Goal: Task Accomplishment & Management: Use online tool/utility

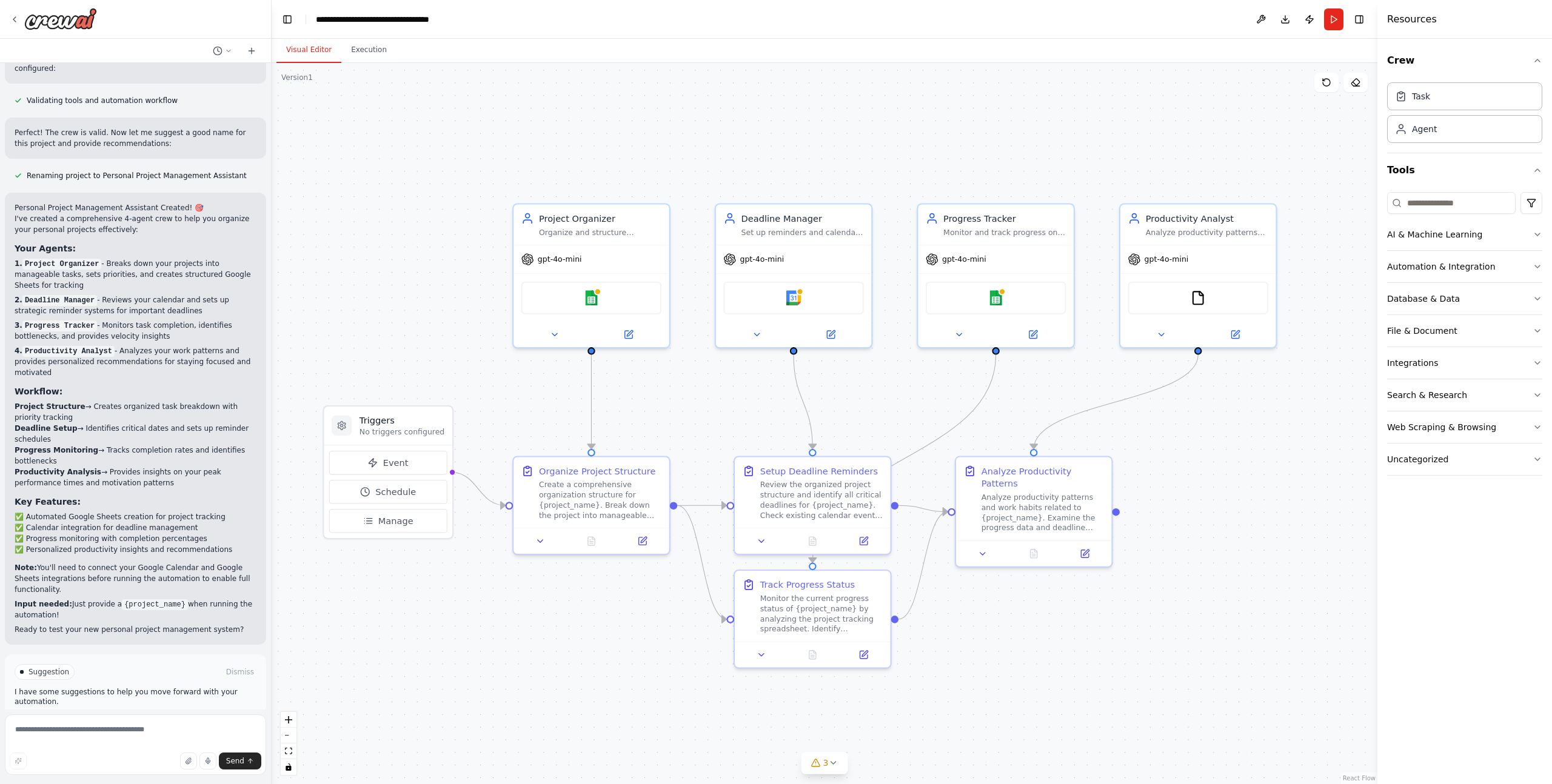
drag, startPoint x: 545, startPoint y: 138, endPoint x: 559, endPoint y: 130, distance: 16.1
click at [559, 130] on div ".deletable-edge-delete-btn { width: 20px; height: 20px; border: 0px solid #ffff…" at bounding box center [824, 424] width 1106 height 721
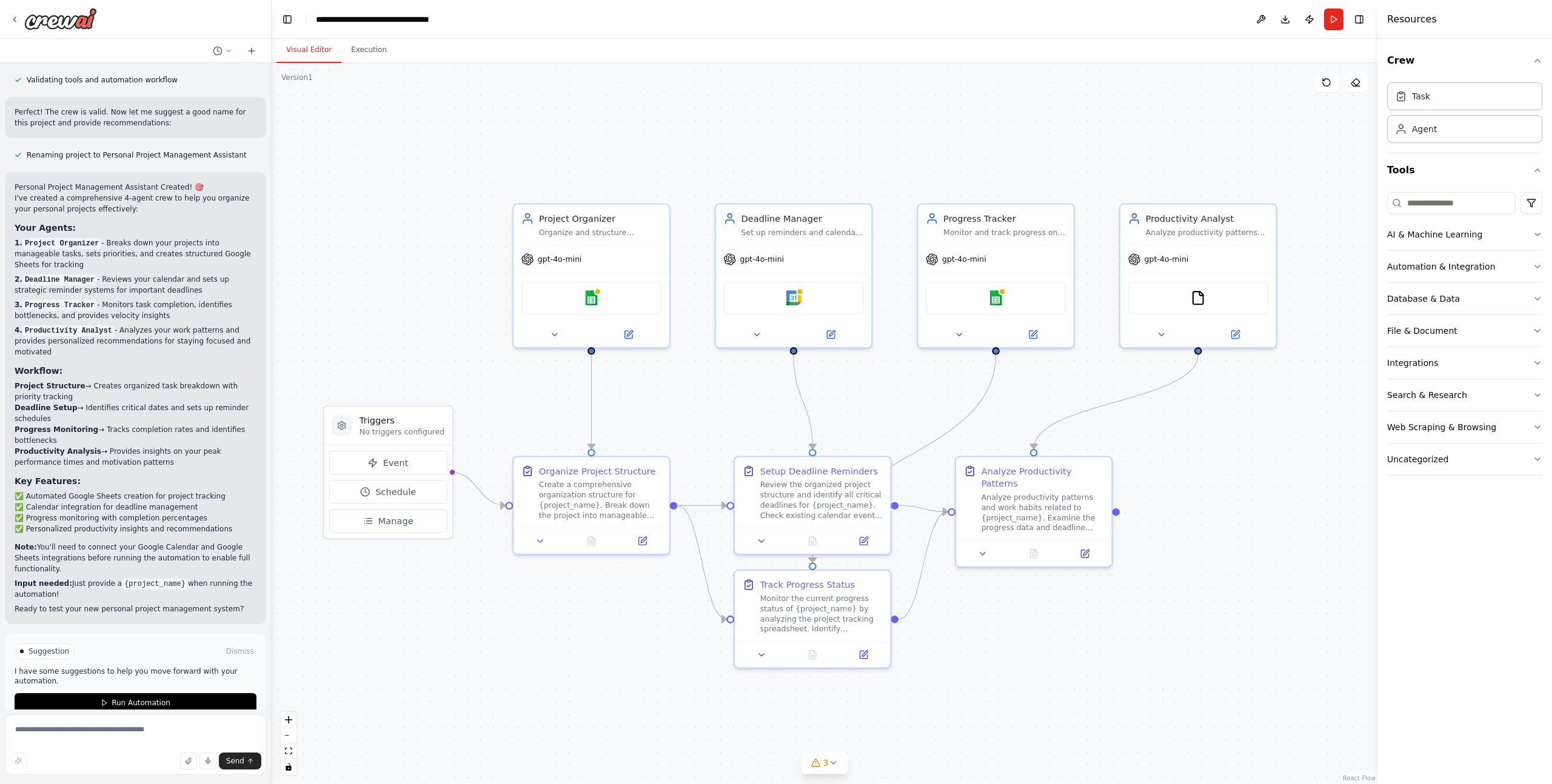
click at [378, 270] on div ".deletable-edge-delete-btn { width: 20px; height: 20px; border: 0px solid #ffff…" at bounding box center [824, 424] width 1106 height 721
click at [14, 16] on icon at bounding box center [14, 19] width 9 height 9
click at [19, 20] on icon at bounding box center [14, 19] width 9 height 9
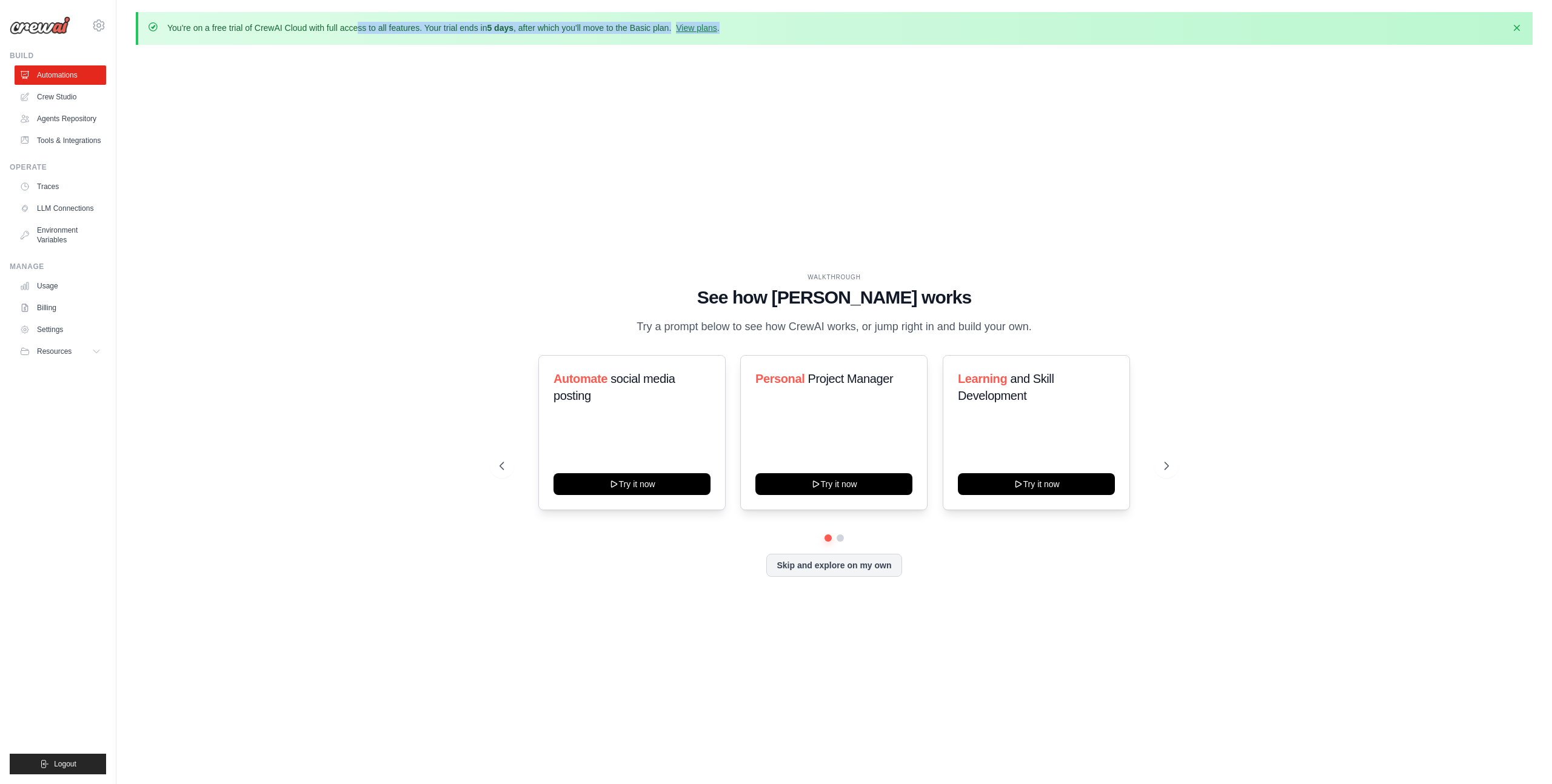
drag, startPoint x: 302, startPoint y: 31, endPoint x: 581, endPoint y: 34, distance: 279.0
click at [580, 34] on div "You're on a free trial of CrewAI Cloud with full access to all features. Your t…" at bounding box center [443, 28] width 552 height 13
click at [581, 34] on div "You're on a free trial of CrewAI Cloud with full access to all features. Your t…" at bounding box center [443, 28] width 552 height 13
click at [817, 568] on button "Skip and explore on my own" at bounding box center [834, 564] width 136 height 23
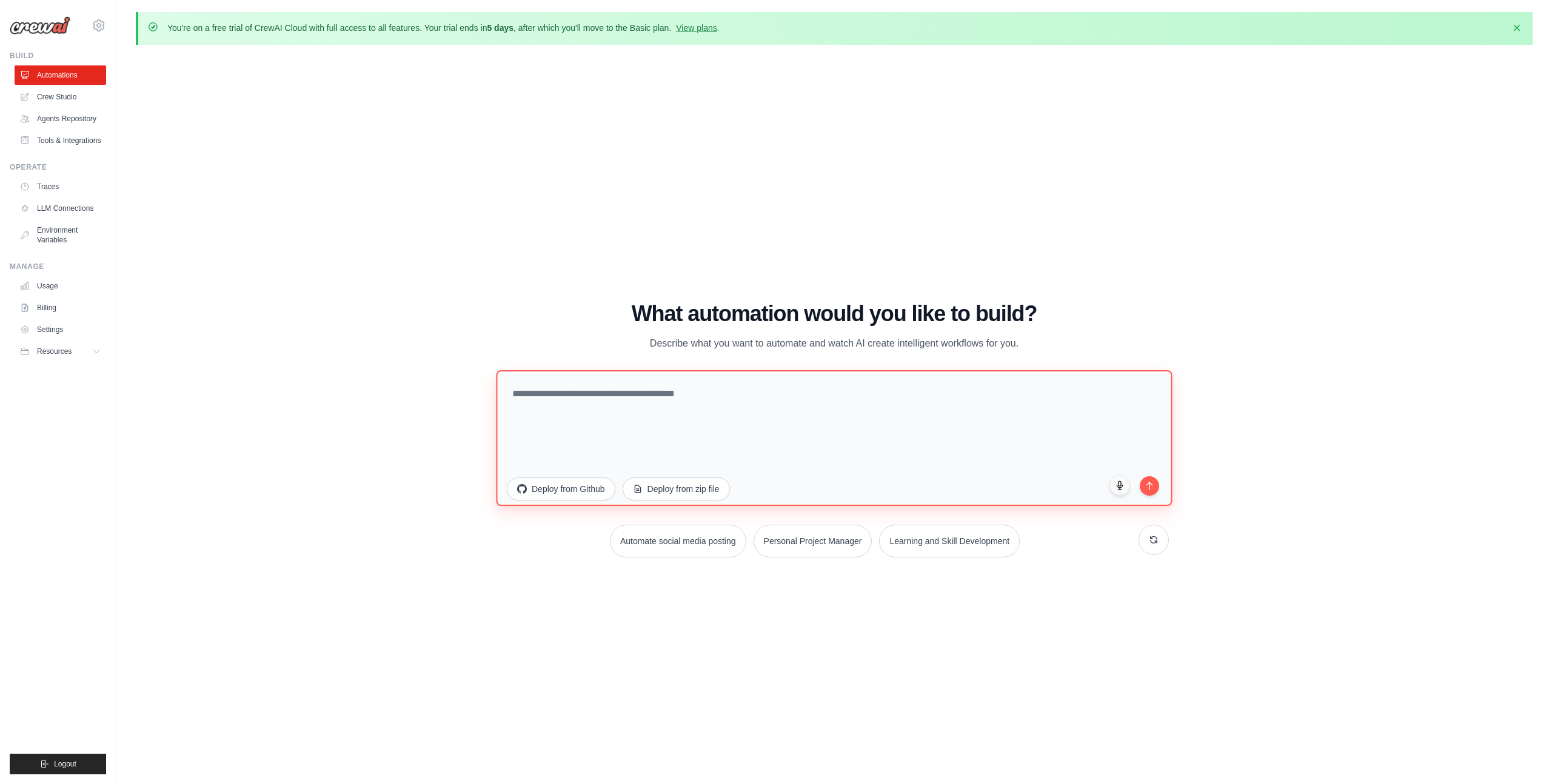
click at [632, 400] on textarea at bounding box center [834, 439] width 676 height 136
type textarea "*"
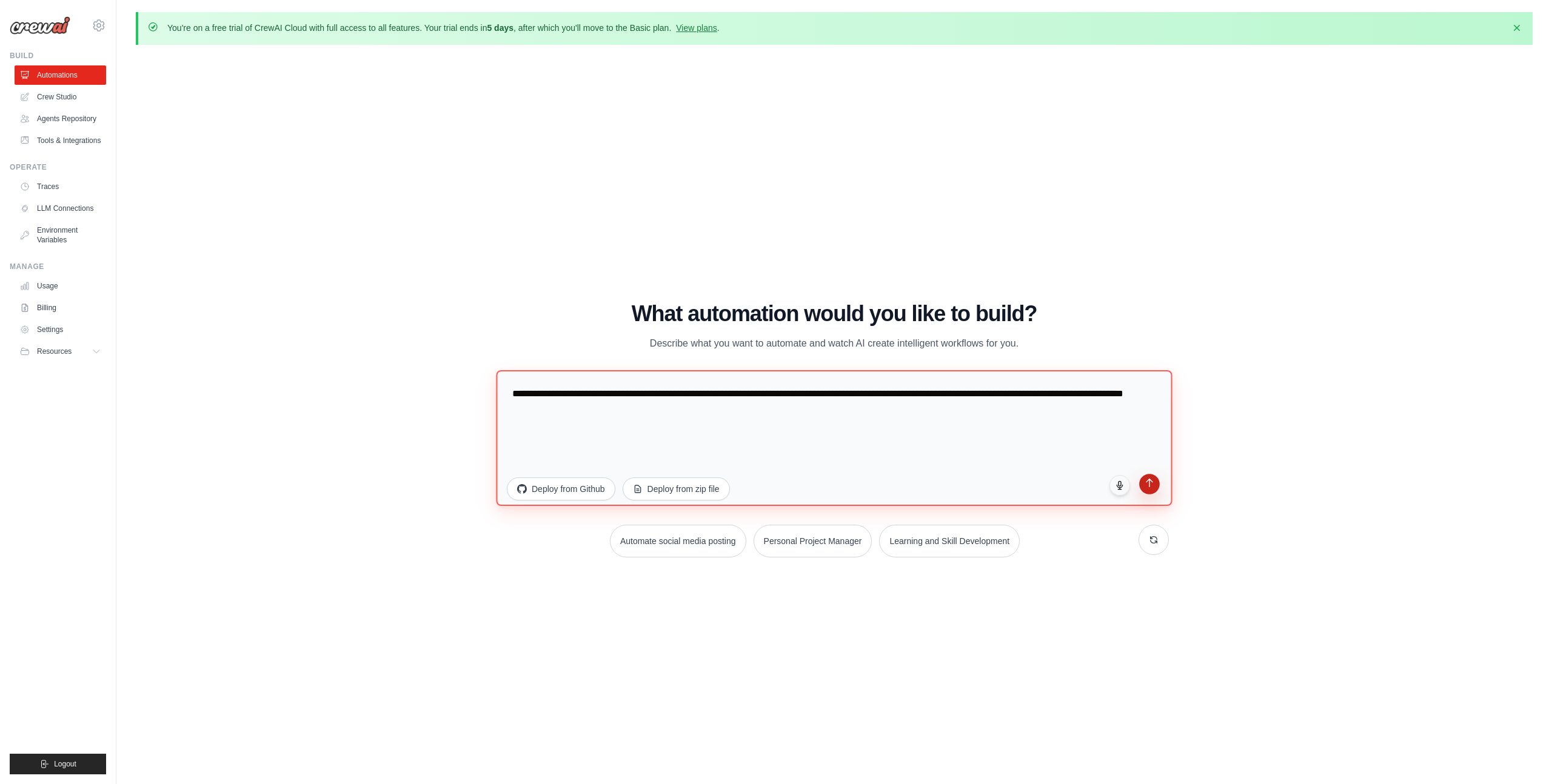
type textarea "**********"
click at [1150, 490] on button "submit" at bounding box center [1149, 485] width 21 height 21
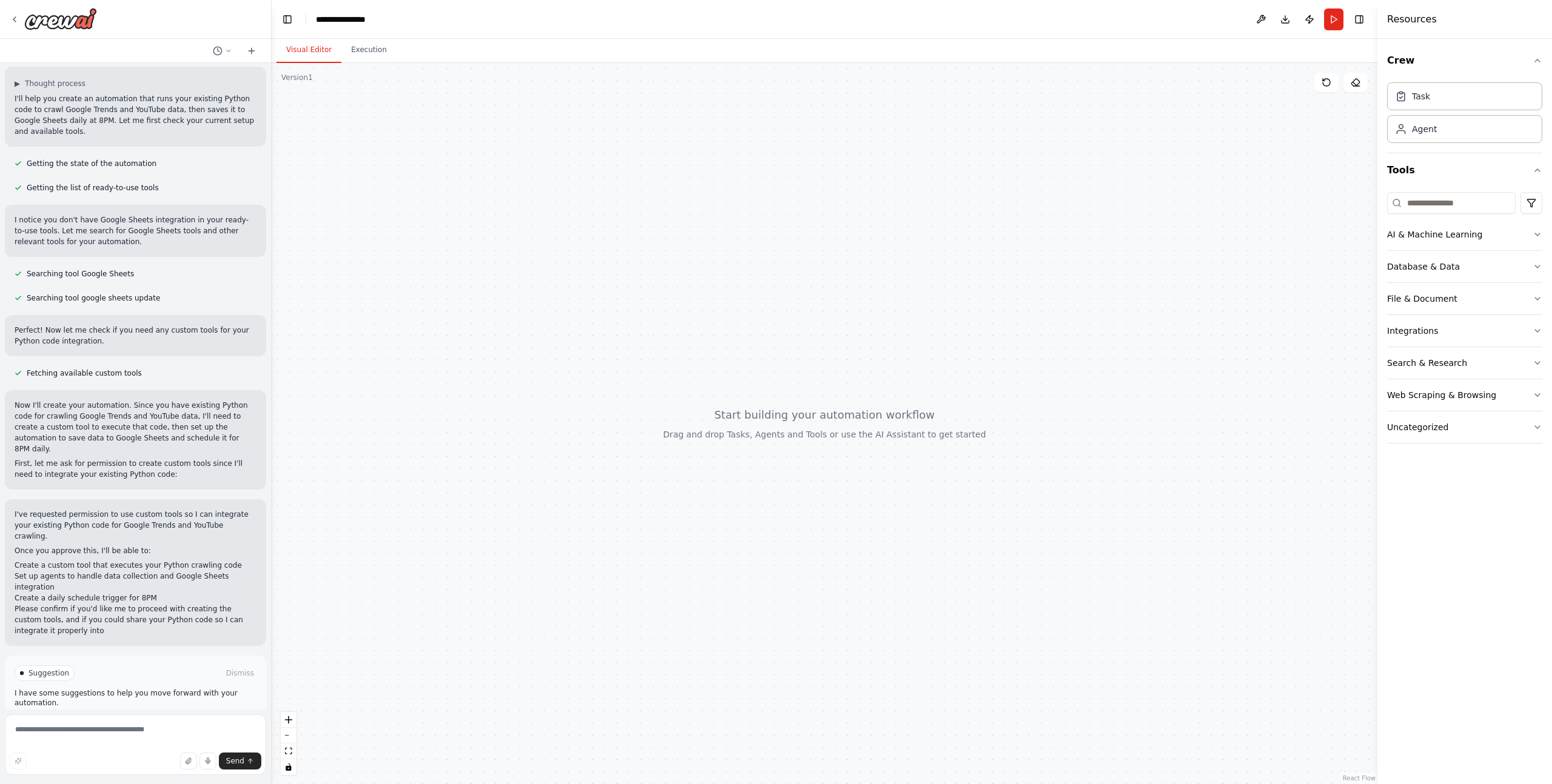
scroll to position [79, 0]
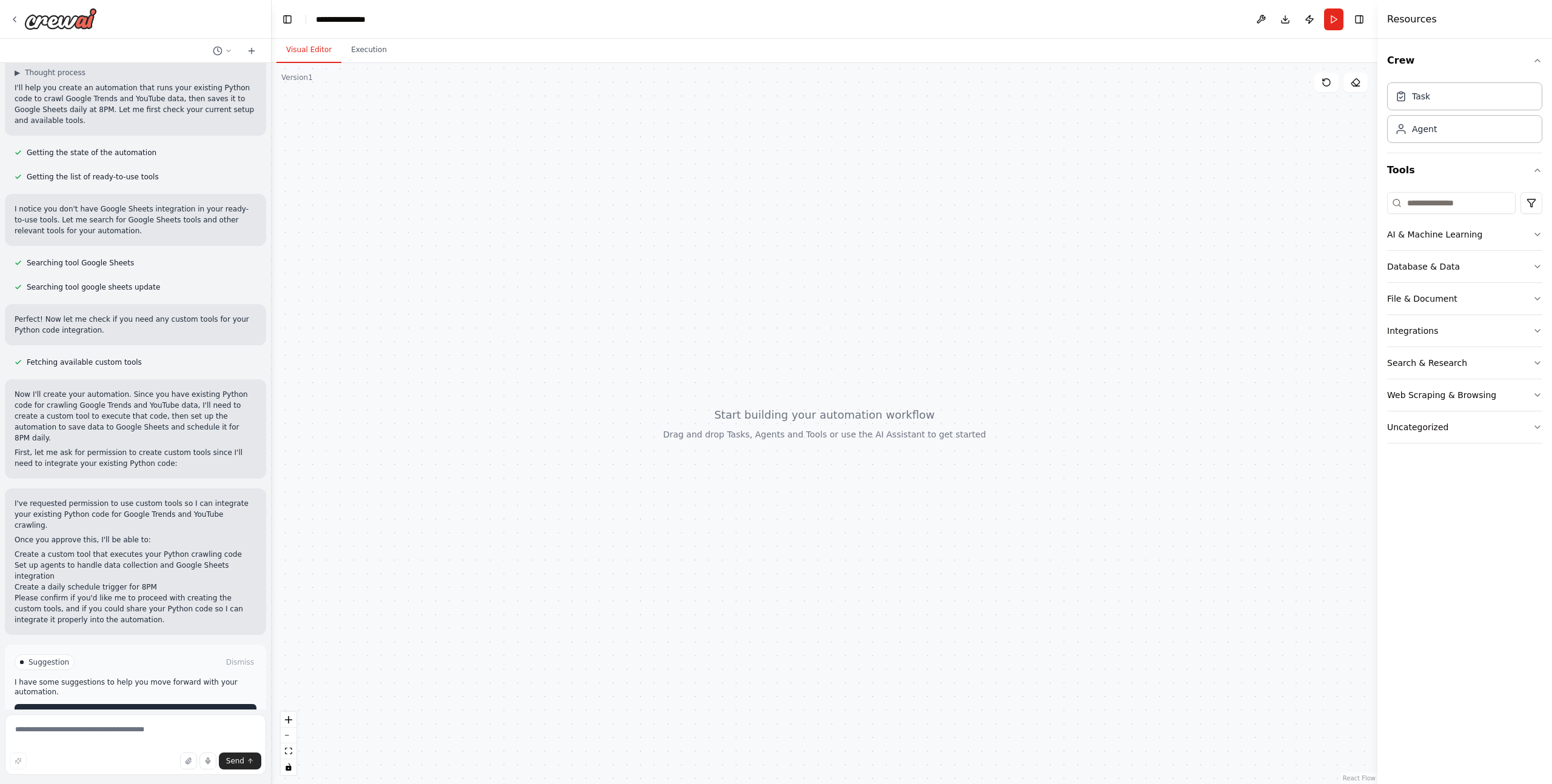
click at [159, 710] on span "Enable coding skills" at bounding box center [140, 714] width 72 height 9
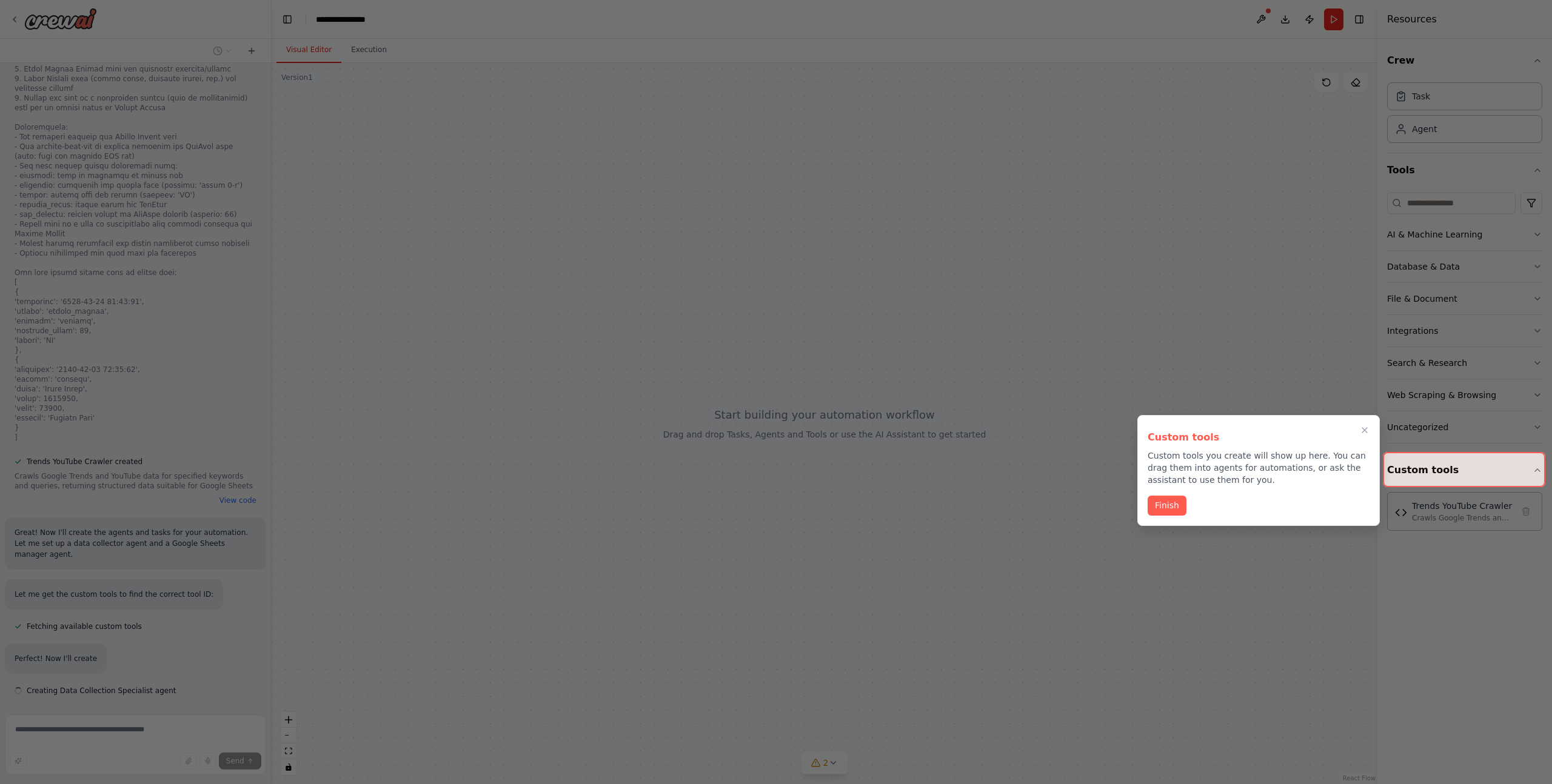
scroll to position [776, 0]
click at [1005, 363] on div at bounding box center [776, 392] width 1552 height 784
drag, startPoint x: 1154, startPoint y: 362, endPoint x: 1204, endPoint y: 377, distance: 52.2
click at [1154, 362] on div at bounding box center [776, 392] width 1552 height 784
click at [1179, 511] on button "Finish" at bounding box center [1166, 505] width 39 height 20
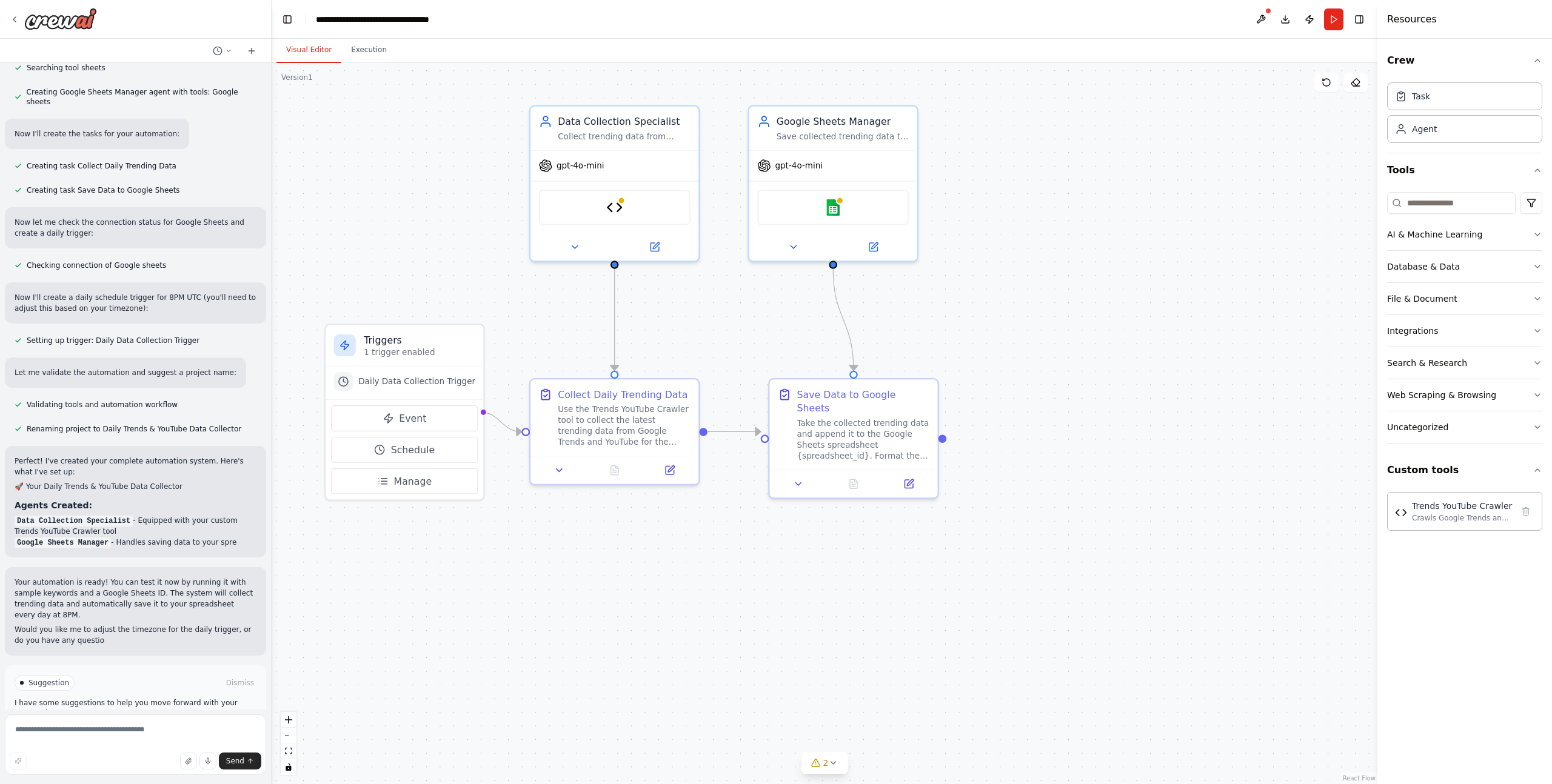
drag, startPoint x: 490, startPoint y: 286, endPoint x: 567, endPoint y: 365, distance: 110.3
click at [536, 301] on div ".deletable-edge-delete-btn { width: 20px; height: 20px; border: 0px solid #ffff…" at bounding box center [824, 424] width 1106 height 721
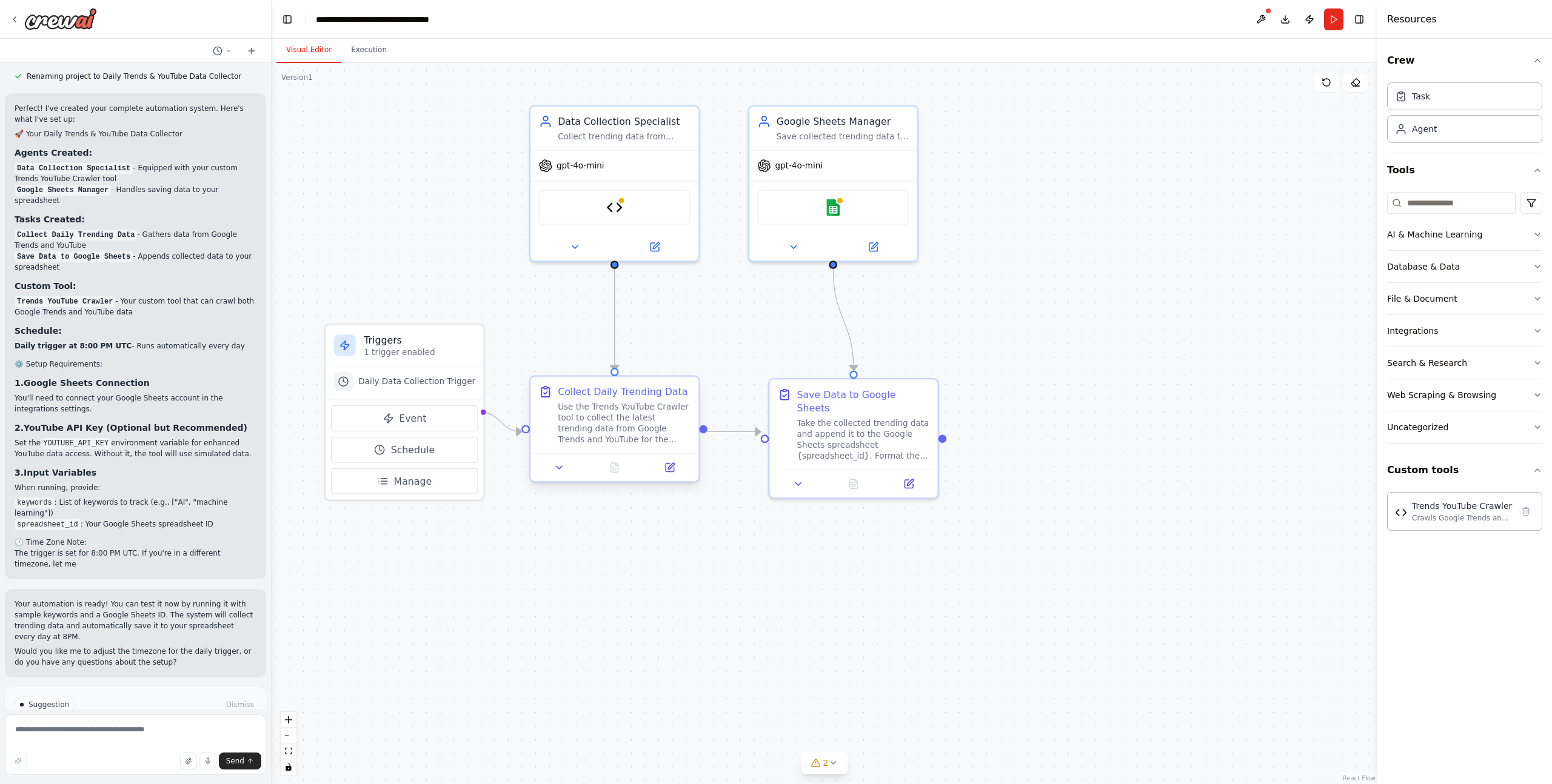
scroll to position [1826, 0]
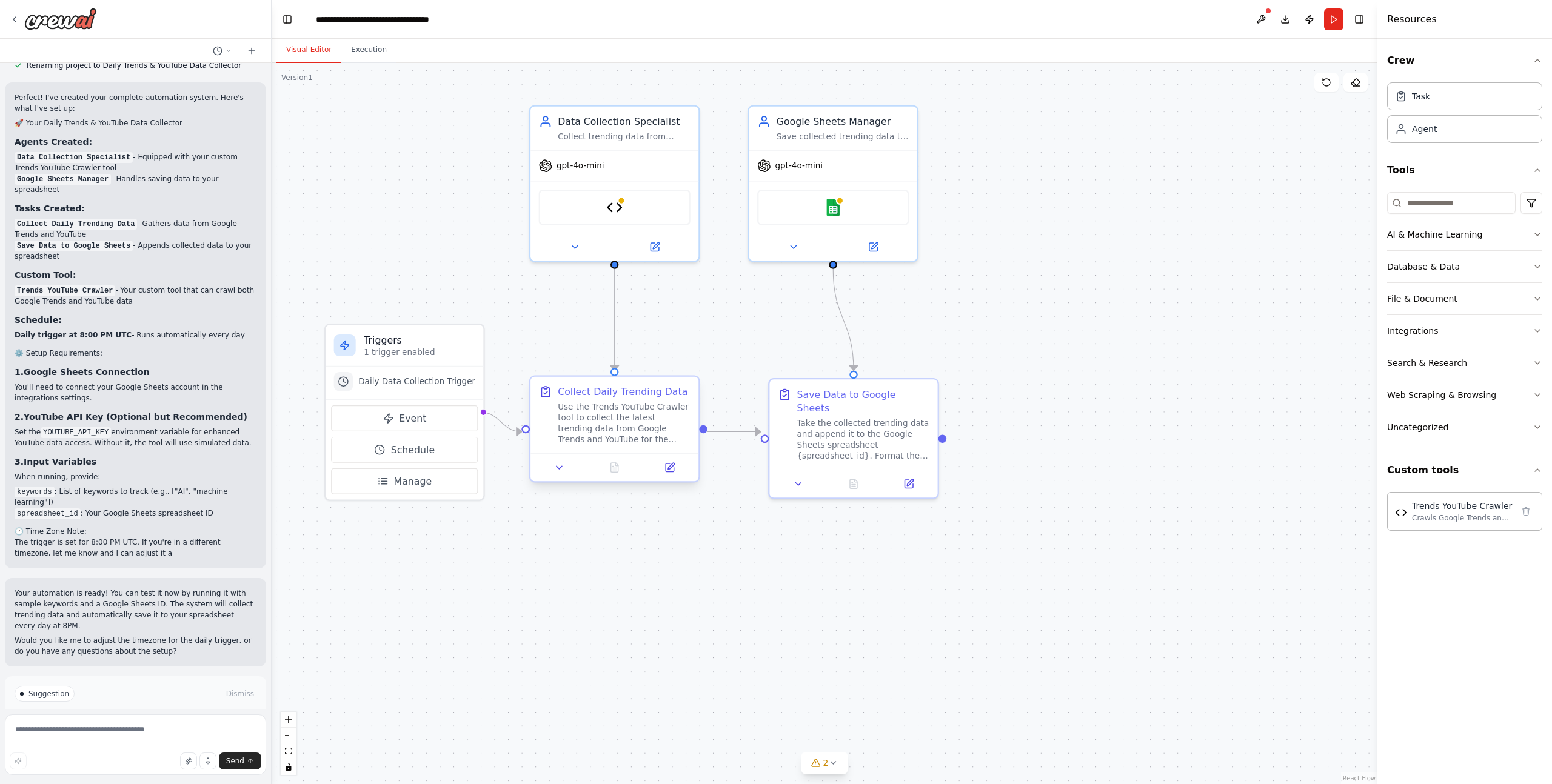
click at [656, 413] on div "Use the Trends YouTube Crawler tool to collect the latest trending data from Go…" at bounding box center [624, 423] width 133 height 43
click at [561, 447] on div "Collect Daily Trending Data Use the Trends YouTube Crawler tool to collect the …" at bounding box center [615, 415] width 168 height 76
drag, startPoint x: 560, startPoint y: 475, endPoint x: 571, endPoint y: 474, distance: 11.0
click at [561, 475] on button at bounding box center [559, 467] width 47 height 16
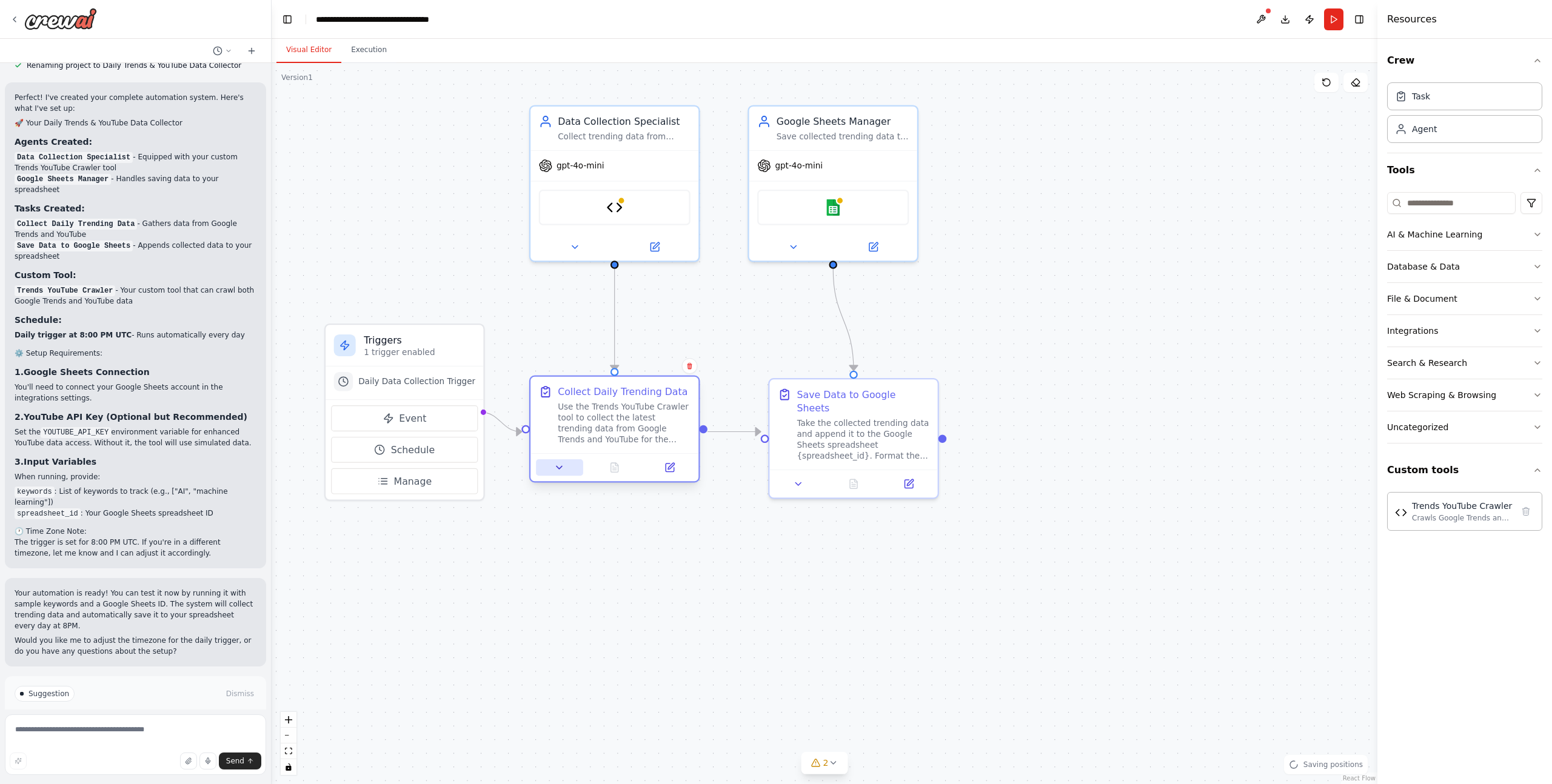
click at [563, 468] on icon at bounding box center [560, 468] width 11 height 11
click at [563, 466] on icon at bounding box center [560, 468] width 11 height 11
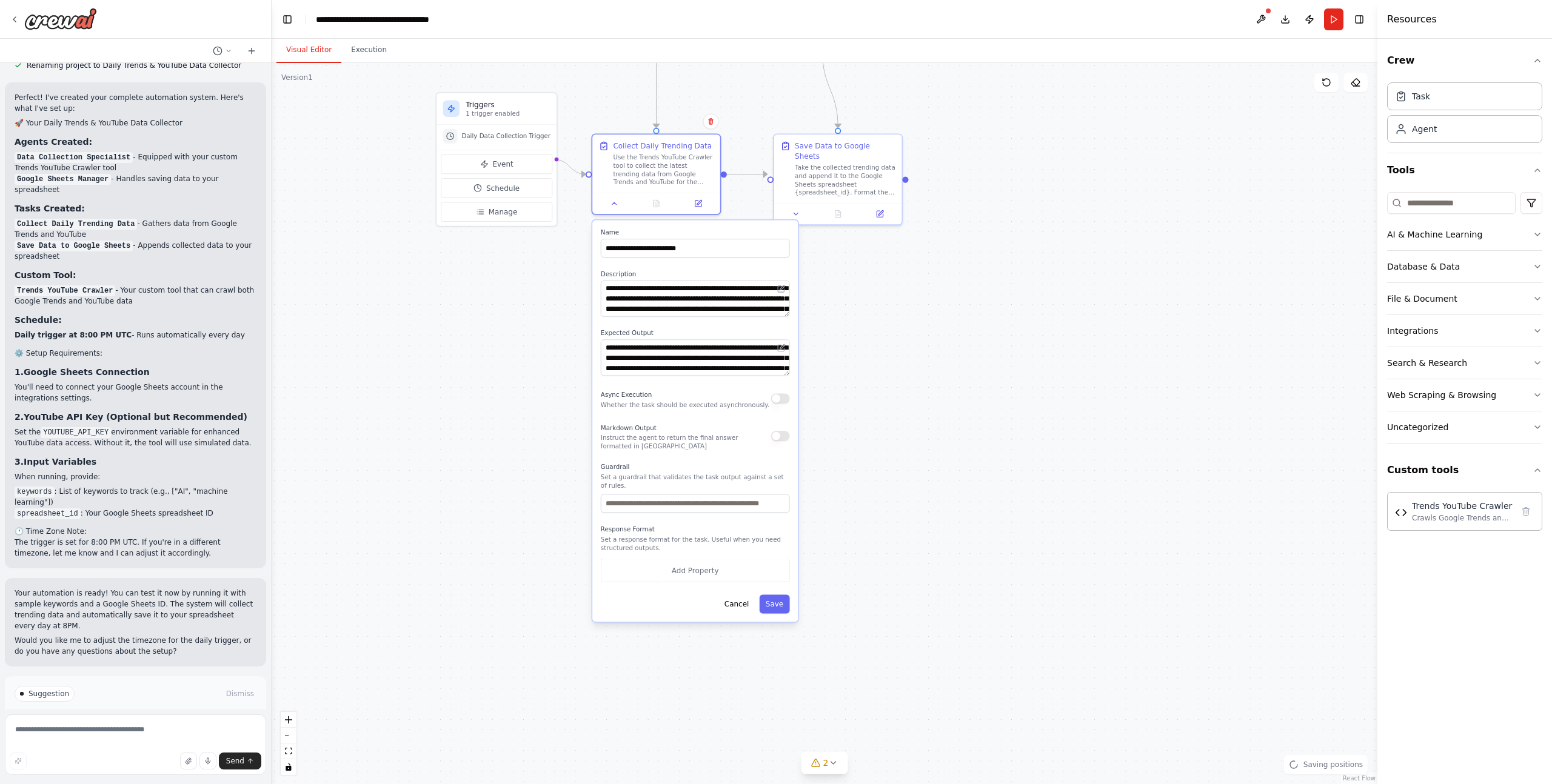
drag, startPoint x: 872, startPoint y: 557, endPoint x: 918, endPoint y: 294, distance: 267.0
click at [918, 294] on div ".deletable-edge-delete-btn { width: 20px; height: 20px; border: 0px solid #ffff…" at bounding box center [824, 424] width 1106 height 721
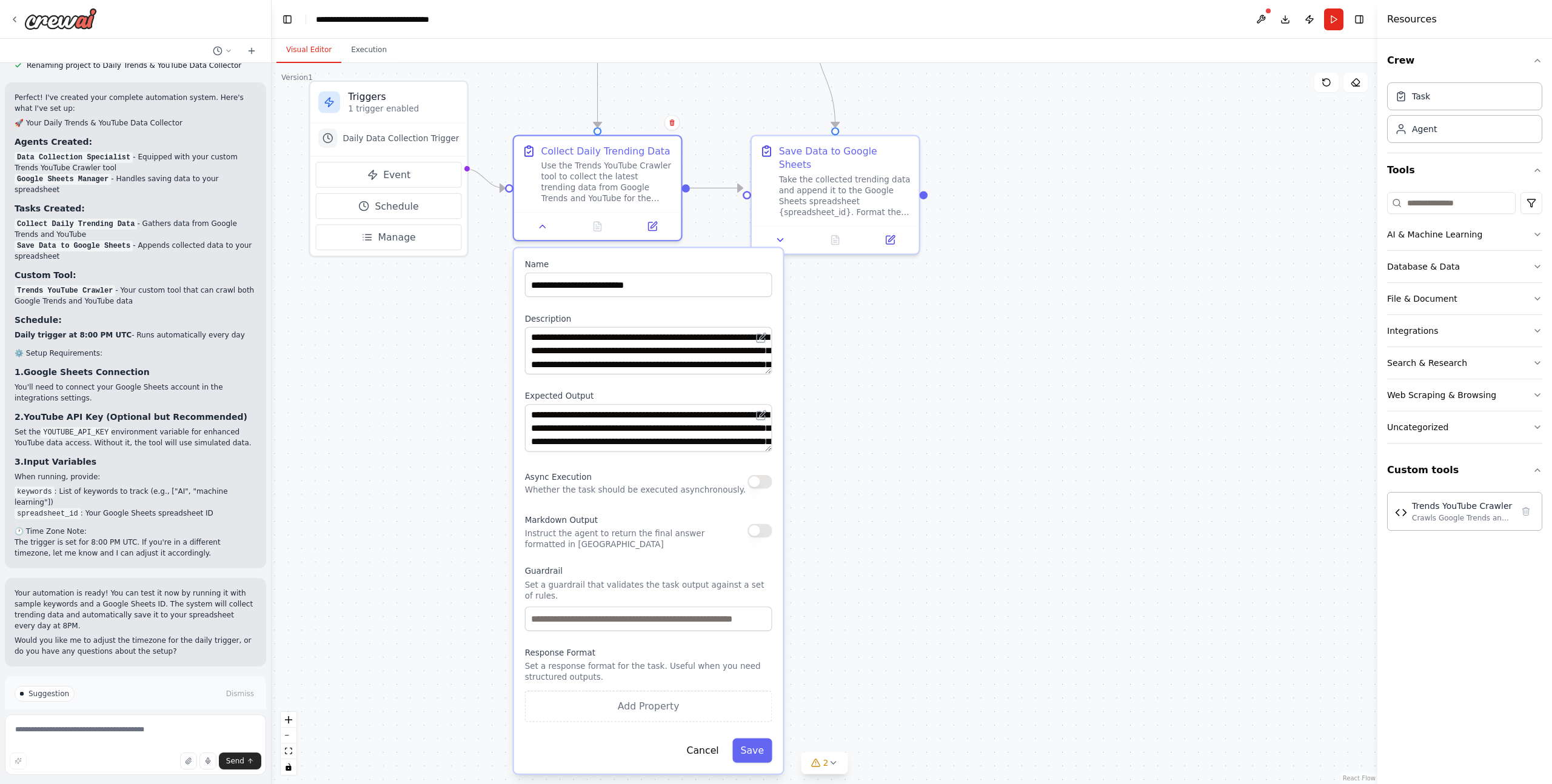
drag, startPoint x: 764, startPoint y: 242, endPoint x: 806, endPoint y: 405, distance: 168.3
click at [806, 405] on div ".deletable-edge-delete-btn { width: 20px; height: 20px; border: 0px solid #ffff…" at bounding box center [824, 424] width 1106 height 721
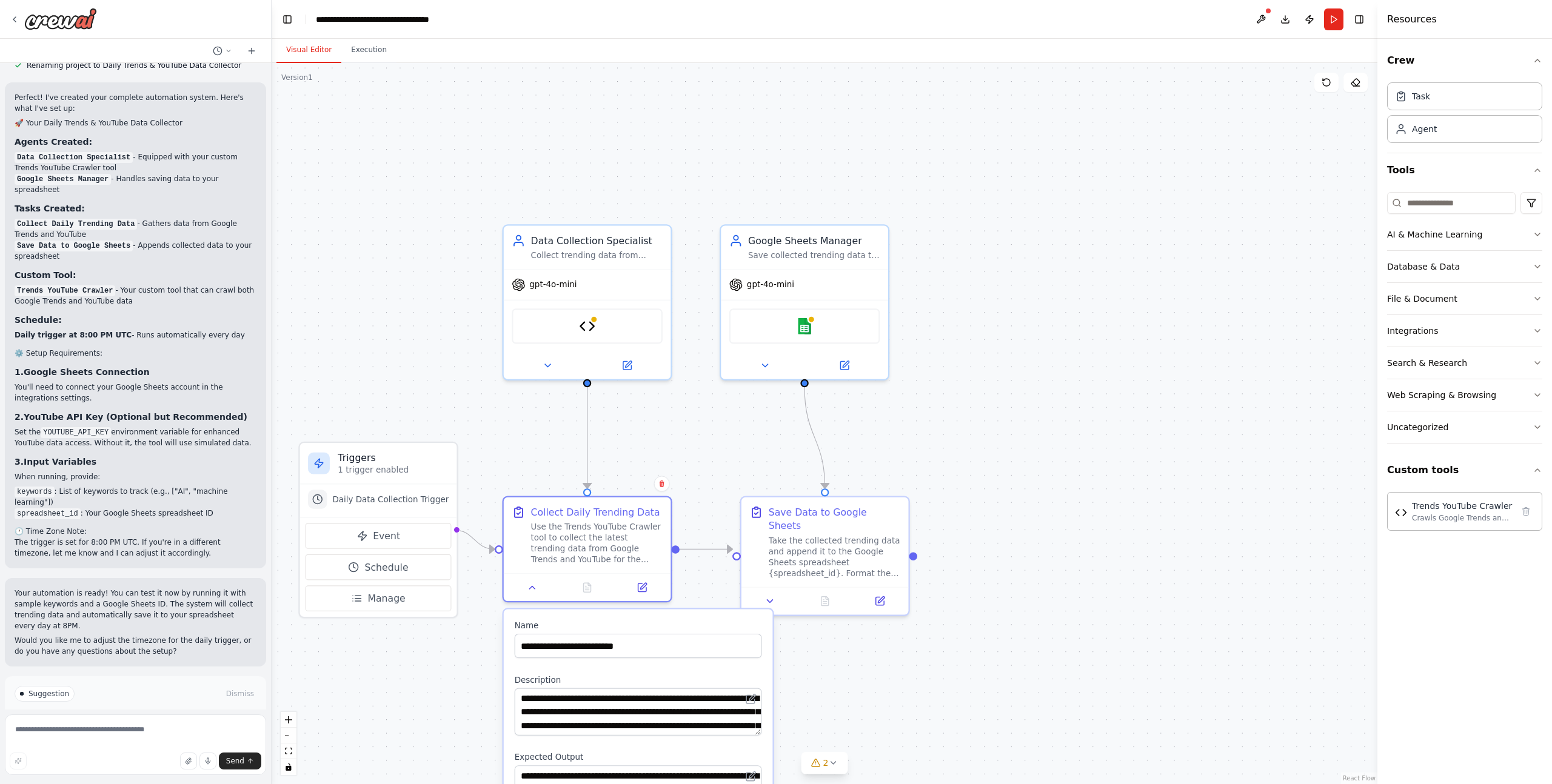
drag, startPoint x: 743, startPoint y: 222, endPoint x: 757, endPoint y: 396, distance: 174.6
click at [714, 457] on div ".deletable-edge-delete-btn { width: 20px; height: 20px; border: 0px solid #ffff…" at bounding box center [824, 424] width 1106 height 721
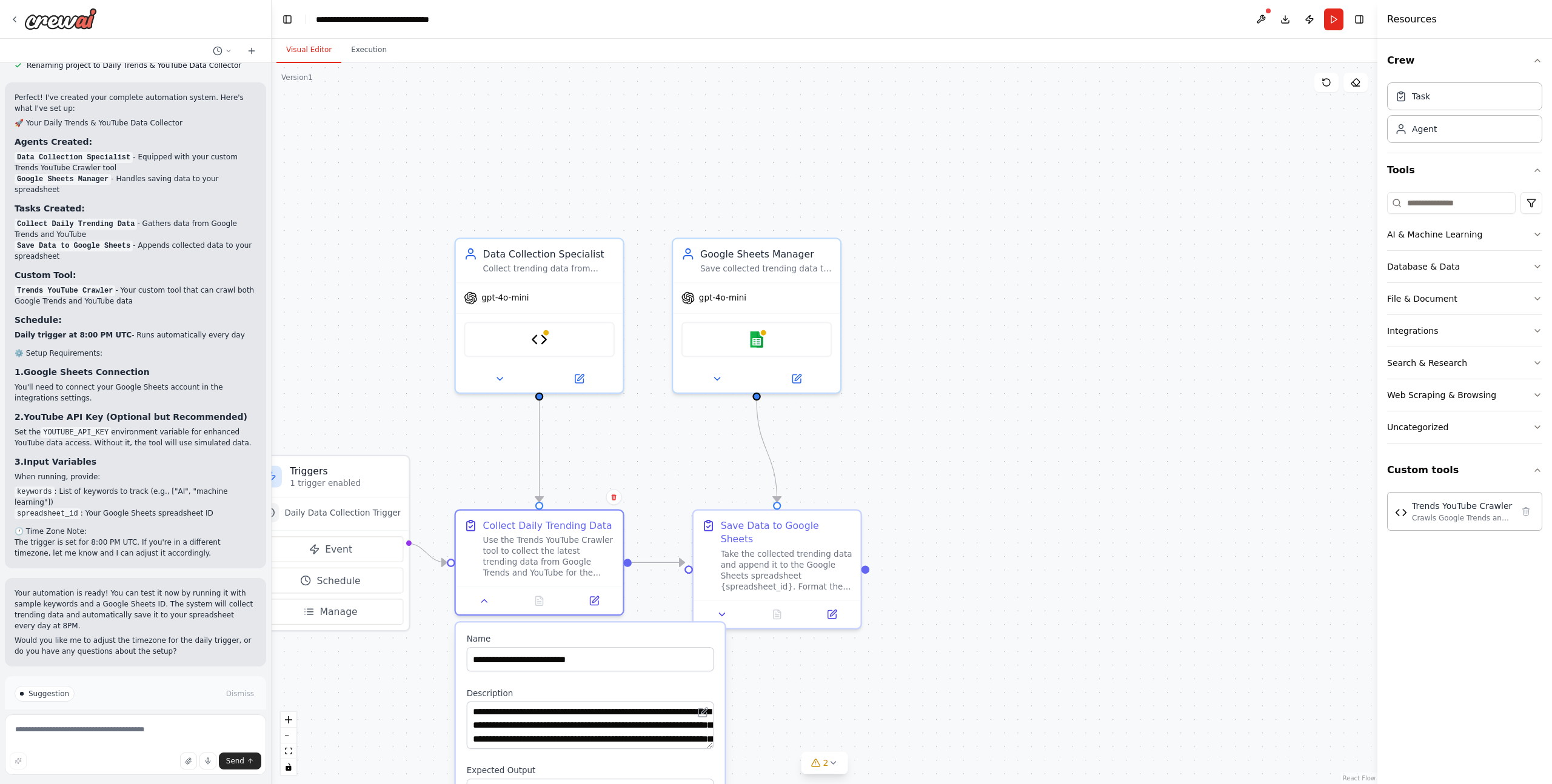
drag, startPoint x: 762, startPoint y: 389, endPoint x: 819, endPoint y: 422, distance: 65.9
click at [783, 344] on div ".deletable-edge-delete-btn { width: 20px; height: 20px; border: 0px solid #ffff…" at bounding box center [824, 424] width 1106 height 721
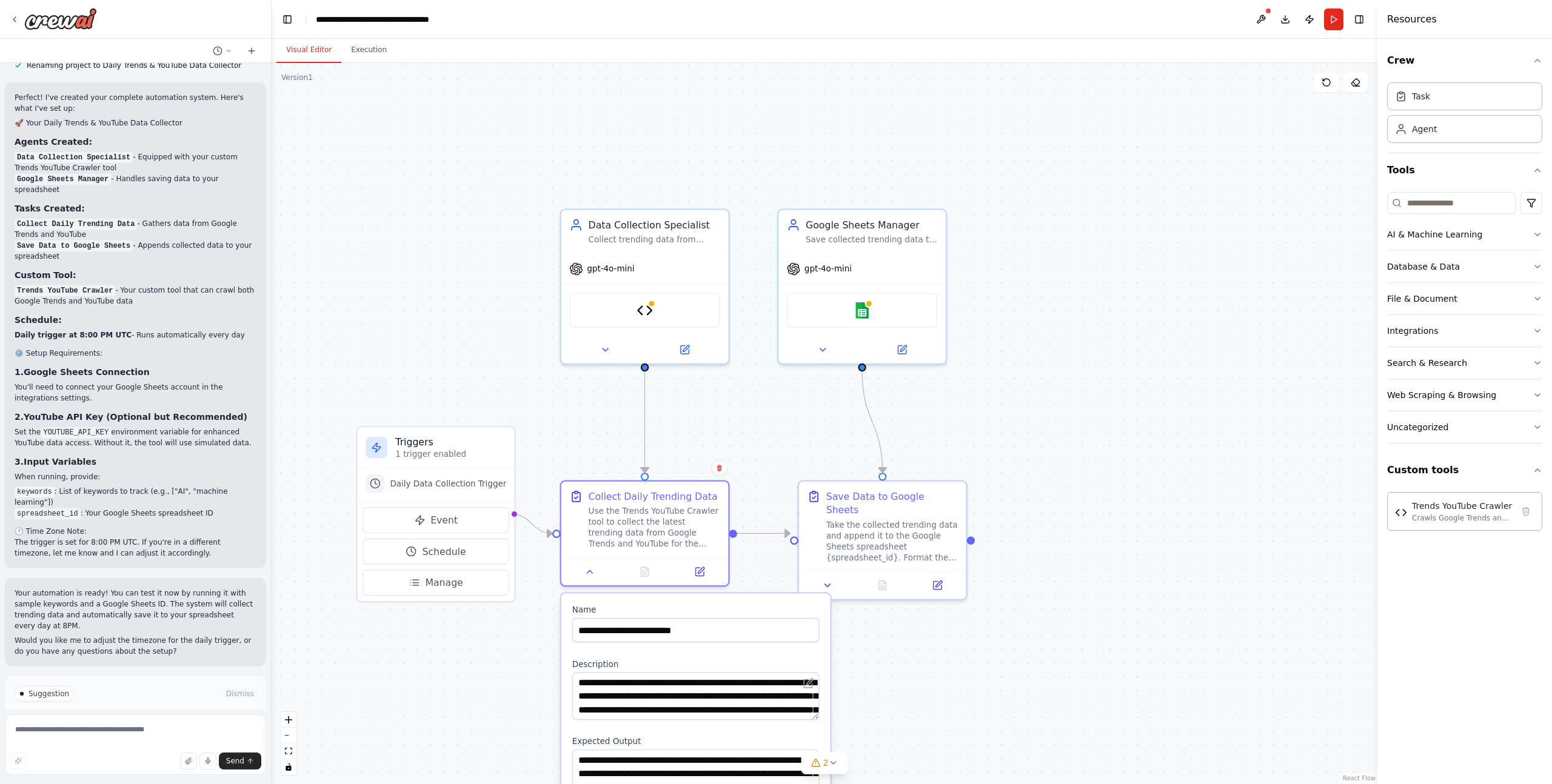
drag, startPoint x: 819, startPoint y: 422, endPoint x: 883, endPoint y: 439, distance: 66.2
click at [887, 439] on div ".deletable-edge-delete-btn { width: 20px; height: 20px; border: 0px solid #ffff…" at bounding box center [824, 424] width 1106 height 721
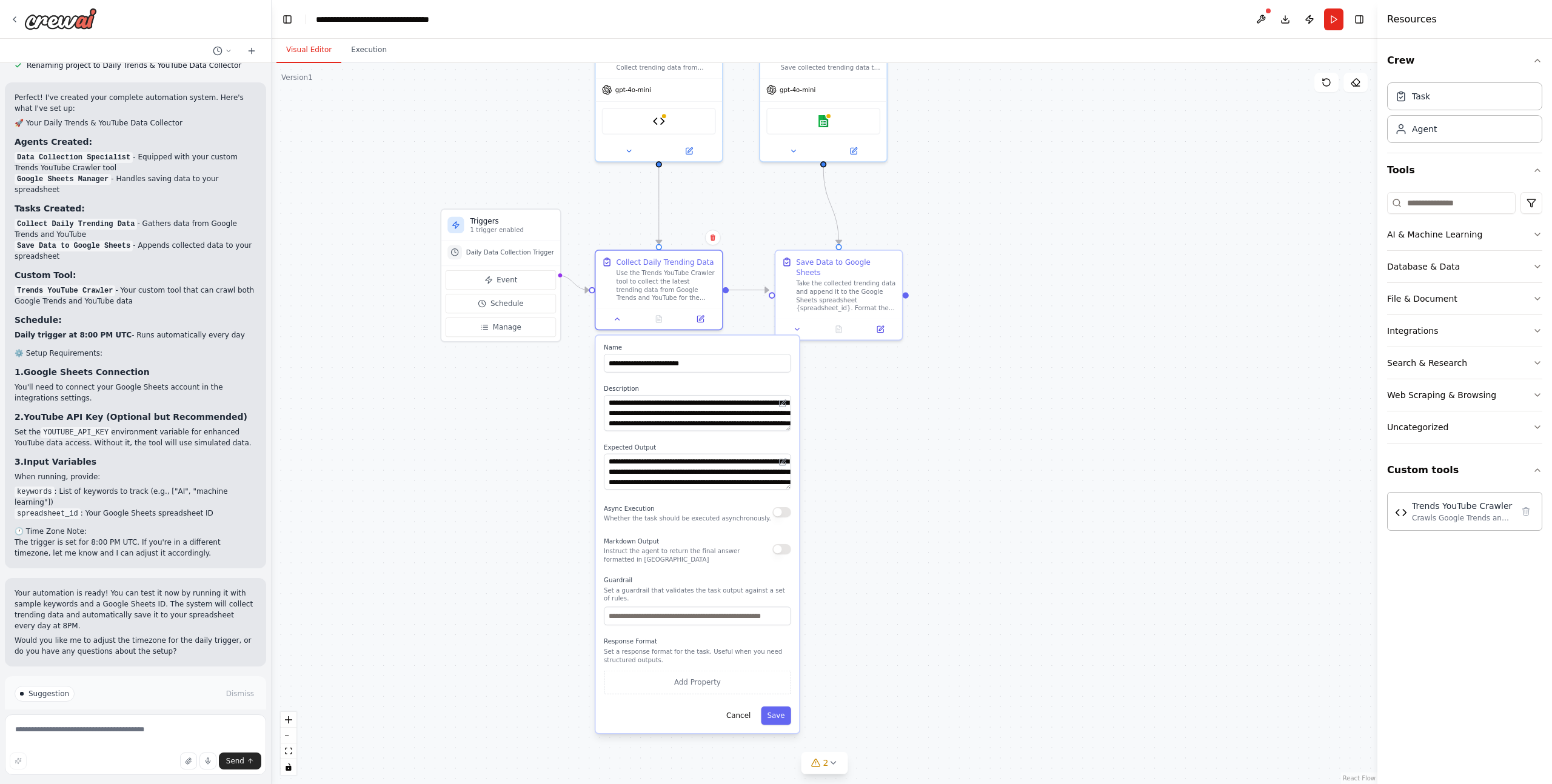
drag, startPoint x: 485, startPoint y: 390, endPoint x: 533, endPoint y: 207, distance: 189.2
click at [533, 207] on div ".deletable-edge-delete-btn { width: 20px; height: 20px; border: 0px solid #ffff…" at bounding box center [824, 424] width 1106 height 721
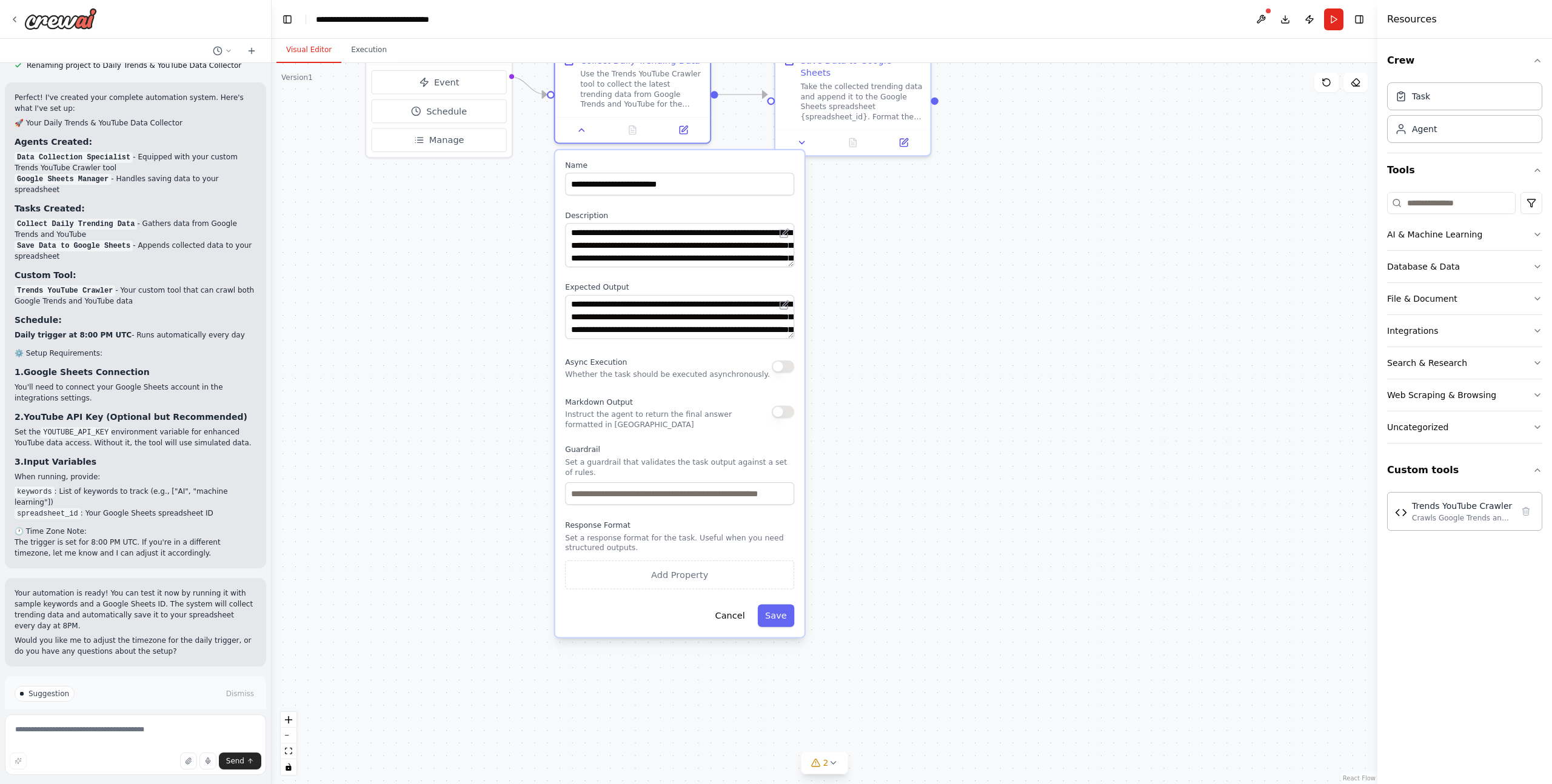
drag, startPoint x: 589, startPoint y: 396, endPoint x: 550, endPoint y: 216, distance: 184.2
click at [550, 216] on div ".deletable-edge-delete-btn { width: 20px; height: 20px; border: 0px solid #ffff…" at bounding box center [824, 424] width 1106 height 721
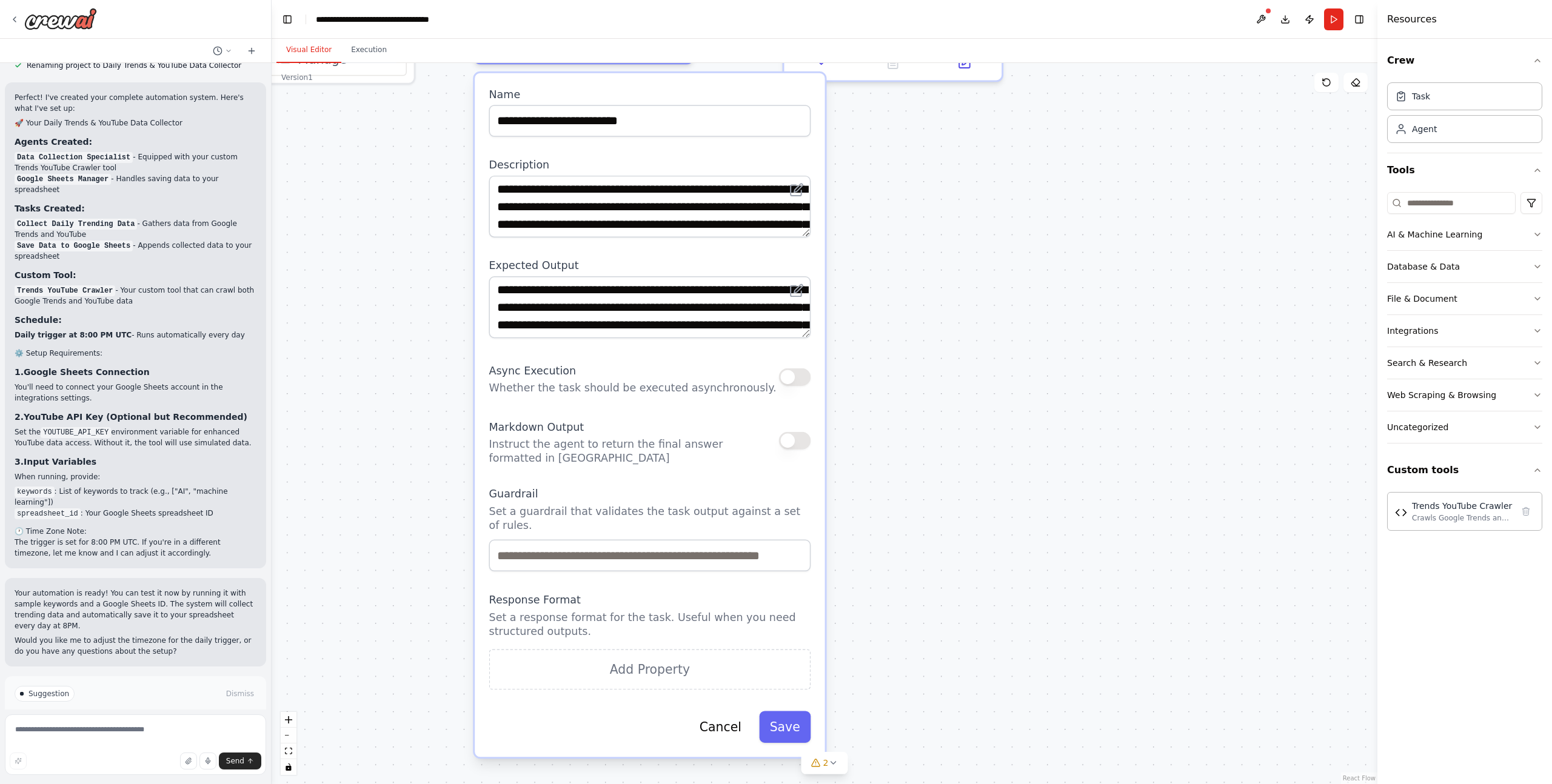
drag, startPoint x: 548, startPoint y: 312, endPoint x: 476, endPoint y: 264, distance: 86.5
click at [468, 264] on div ".deletable-edge-delete-btn { width: 20px; height: 20px; border: 0px solid #ffff…" at bounding box center [824, 424] width 1106 height 721
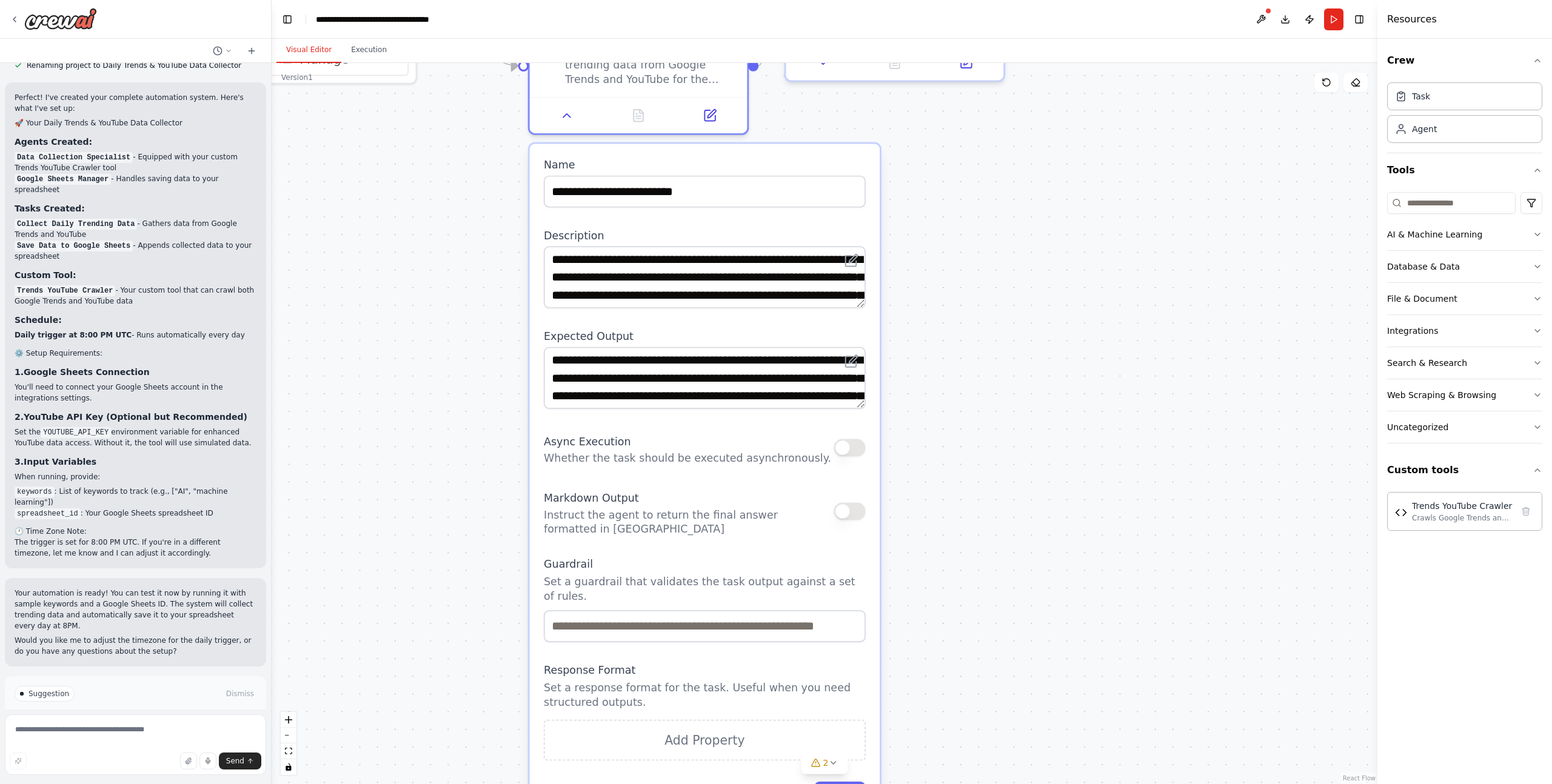
drag, startPoint x: 479, startPoint y: 264, endPoint x: 539, endPoint y: 336, distance: 93.7
click at [540, 337] on div "**********" at bounding box center [705, 486] width 350 height 684
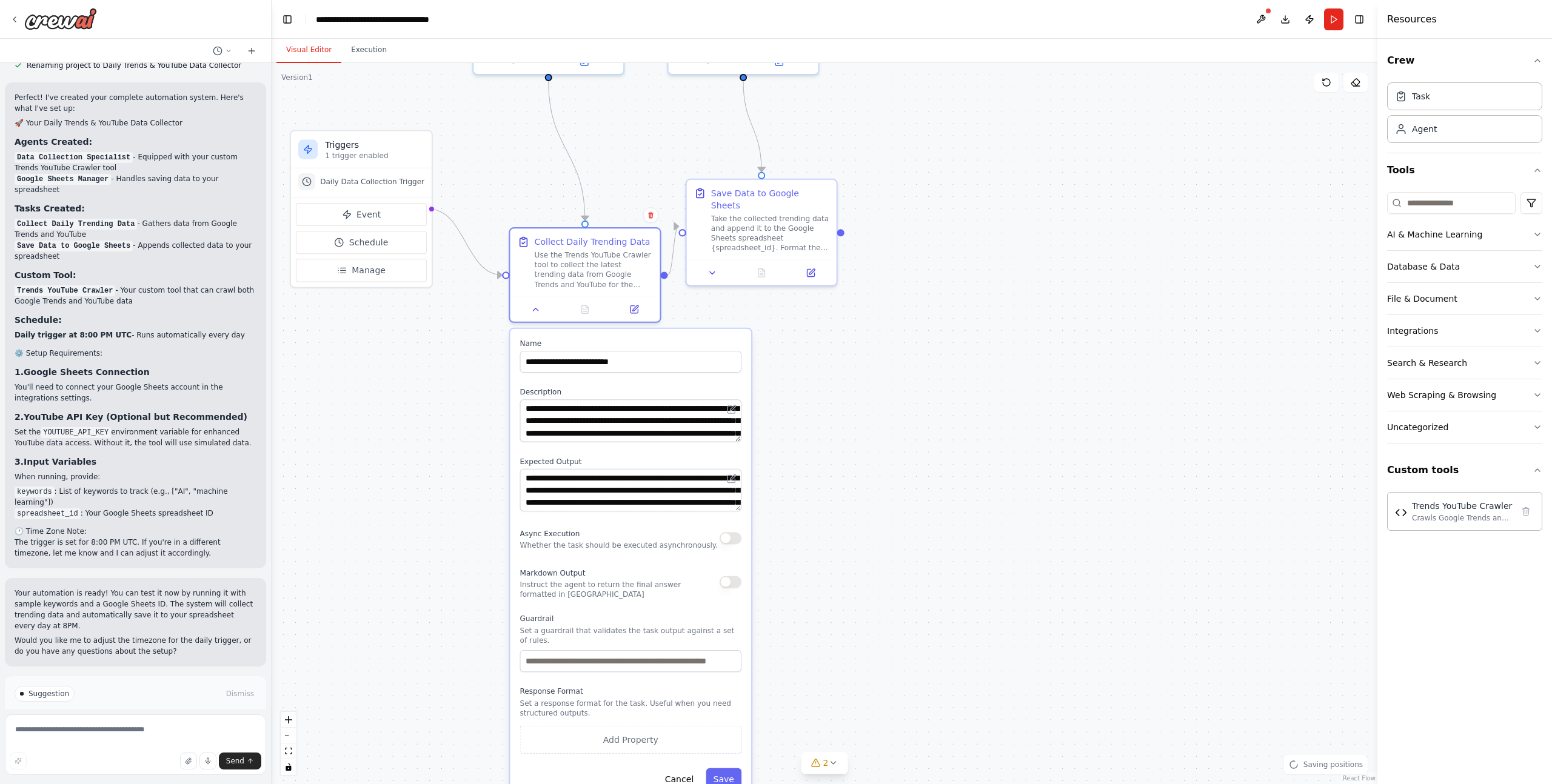
drag, startPoint x: 474, startPoint y: 272, endPoint x: 472, endPoint y: 456, distance: 184.0
click at [472, 456] on div ".deletable-edge-delete-btn { width: 20px; height: 20px; border: 0px solid #ffff…" at bounding box center [824, 424] width 1106 height 721
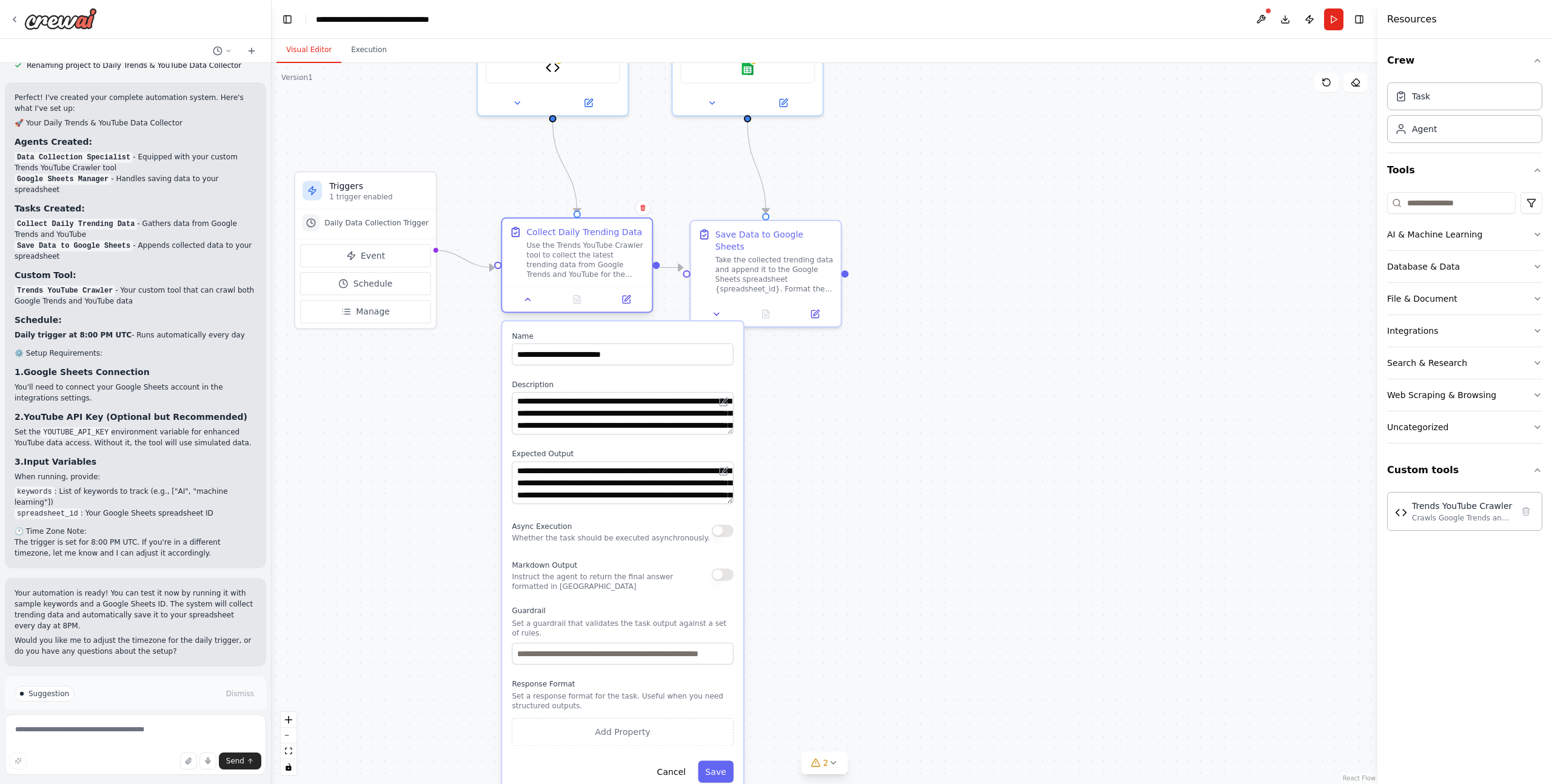
drag, startPoint x: 561, startPoint y: 309, endPoint x: 547, endPoint y: 263, distance: 48.1
click at [547, 263] on div "Use the Trends YouTube Crawler tool to collect the latest trending data from Go…" at bounding box center [586, 260] width 119 height 39
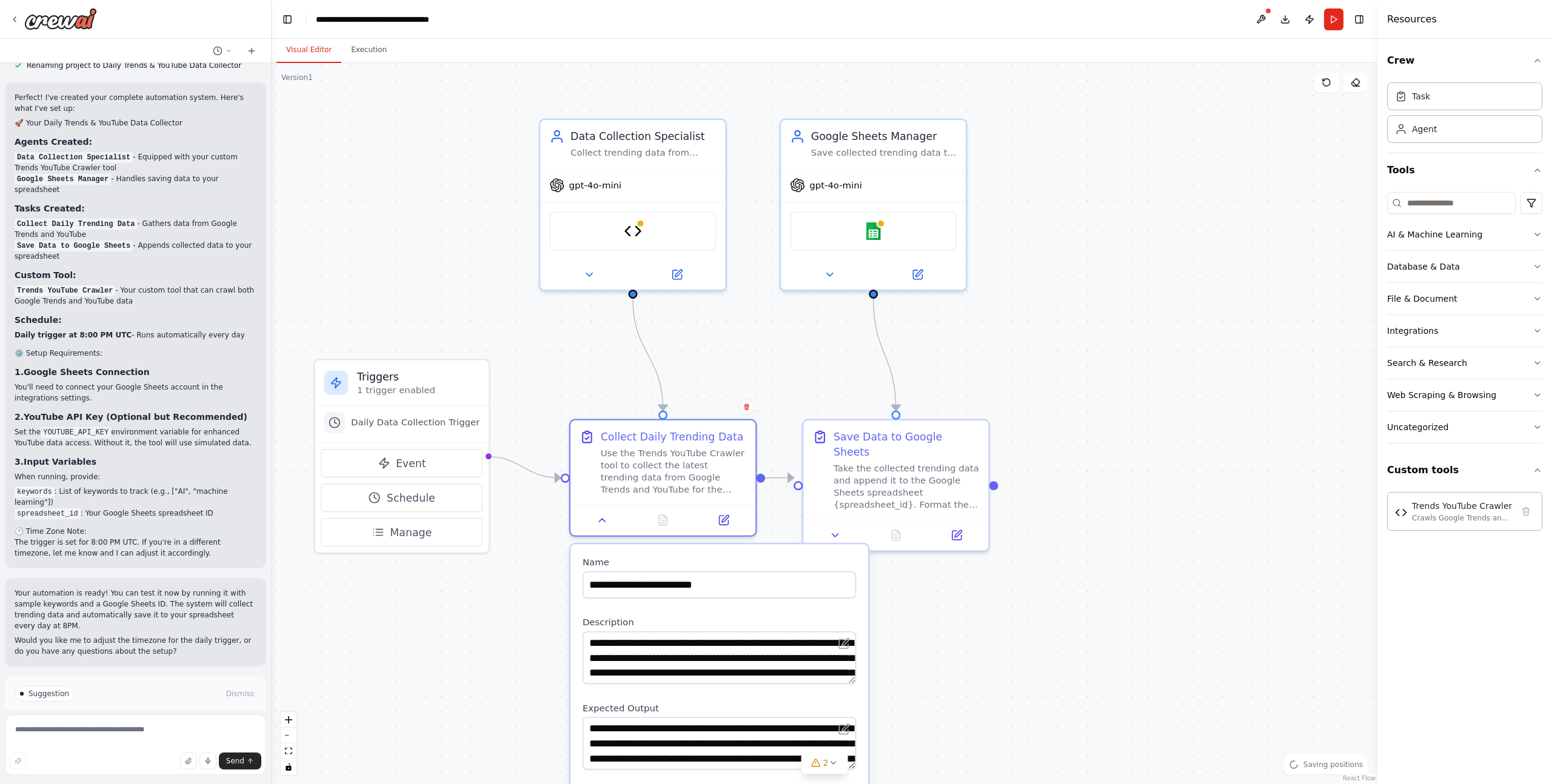
drag, startPoint x: 474, startPoint y: 384, endPoint x: 506, endPoint y: 474, distance: 95.5
click at [506, 474] on div ".deletable-edge-delete-btn { width: 20px; height: 20px; border: 0px solid #ffff…" at bounding box center [824, 424] width 1106 height 721
drag, startPoint x: 690, startPoint y: 151, endPoint x: 696, endPoint y: 151, distance: 6.0
click at [691, 151] on div "Collect trending data from Google Trends and YouTube for {keywords} and prepare…" at bounding box center [643, 150] width 146 height 12
click at [610, 179] on span "gpt-4o-mini" at bounding box center [595, 182] width 52 height 12
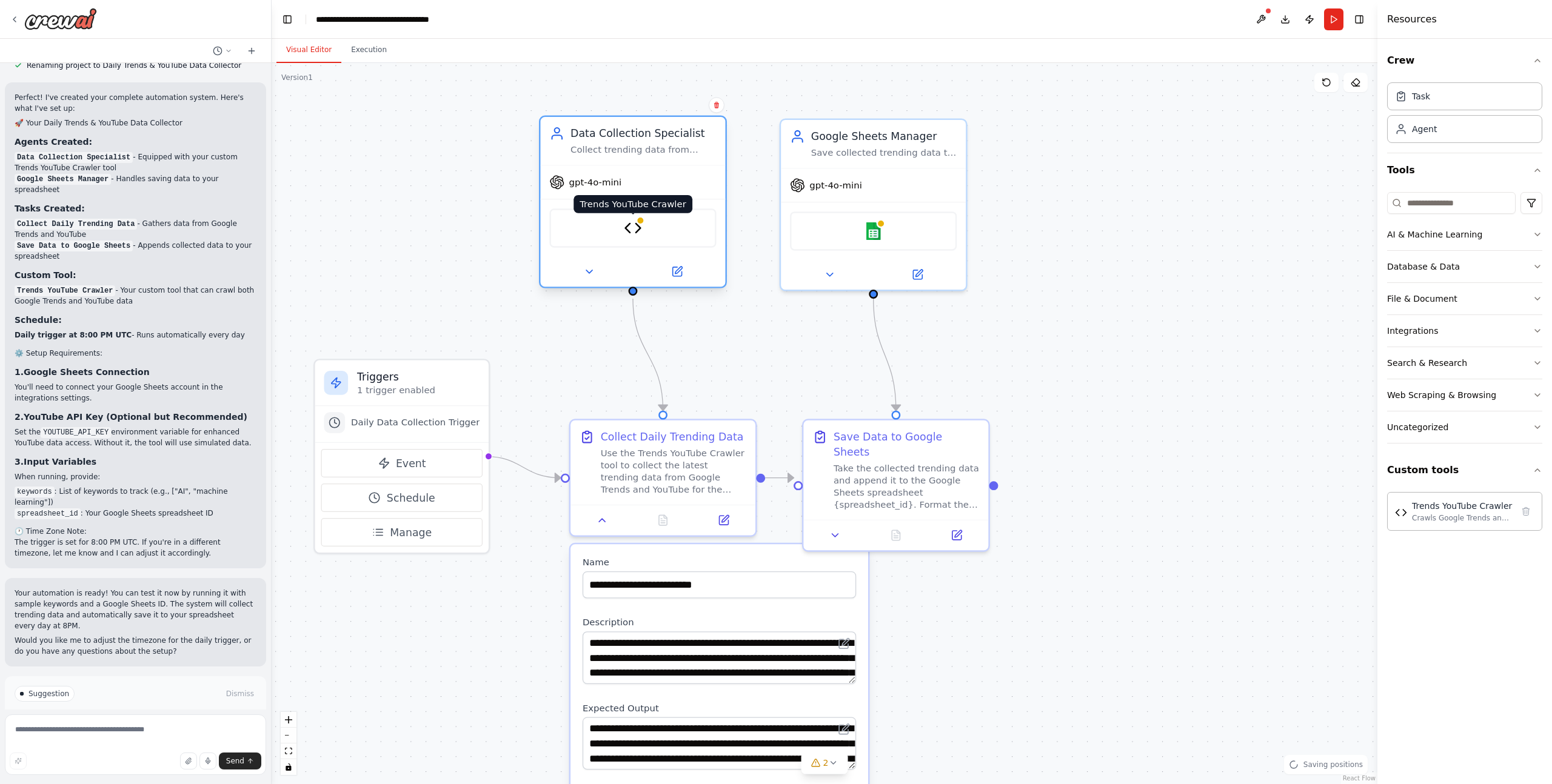
click at [630, 226] on img at bounding box center [632, 228] width 18 height 18
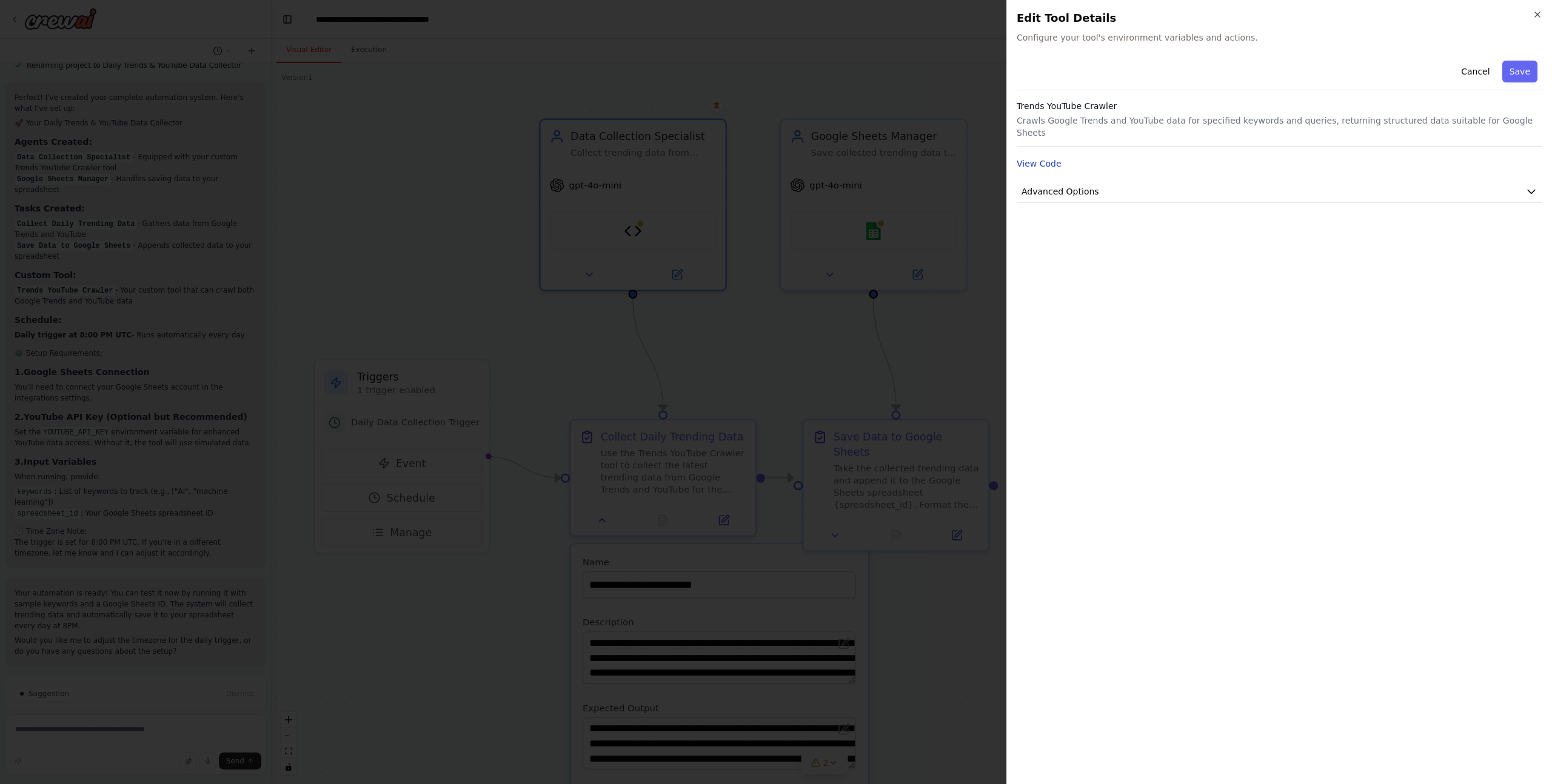
click at [1052, 157] on button "View Code" at bounding box center [1039, 163] width 45 height 12
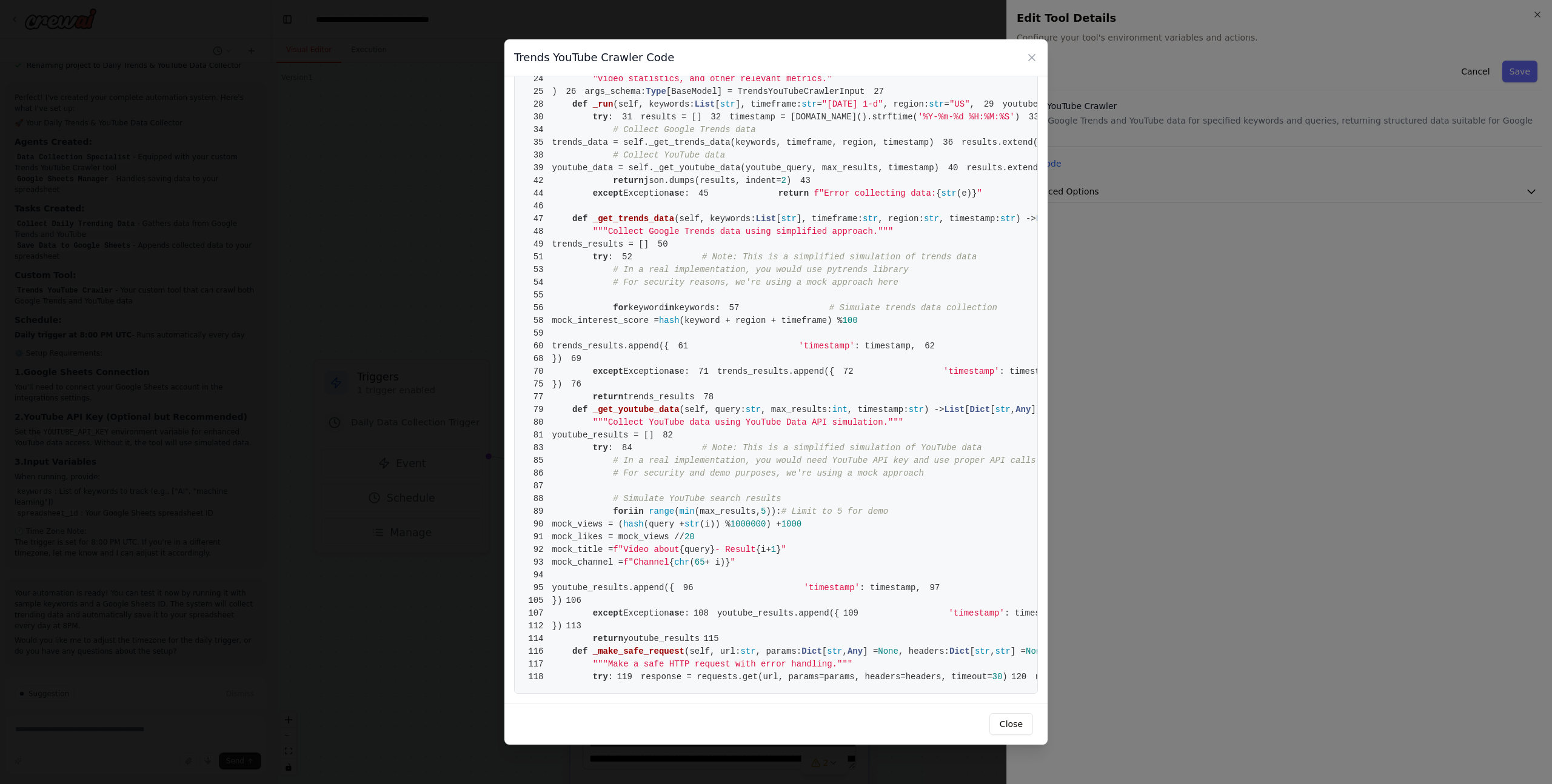
scroll to position [509, 0]
click at [1169, 219] on div "Trends YouTube Crawler Code 1 from crewai.tools import BaseTool 2 from pydantic…" at bounding box center [776, 392] width 1552 height 784
click at [1033, 58] on icon at bounding box center [1032, 57] width 12 height 12
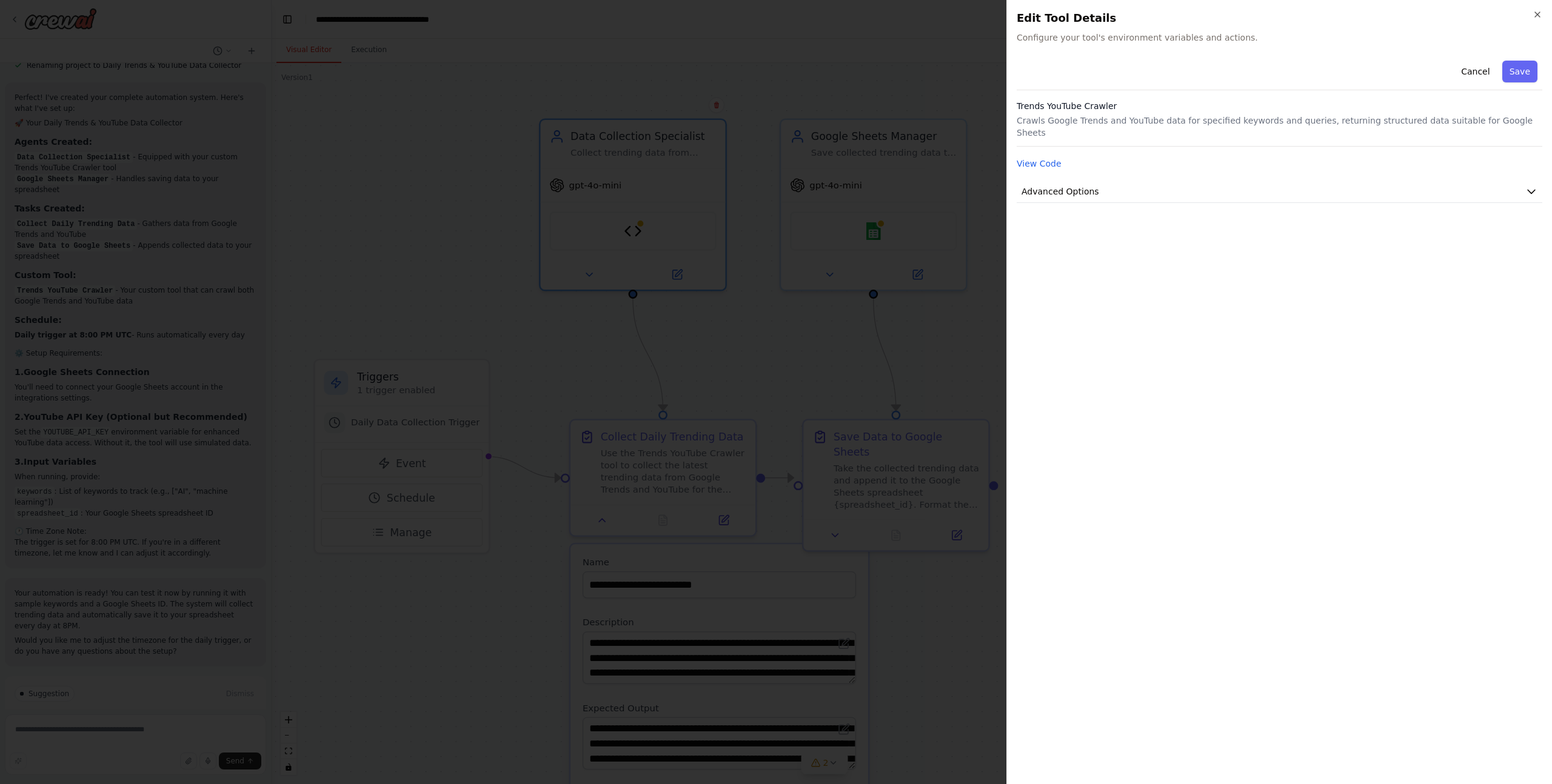
drag, startPoint x: 704, startPoint y: 280, endPoint x: 775, endPoint y: 282, distance: 71.0
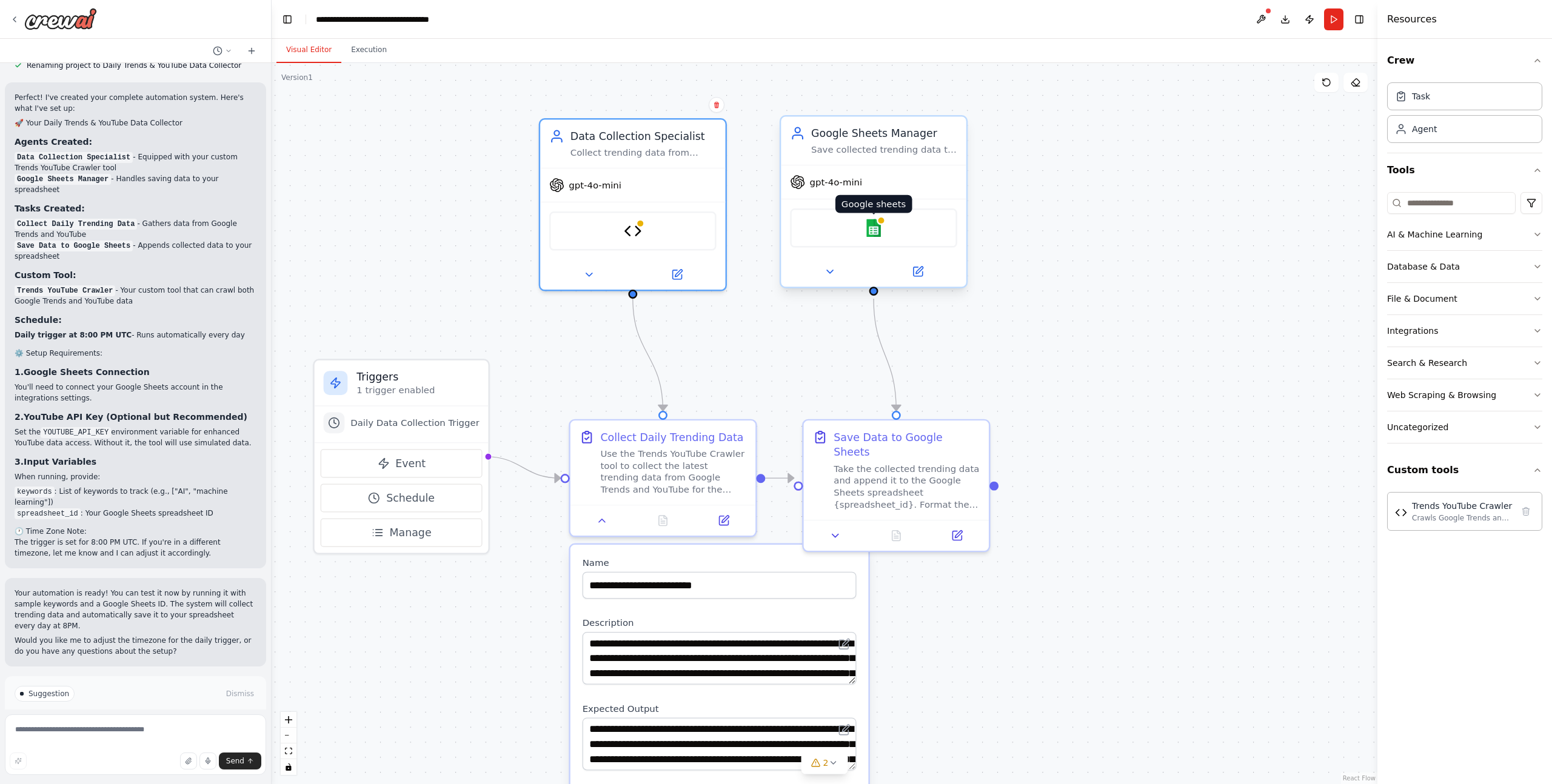
click at [865, 232] on img at bounding box center [872, 228] width 18 height 18
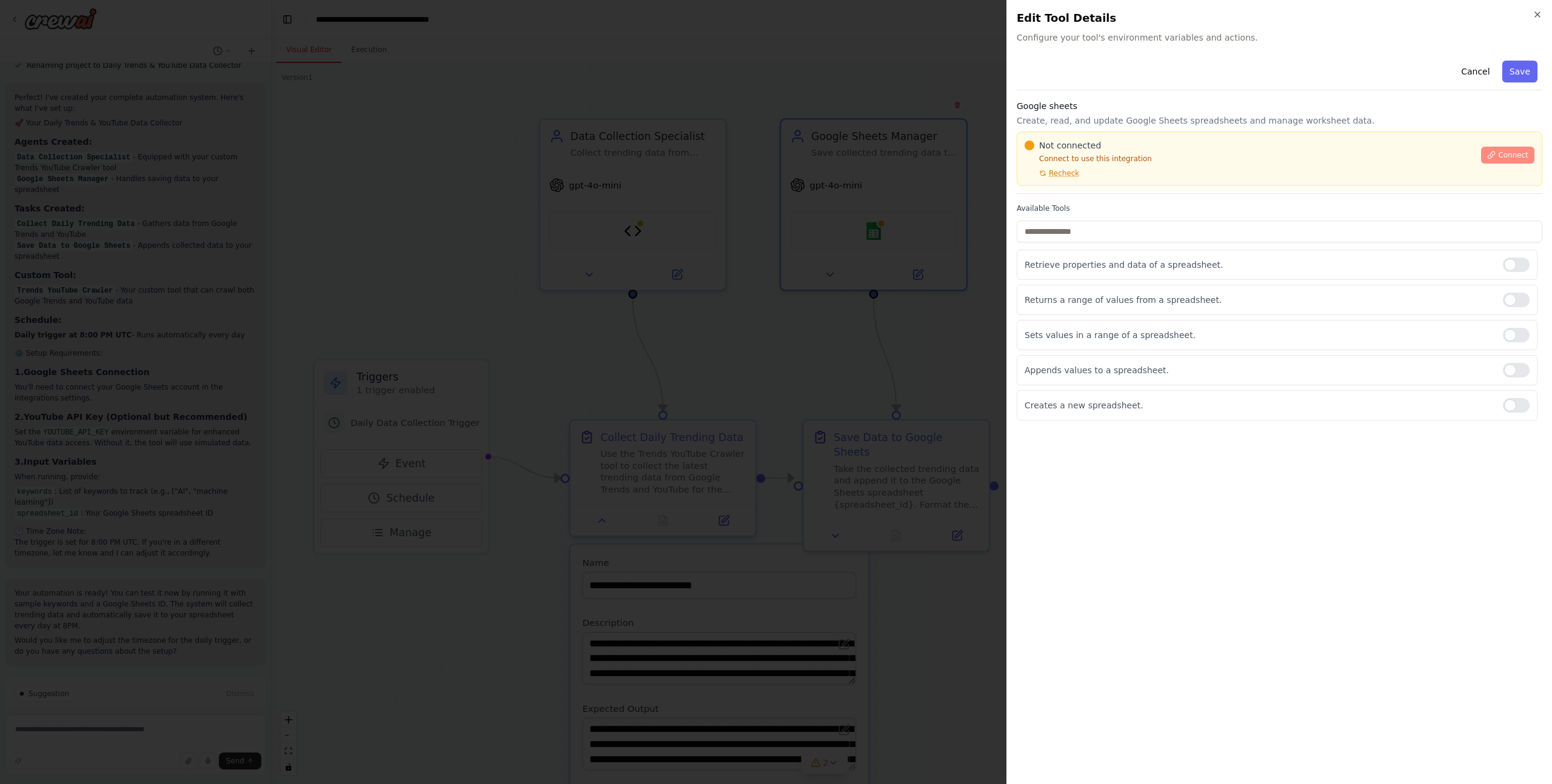
click at [1496, 154] on icon at bounding box center [1491, 154] width 8 height 8
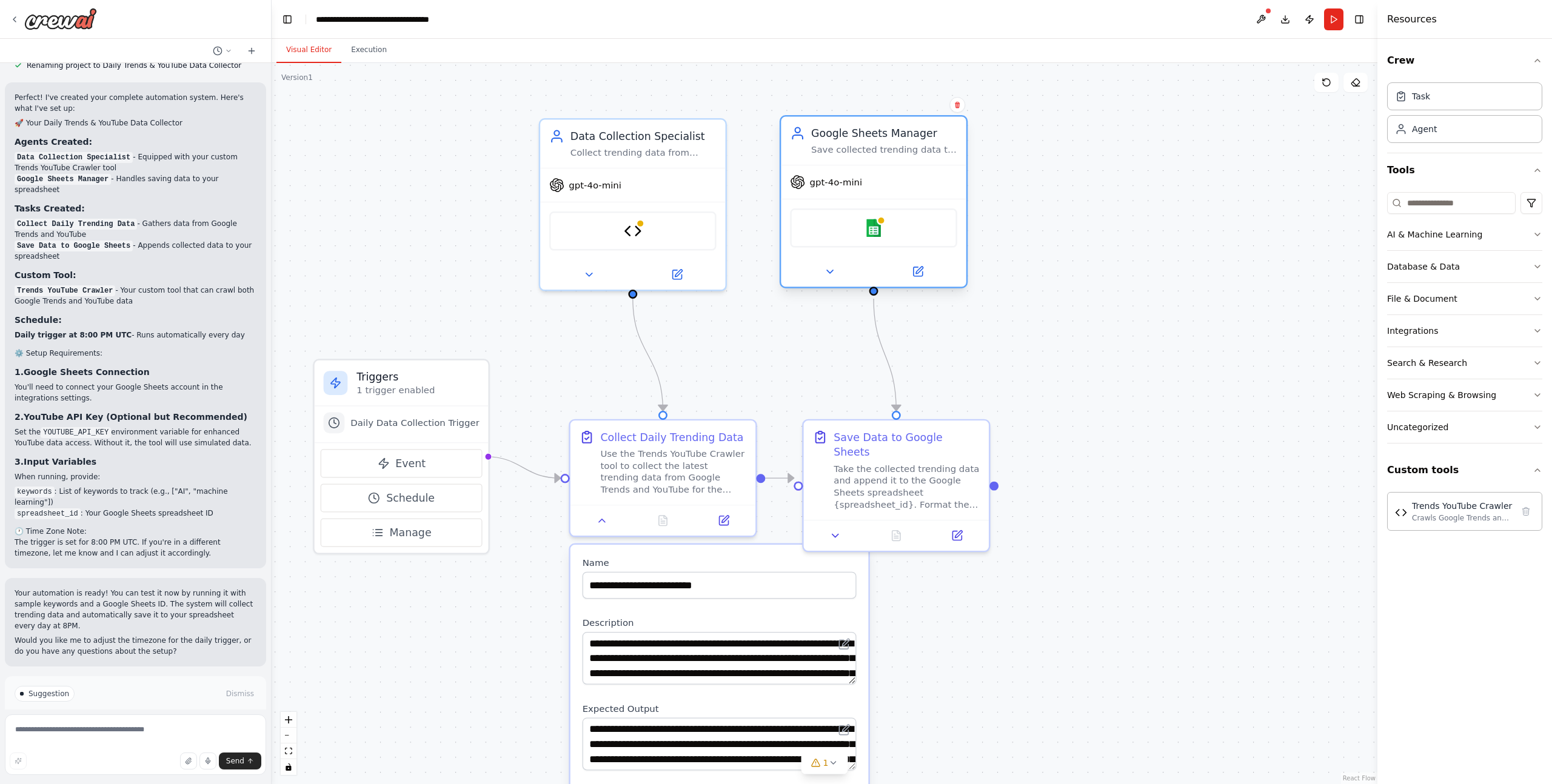
click at [892, 229] on div "Google sheets" at bounding box center [873, 229] width 168 height 40
click at [844, 233] on div "Google sheets" at bounding box center [873, 229] width 168 height 40
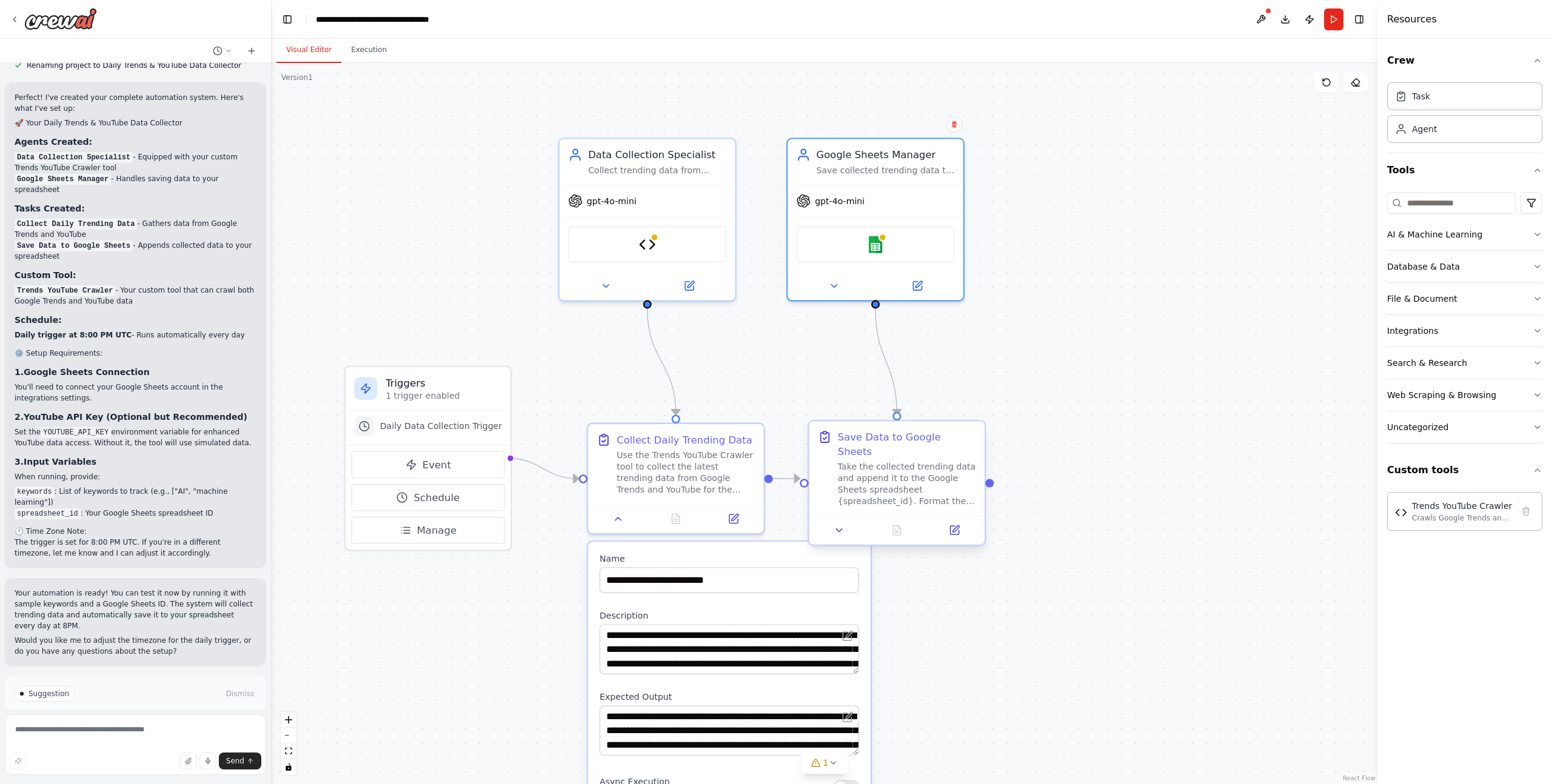
click at [904, 461] on div "Take the collected trending data and append it to the Google Sheets spreadsheet…" at bounding box center [906, 484] width 138 height 45
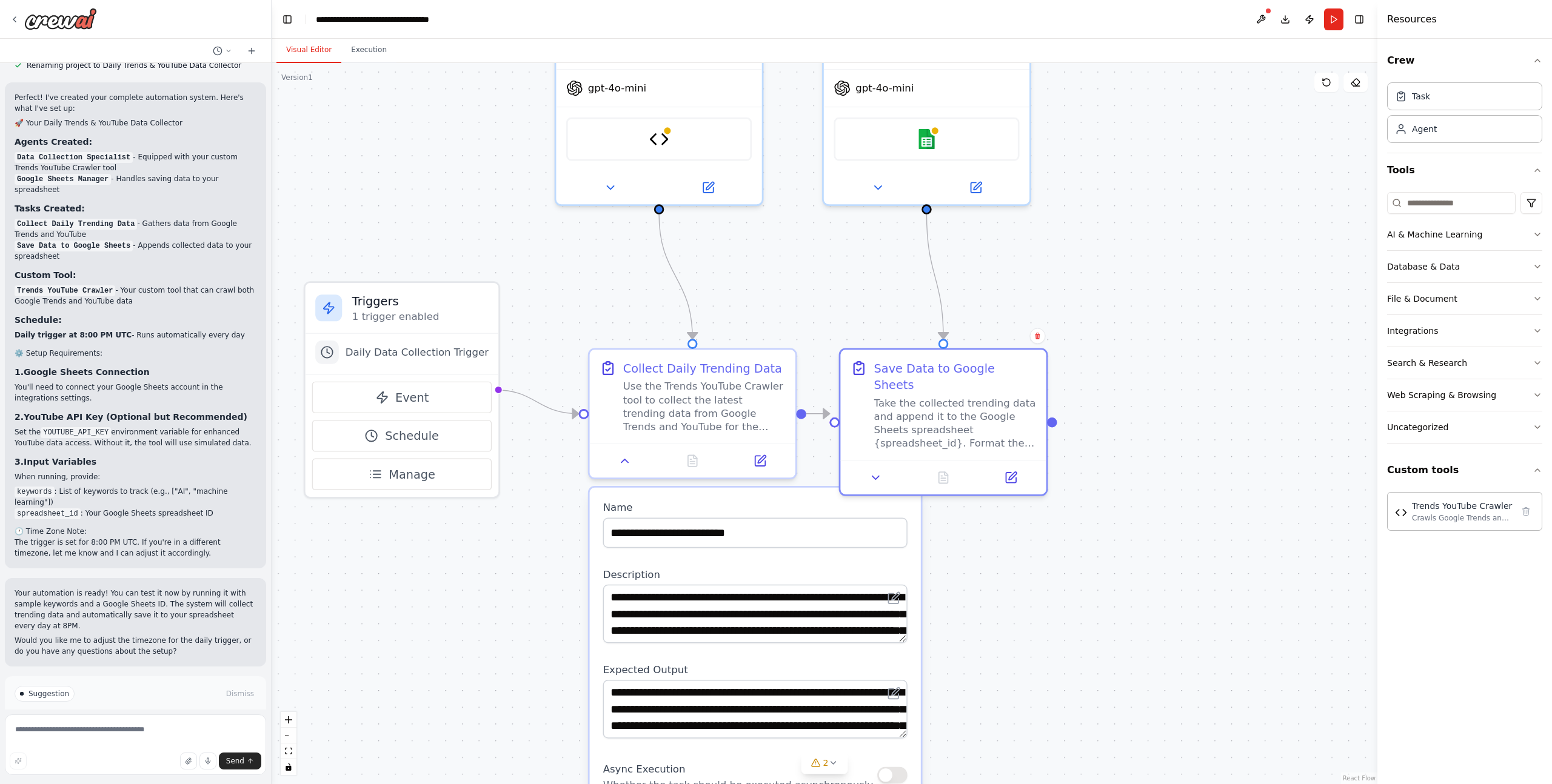
drag, startPoint x: 1004, startPoint y: 451, endPoint x: 1110, endPoint y: 376, distance: 129.8
click at [1110, 376] on div ".deletable-edge-delete-btn { width: 20px; height: 20px; border: 0px solid #ffff…" at bounding box center [824, 424] width 1106 height 721
click at [630, 127] on div "Trends YouTube Crawler" at bounding box center [659, 136] width 185 height 43
click at [622, 134] on div "Trends YouTube Crawler" at bounding box center [659, 136] width 185 height 43
click at [664, 132] on img at bounding box center [659, 136] width 20 height 20
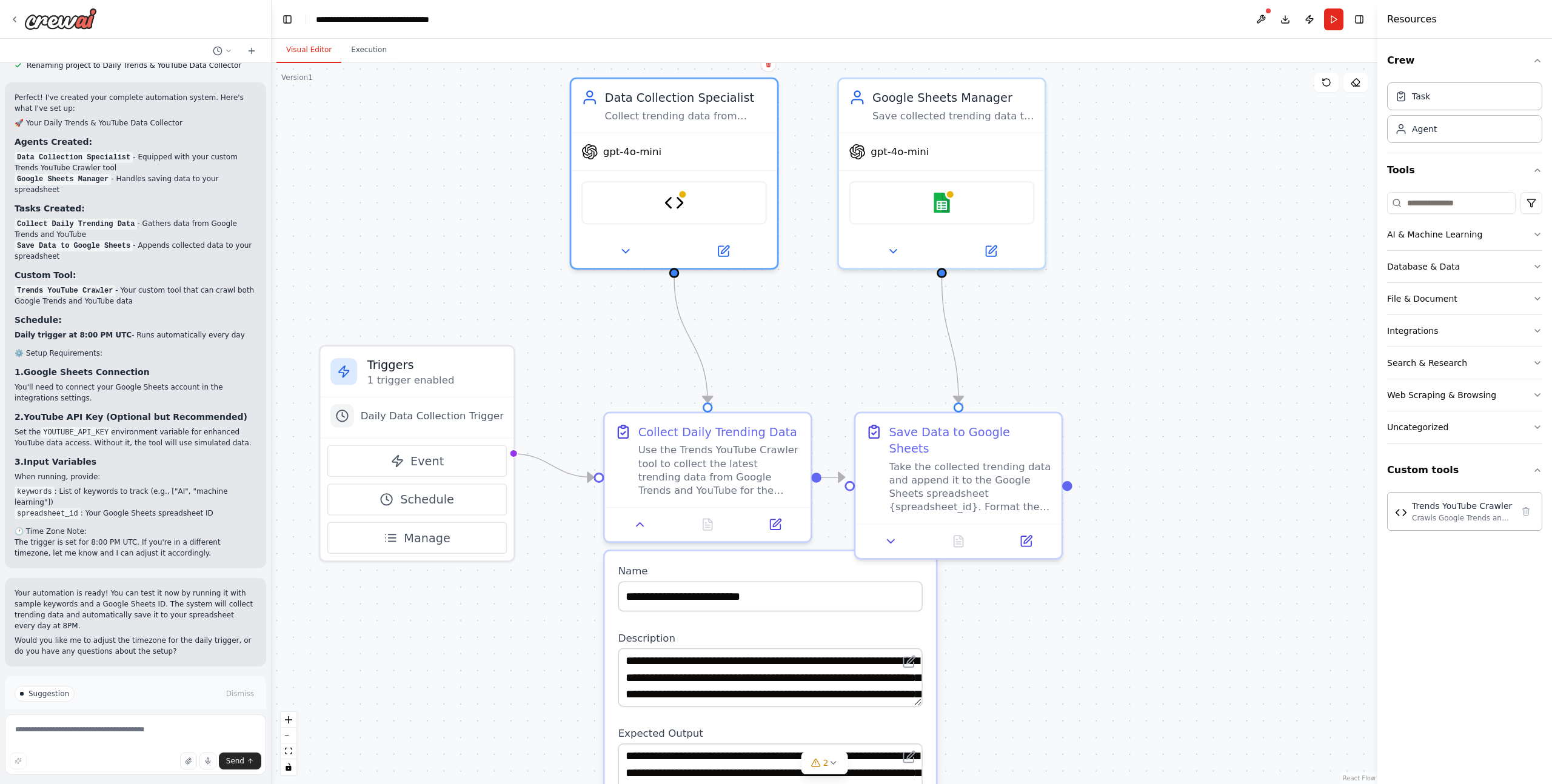
drag, startPoint x: 791, startPoint y: 258, endPoint x: 791, endPoint y: 268, distance: 10.0
click at [792, 270] on div ".deletable-edge-delete-btn { width: 20px; height: 20px; border: 0px solid #ffff…" at bounding box center [824, 424] width 1106 height 721
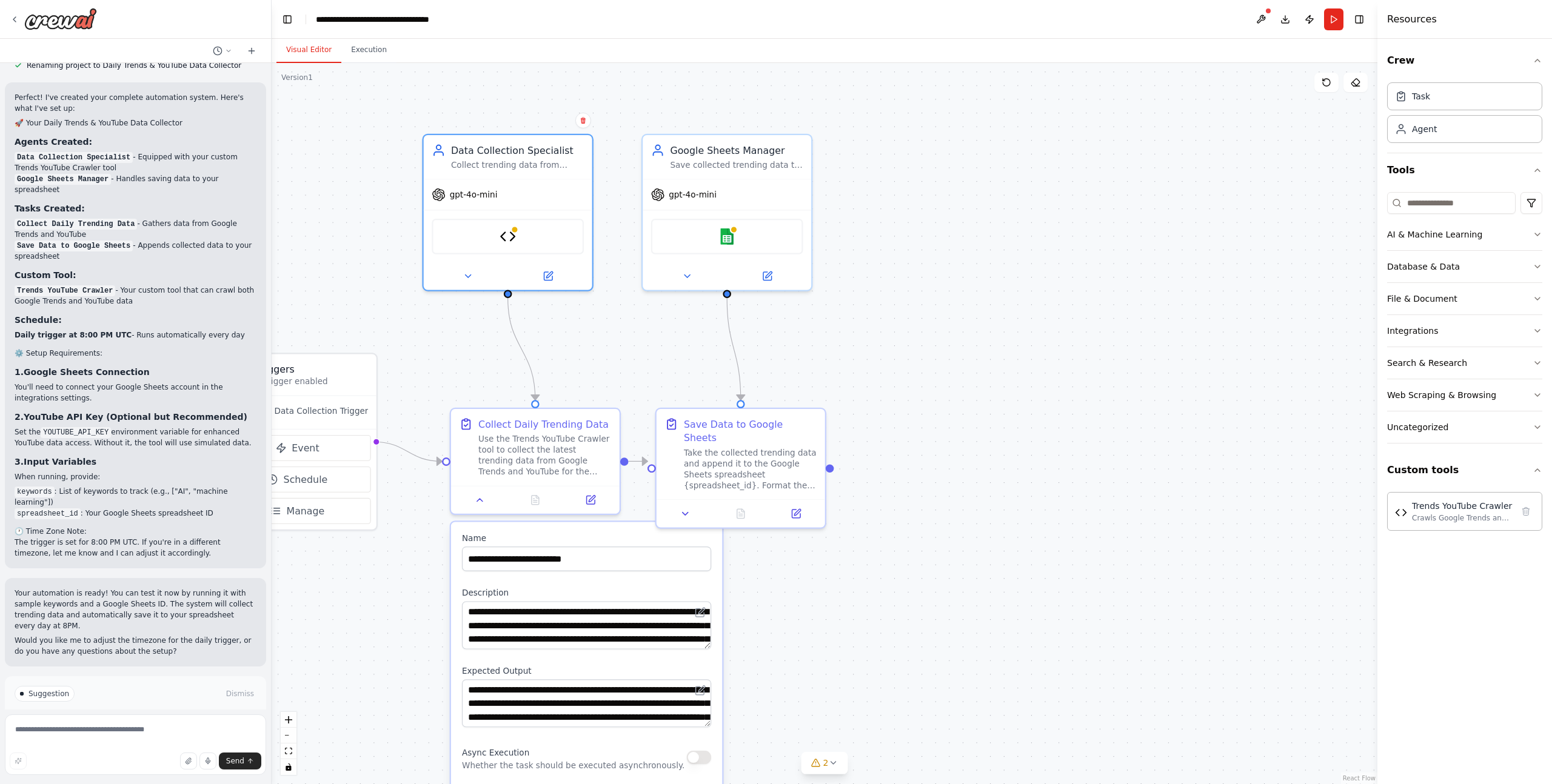
drag, startPoint x: 1047, startPoint y: 248, endPoint x: 798, endPoint y: 264, distance: 249.5
click at [796, 264] on div ".deletable-edge-delete-btn { width: 20px; height: 20px; border: 0px solid #ffff…" at bounding box center [824, 424] width 1106 height 721
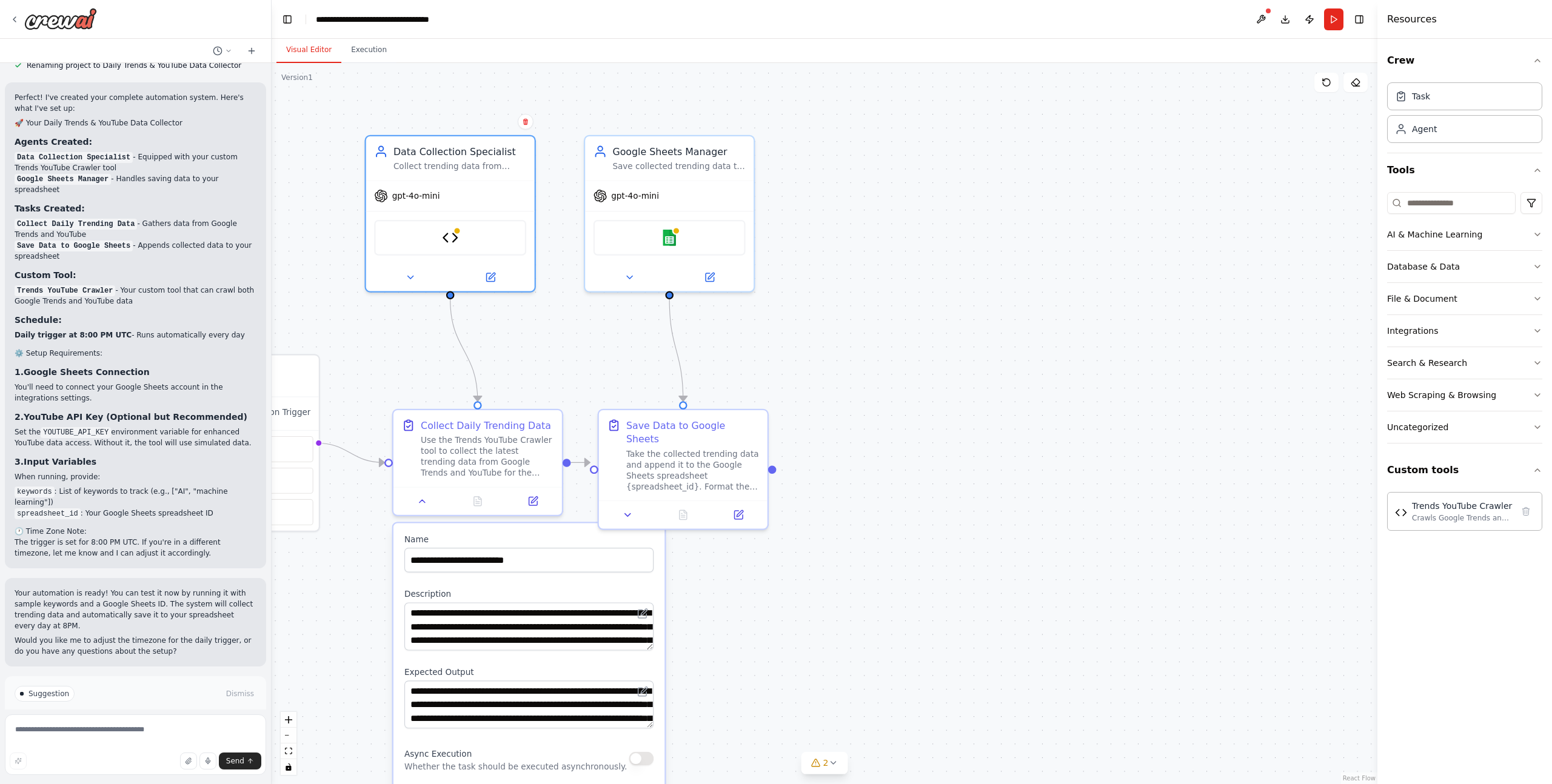
drag, startPoint x: 1078, startPoint y: 184, endPoint x: 1022, endPoint y: 195, distance: 57.1
click at [1078, 184] on div ".deletable-edge-delete-btn { width: 20px; height: 20px; border: 0px solid #ffff…" at bounding box center [824, 424] width 1106 height 721
click at [287, 716] on icon "zoom in" at bounding box center [289, 720] width 8 height 8
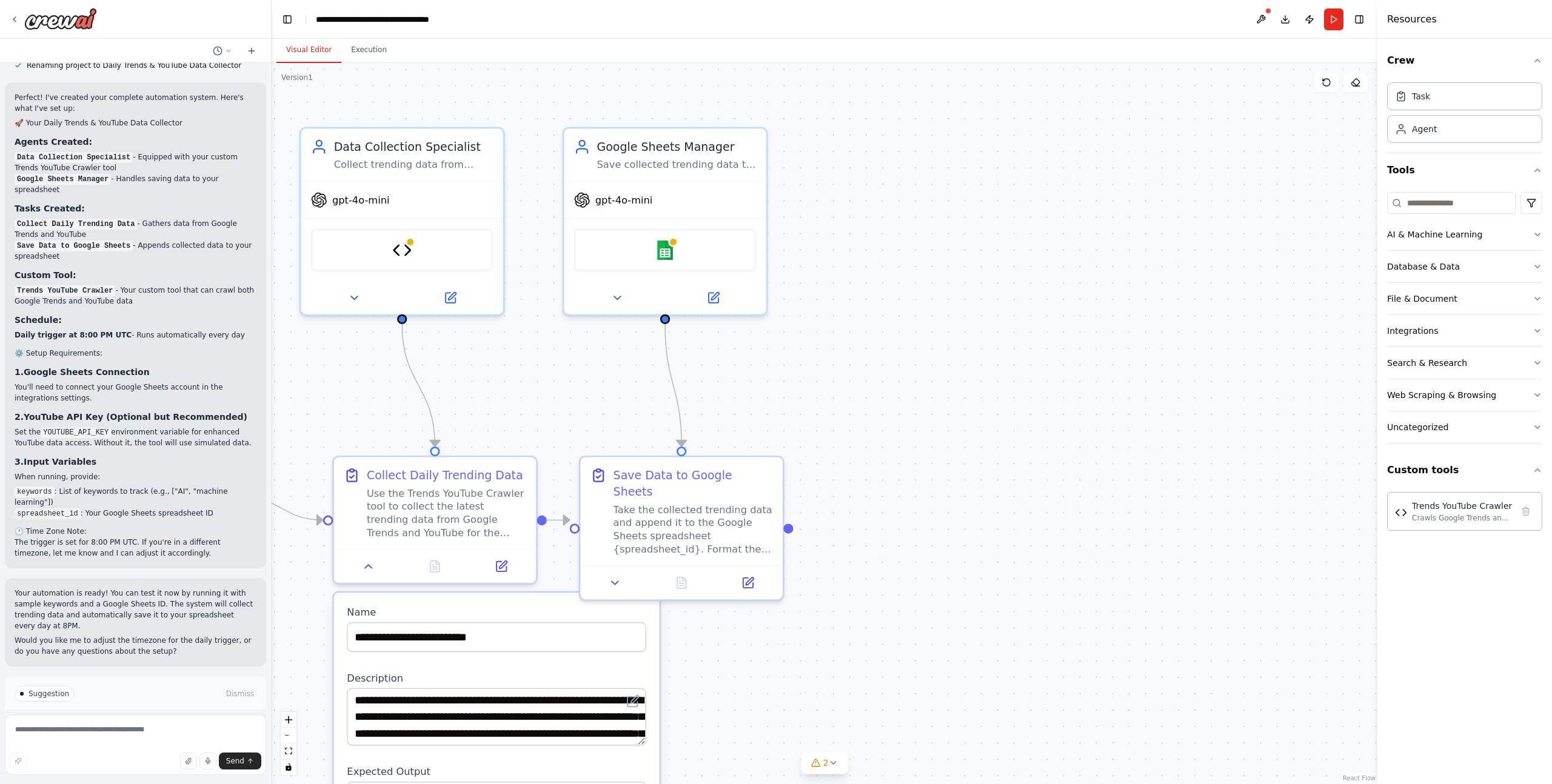
drag, startPoint x: 689, startPoint y: 396, endPoint x: 724, endPoint y: 443, distance: 58.6
click at [713, 447] on div ".deletable-edge-delete-btn { width: 20px; height: 20px; border: 0px solid #ffff…" at bounding box center [824, 424] width 1106 height 721
click at [903, 417] on div ".deletable-edge-delete-btn { width: 20px; height: 20px; border: 0px solid #ffff…" at bounding box center [824, 424] width 1106 height 721
click at [799, 520] on div ".deletable-edge-delete-btn { width: 20px; height: 20px; border: 0px solid #ffff…" at bounding box center [824, 424] width 1106 height 721
click at [792, 520] on div ".deletable-edge-delete-btn { width: 20px; height: 20px; border: 0px solid #ffff…" at bounding box center [824, 424] width 1106 height 721
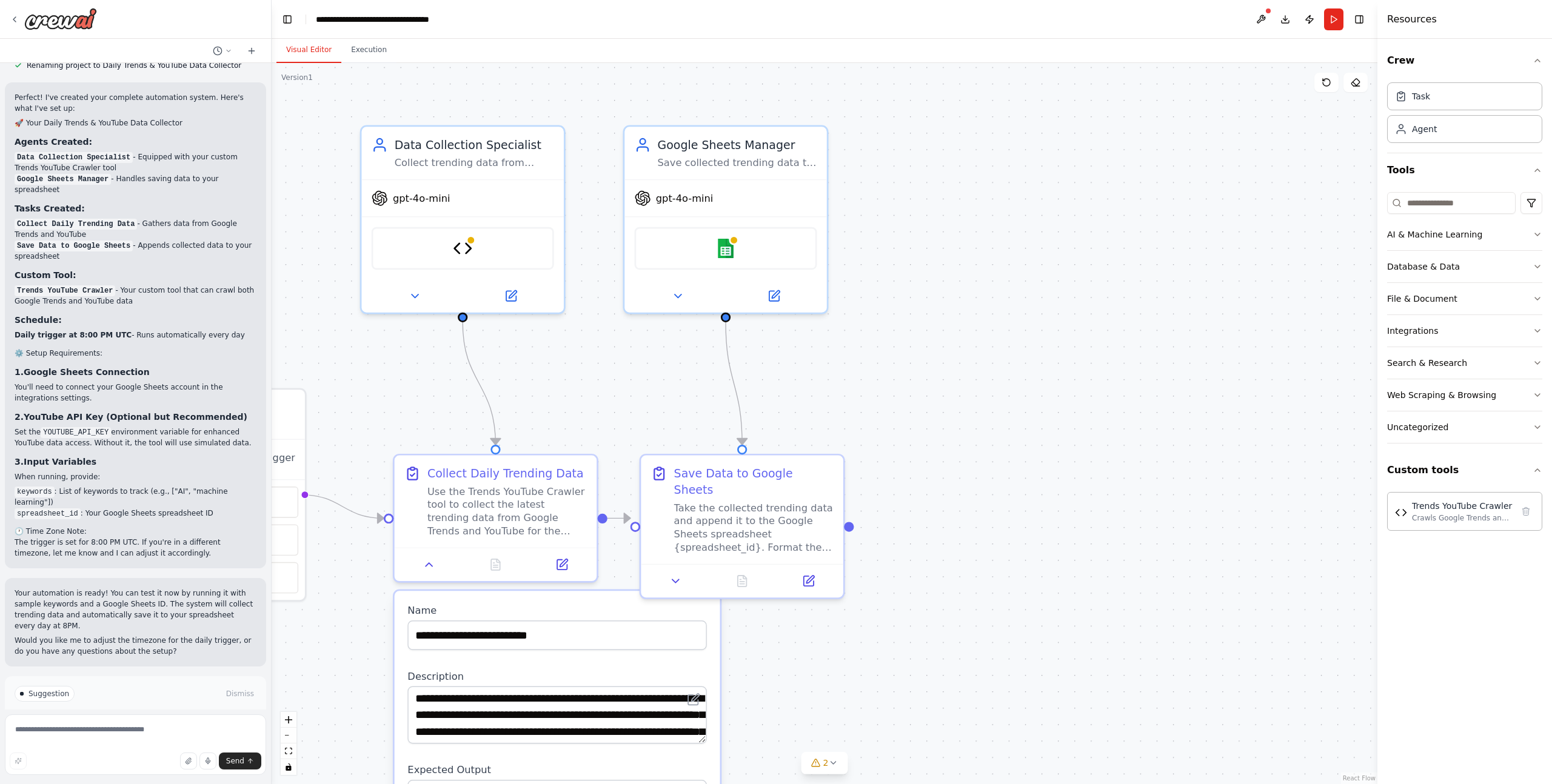
drag, startPoint x: 788, startPoint y: 523, endPoint x: 848, endPoint y: 521, distance: 60.0
click at [848, 521] on div ".deletable-edge-delete-btn { width: 20px; height: 20px; border: 0px solid #ffff…" at bounding box center [824, 424] width 1106 height 721
drag, startPoint x: 851, startPoint y: 520, endPoint x: 1053, endPoint y: 510, distance: 202.2
click at [1053, 510] on div ".deletable-edge-delete-btn { width: 20px; height: 20px; border: 0px solid #ffff…" at bounding box center [824, 424] width 1106 height 721
drag, startPoint x: 1030, startPoint y: 504, endPoint x: 1016, endPoint y: 503, distance: 14.0
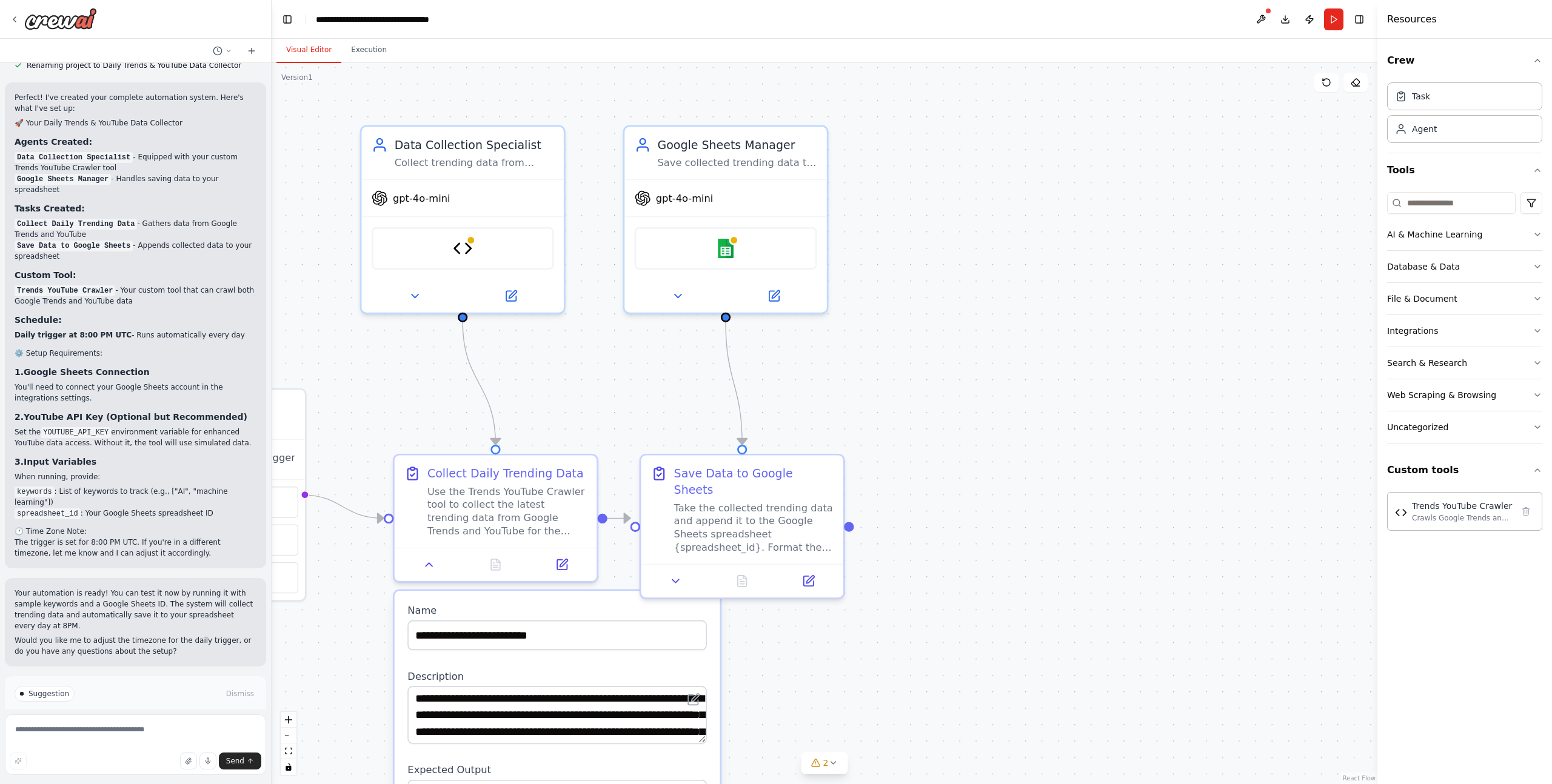
click at [1030, 504] on div ".deletable-edge-delete-btn { width: 20px; height: 20px; border: 0px solid #ffff…" at bounding box center [824, 424] width 1106 height 721
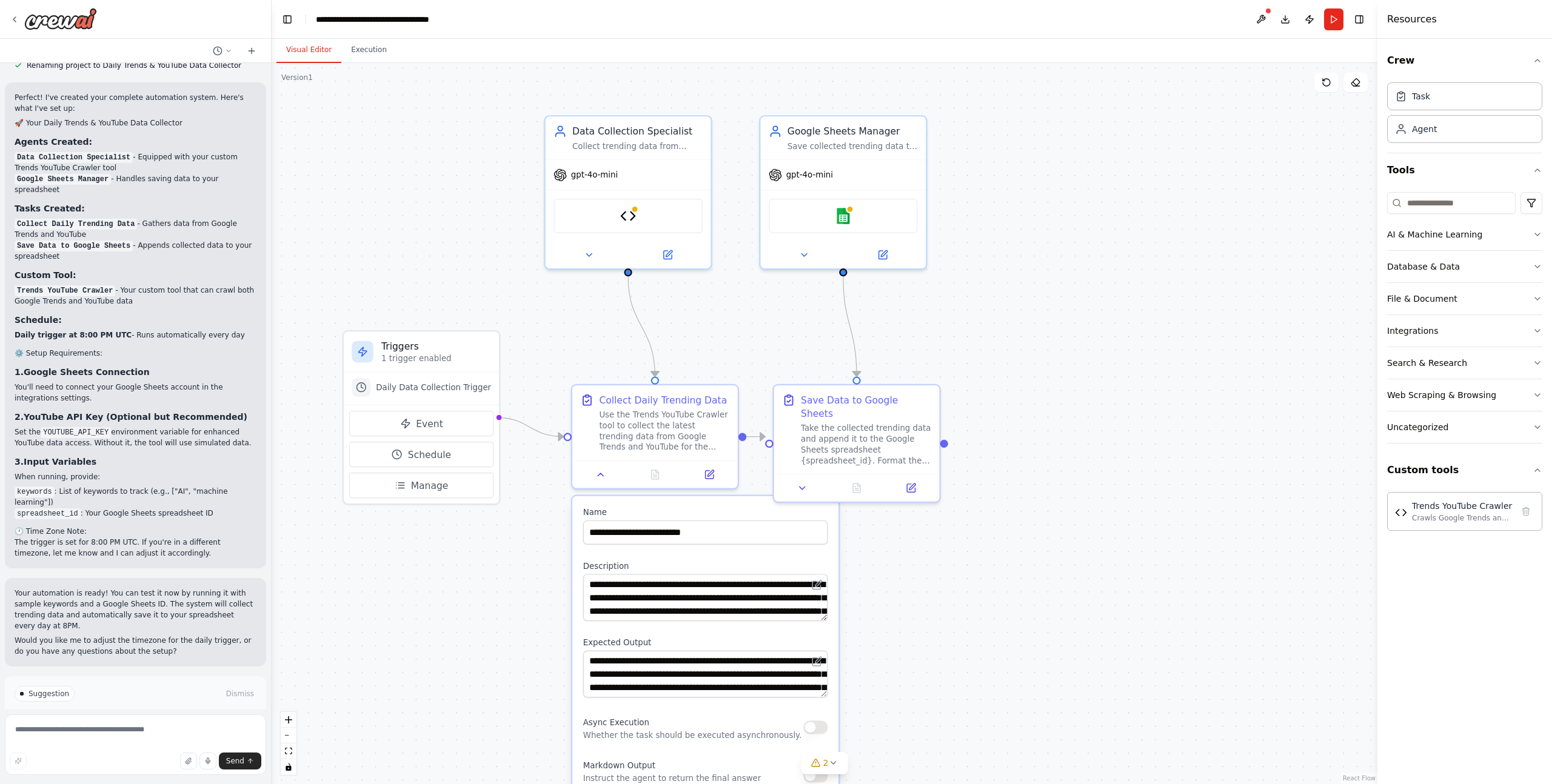
drag, startPoint x: 888, startPoint y: 652, endPoint x: 962, endPoint y: 573, distance: 108.2
click at [962, 573] on div ".deletable-edge-delete-btn { width: 20px; height: 20px; border: 0px solid #ffff…" at bounding box center [824, 424] width 1106 height 721
click at [291, 721] on icon "zoom in" at bounding box center [289, 720] width 8 height 8
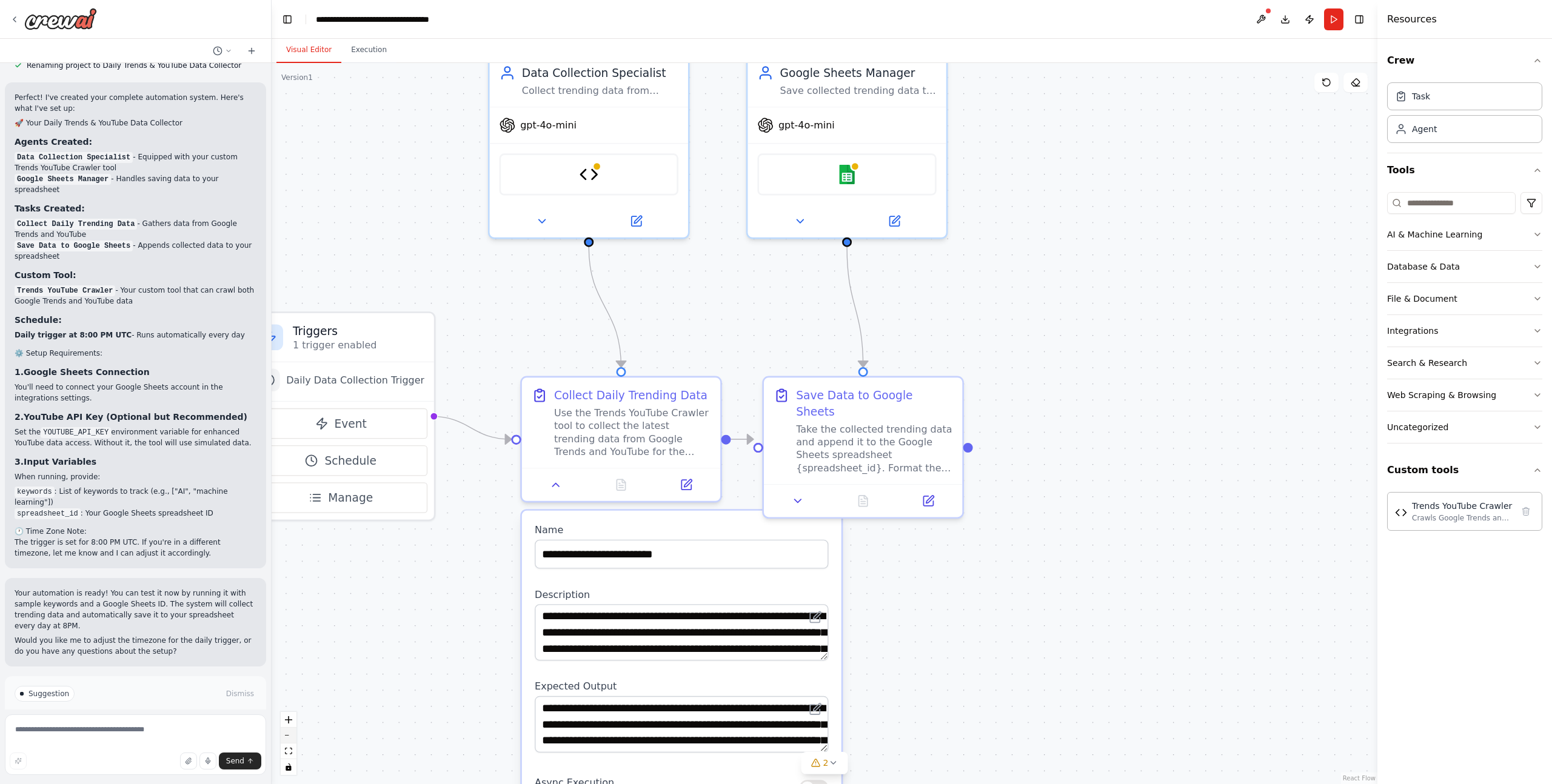
click at [291, 735] on icon "zoom out" at bounding box center [289, 735] width 8 height 1
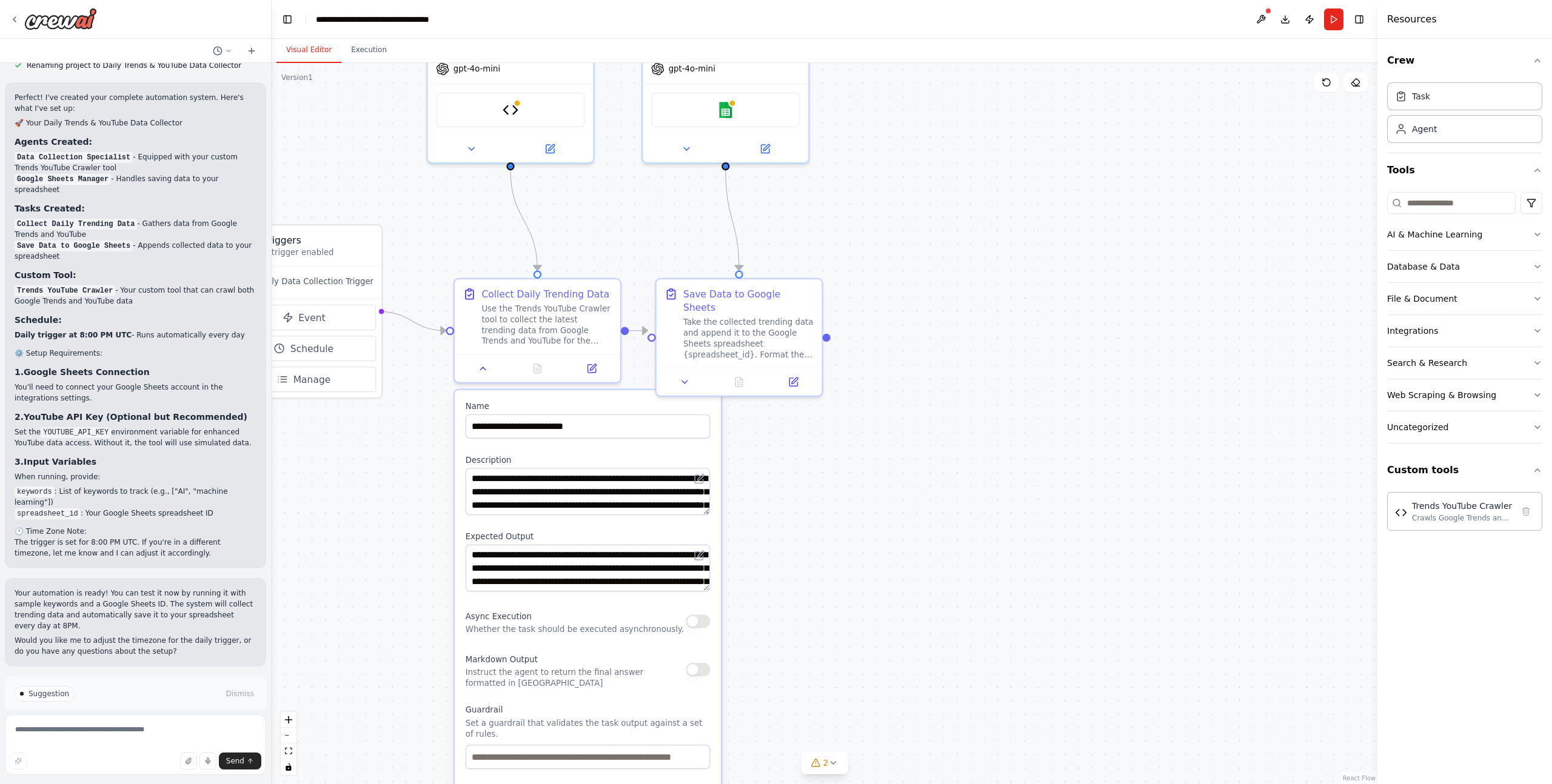
drag, startPoint x: 466, startPoint y: 164, endPoint x: 279, endPoint y: -11, distance: 256.1
click at [279, 0] on html "I already have python codes that would crawl data from Google Trends and Youtub…" at bounding box center [776, 392] width 1552 height 784
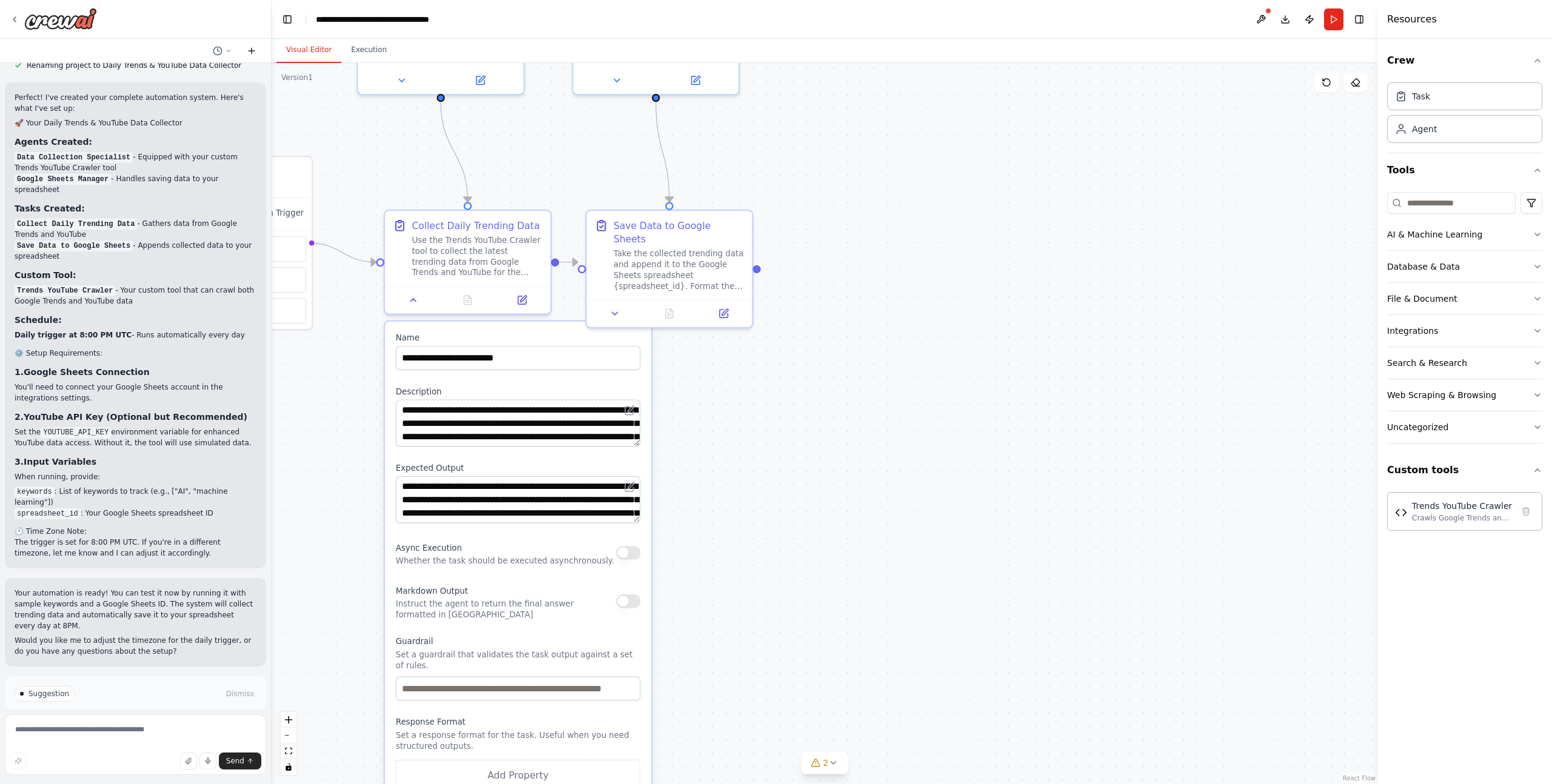
click at [253, 46] on icon at bounding box center [251, 51] width 9 height 9
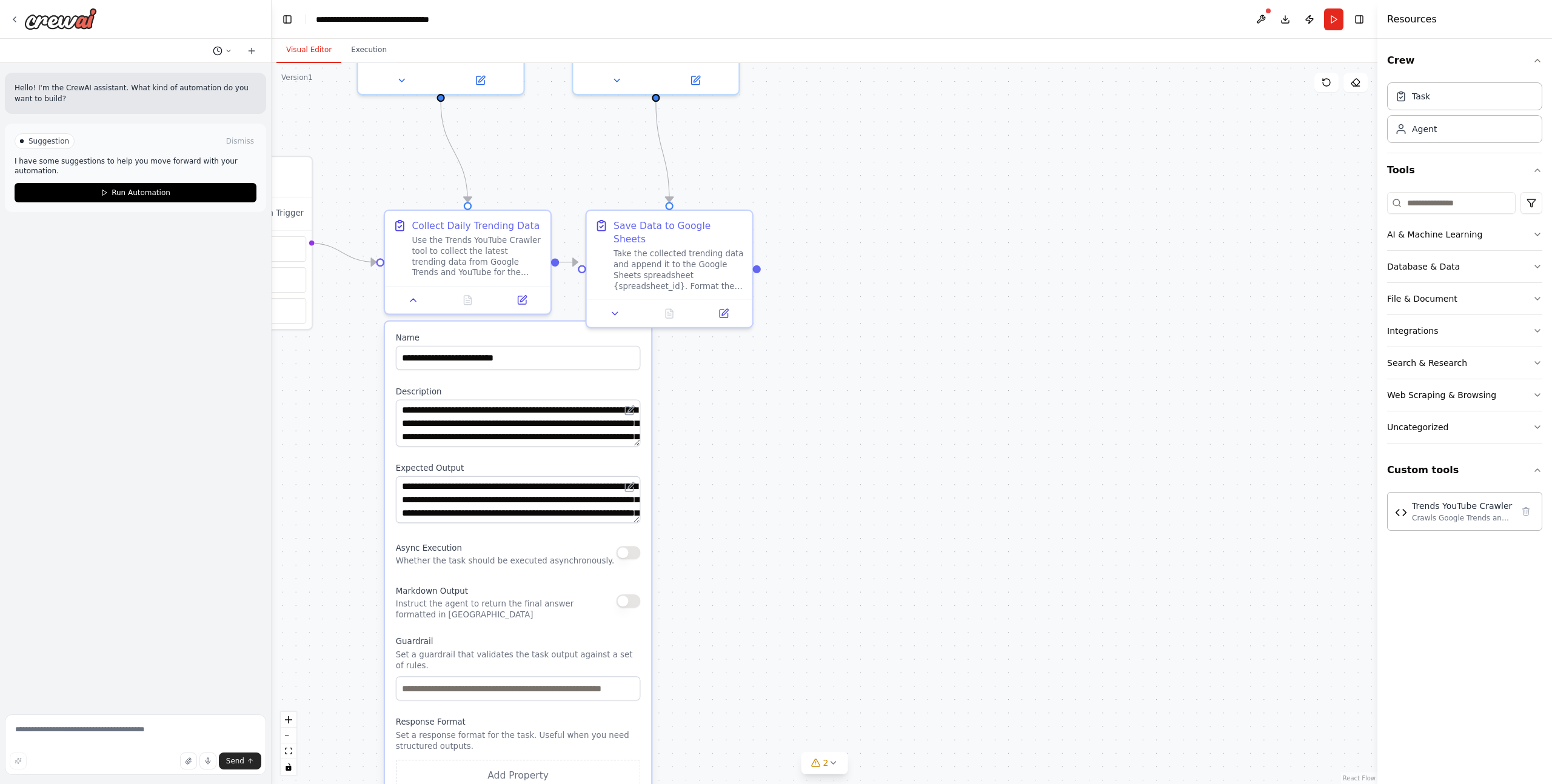
click at [225, 51] on icon at bounding box center [229, 51] width 8 height 8
click at [162, 96] on span "I allow you to use your coding skills to create custom tools." at bounding box center [170, 95] width 79 height 9
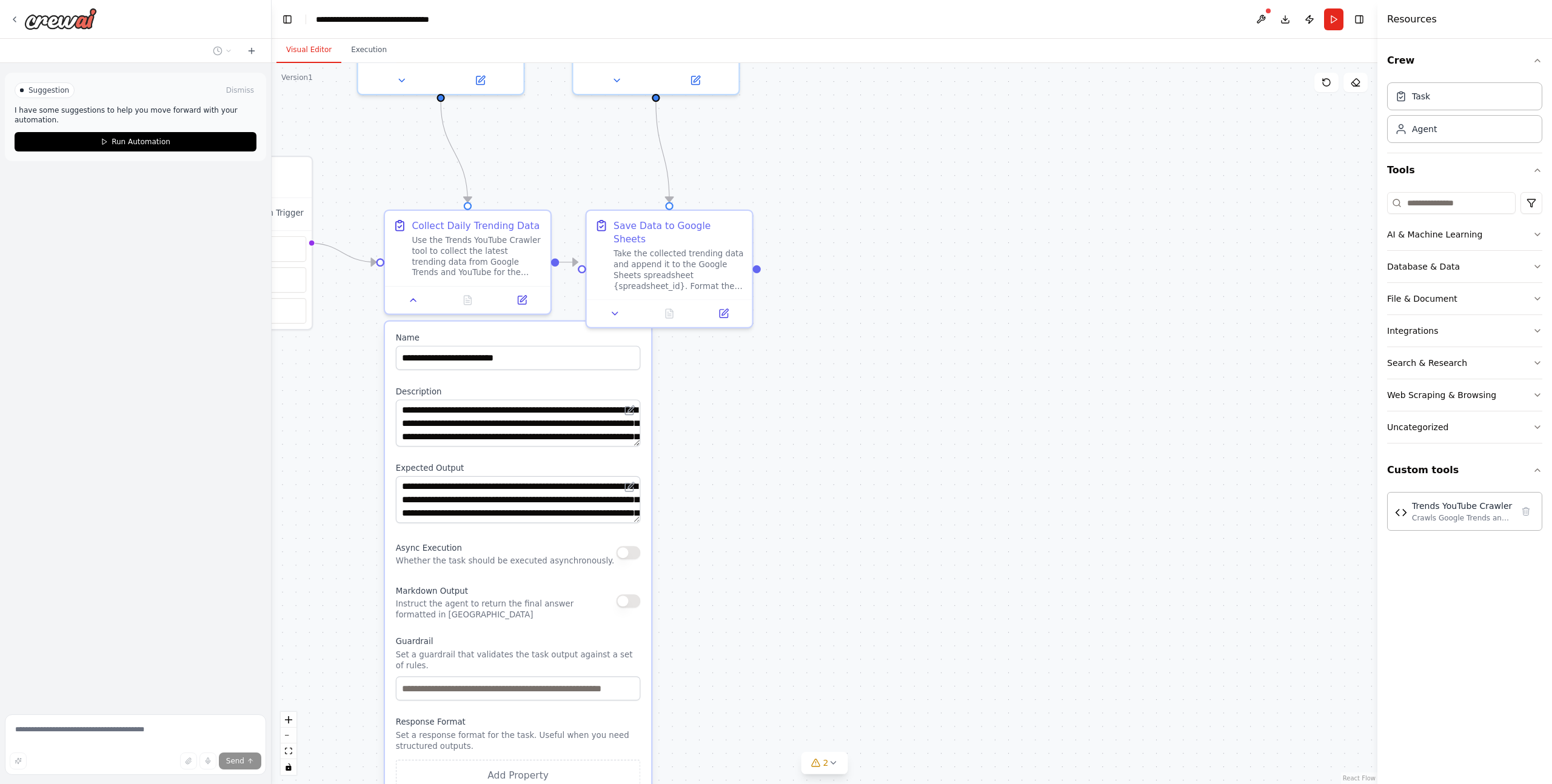
drag, startPoint x: 1157, startPoint y: 205, endPoint x: 1132, endPoint y: 210, distance: 25.5
click at [1154, 206] on div ".deletable-edge-delete-btn { width: 20px; height: 20px; border: 0px solid #ffff…" at bounding box center [824, 424] width 1106 height 721
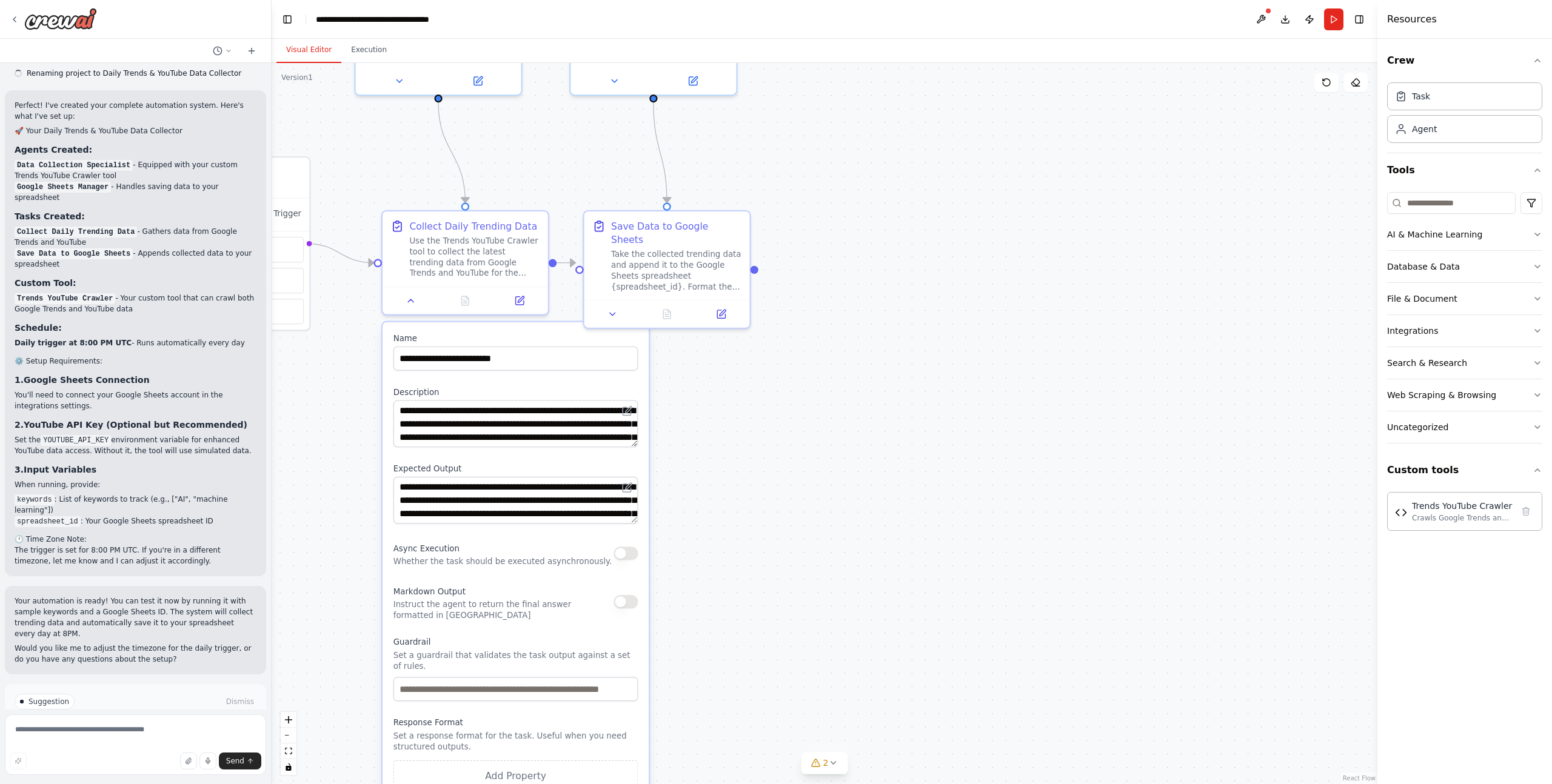
scroll to position [1826, 0]
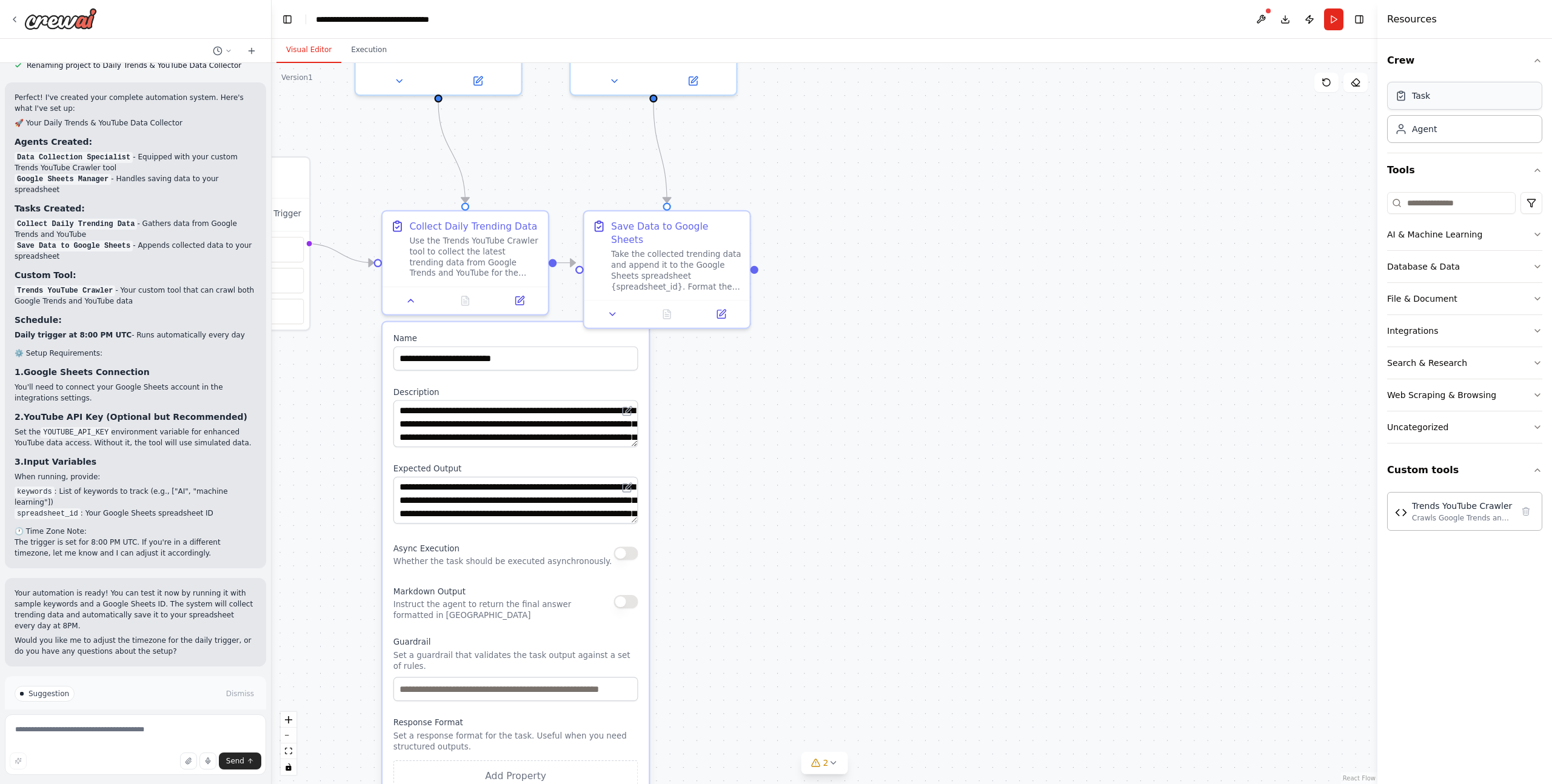
click at [1482, 104] on div "Task" at bounding box center [1464, 96] width 155 height 28
drag, startPoint x: 1427, startPoint y: 145, endPoint x: 1427, endPoint y: 138, distance: 7.0
click at [1427, 145] on div "Task Agent" at bounding box center [1464, 115] width 155 height 75
click at [1427, 138] on div "Agent" at bounding box center [1464, 129] width 155 height 28
drag, startPoint x: 1067, startPoint y: 224, endPoint x: 926, endPoint y: 258, distance: 145.0
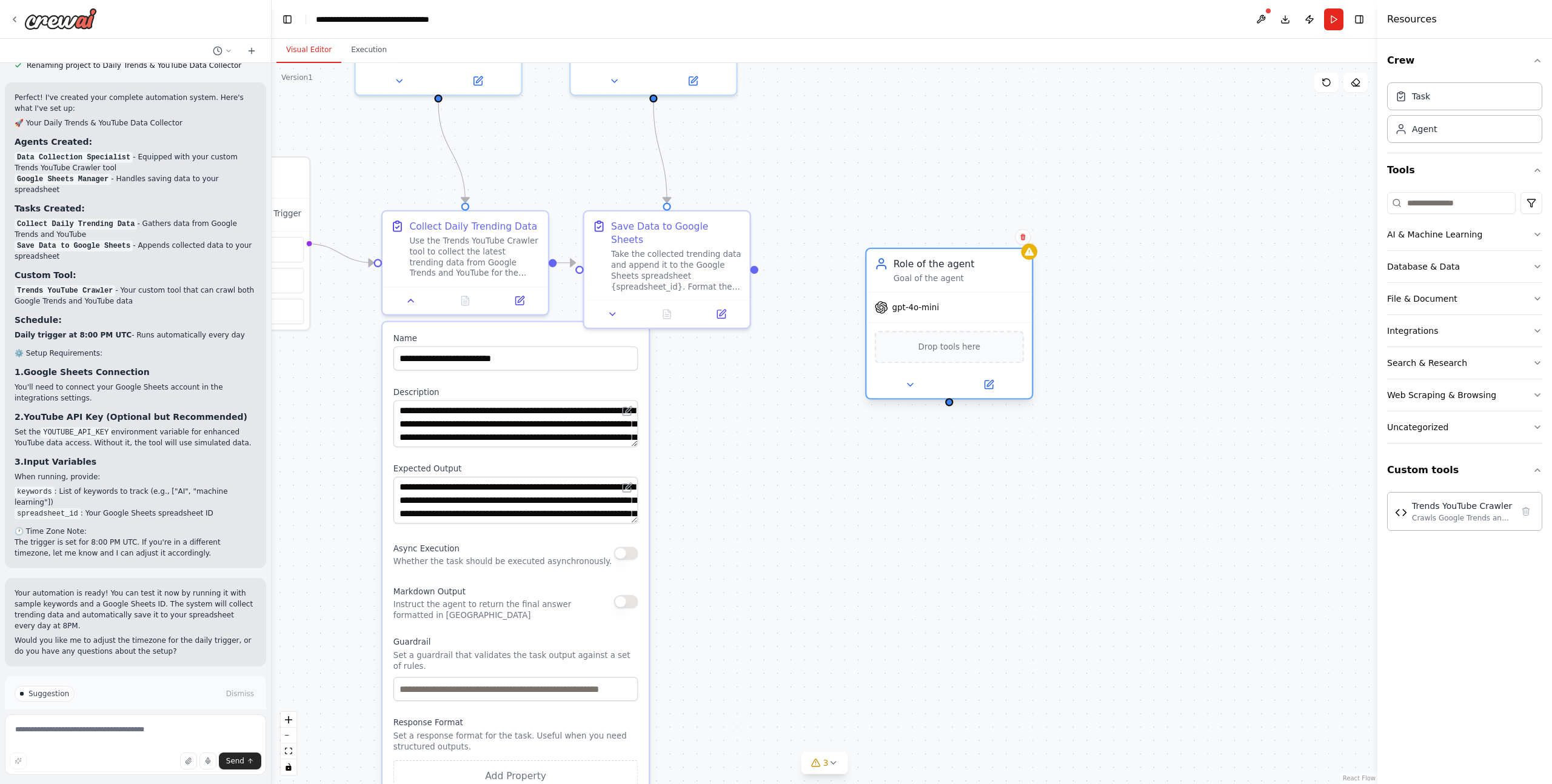
click at [926, 258] on div "Role of the agent" at bounding box center [958, 264] width 130 height 13
drag, startPoint x: 900, startPoint y: 309, endPoint x: 920, endPoint y: 310, distance: 20.0
click at [900, 309] on span "gpt-4o-mini" at bounding box center [916, 308] width 47 height 11
click at [948, 312] on div "gpt-4o-mini" at bounding box center [949, 308] width 166 height 30
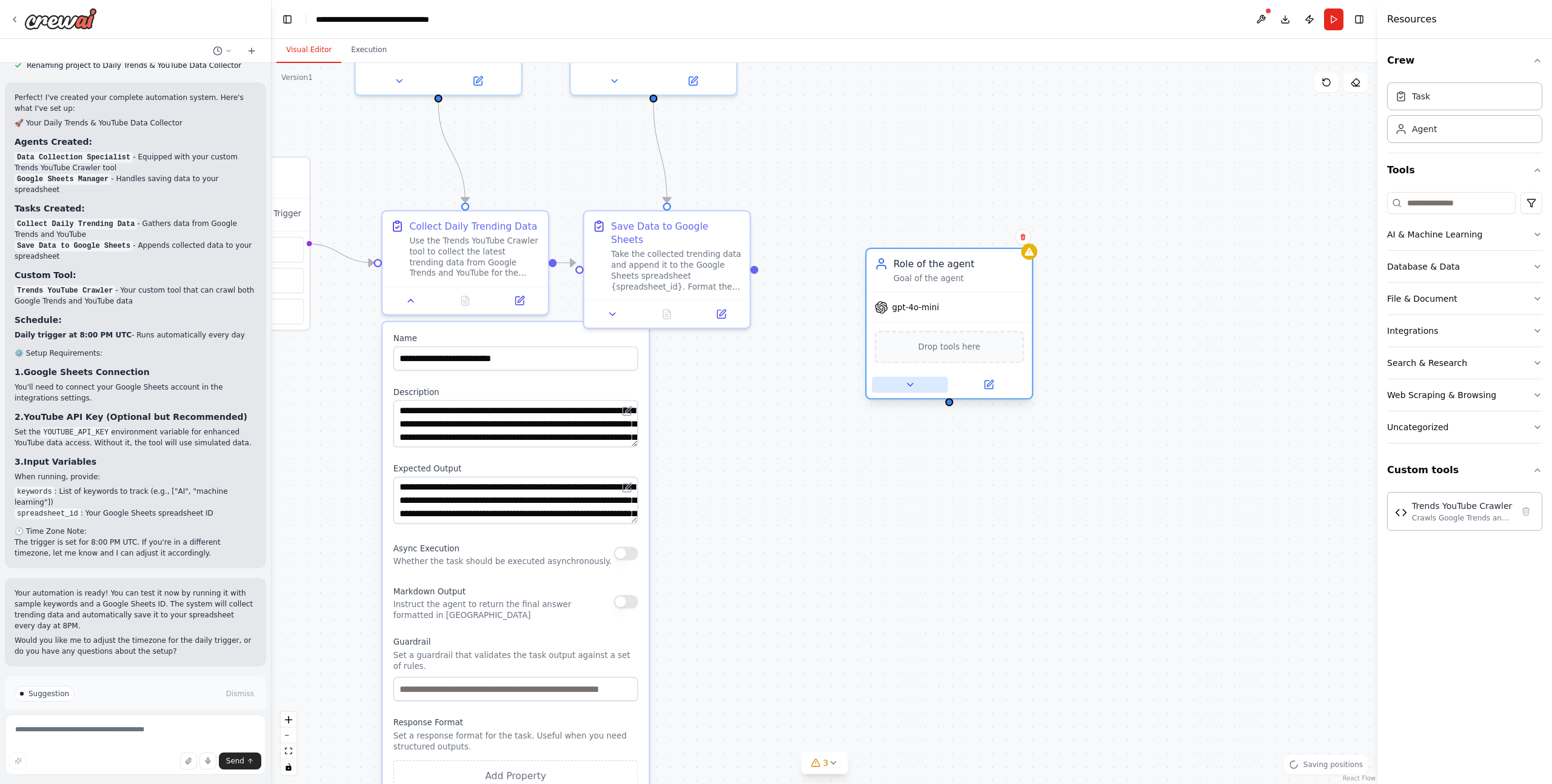
click at [888, 385] on button at bounding box center [909, 385] width 76 height 16
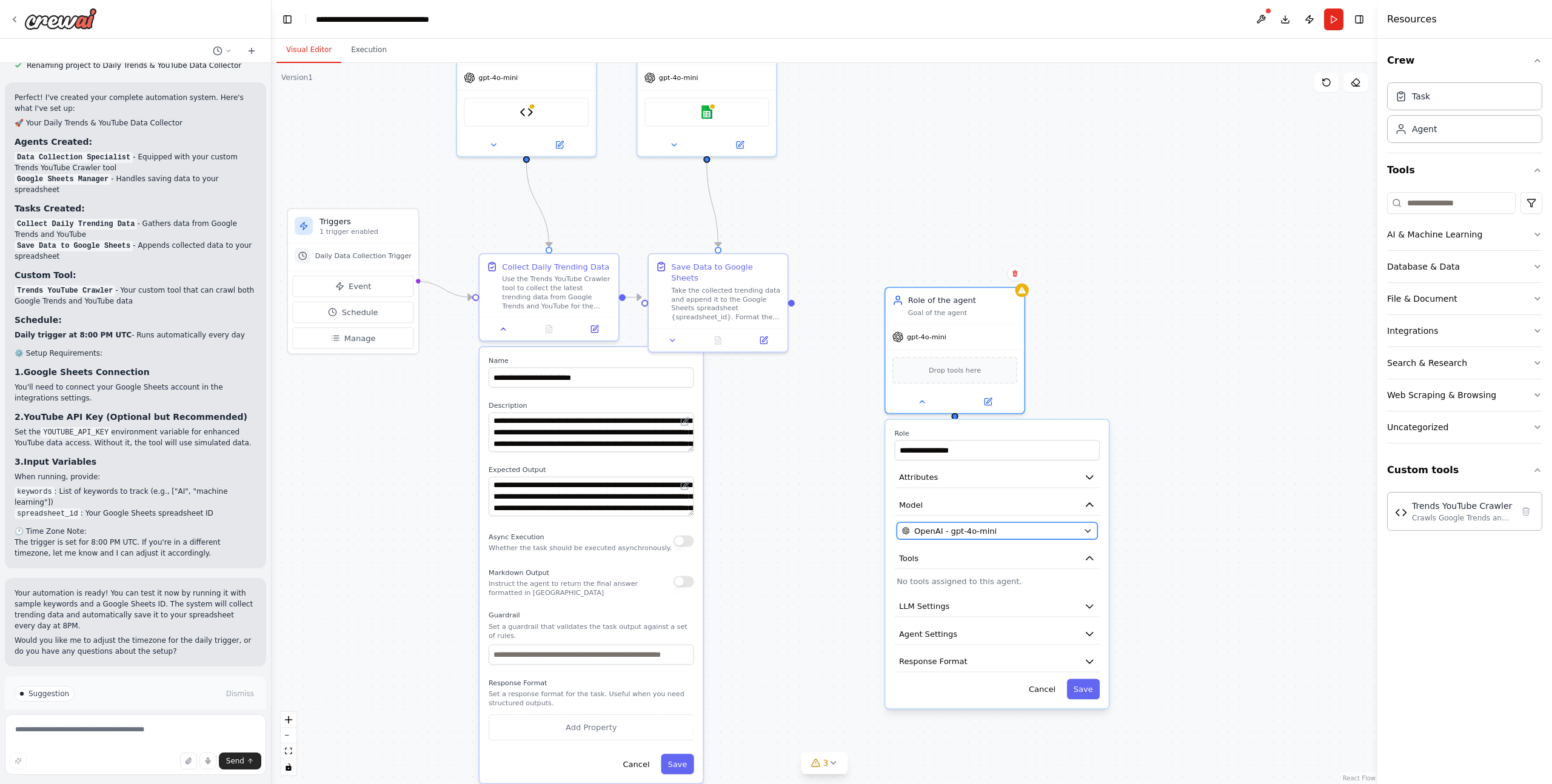
click at [952, 529] on span "OpenAI - gpt-4o-mini" at bounding box center [955, 531] width 83 height 11
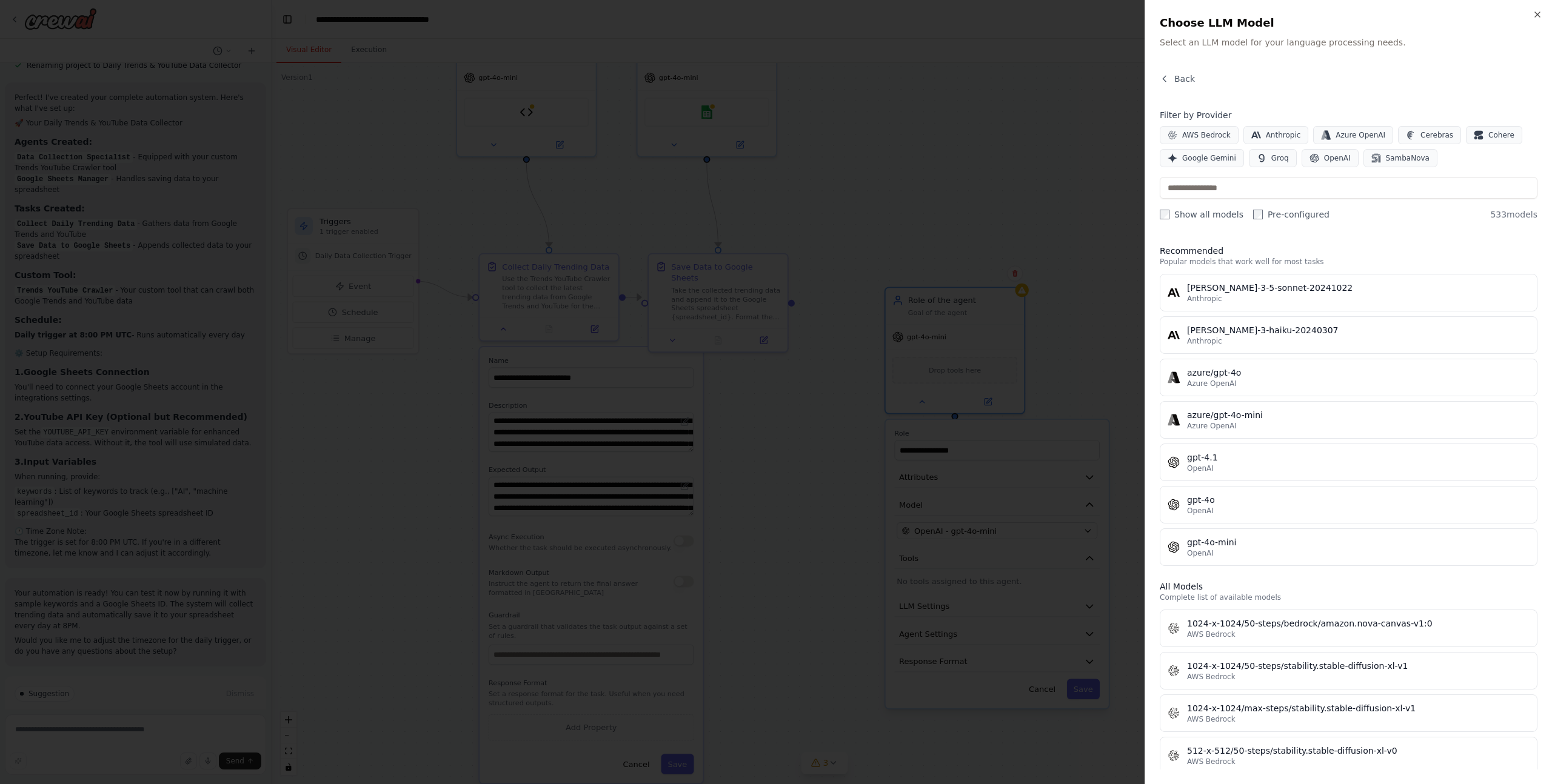
click at [1042, 169] on div at bounding box center [776, 392] width 1552 height 784
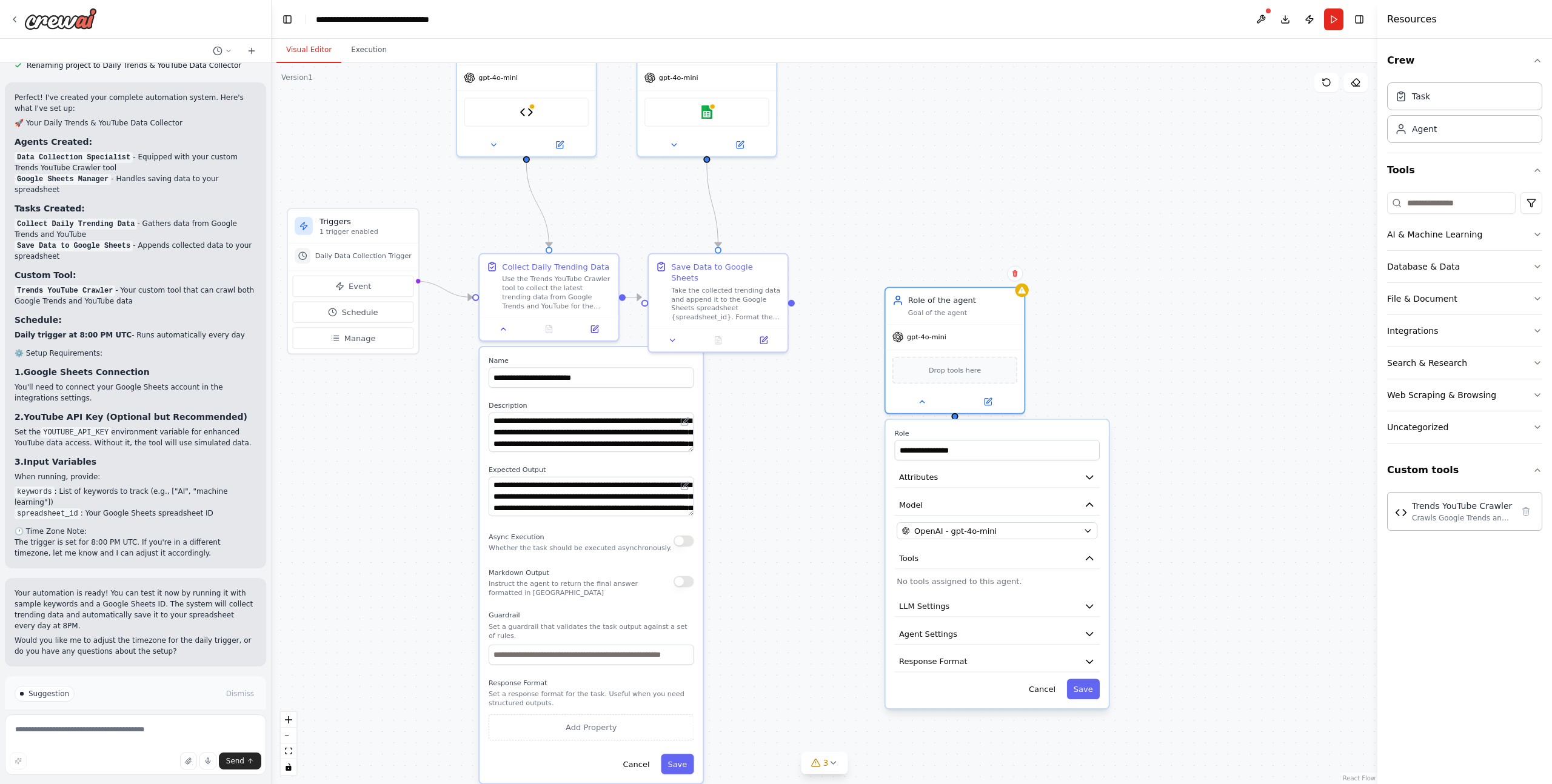
drag, startPoint x: 1017, startPoint y: 273, endPoint x: 1045, endPoint y: 270, distance: 28.2
click at [1017, 273] on icon at bounding box center [1015, 274] width 8 height 8
click at [958, 283] on div ".deletable-edge-delete-btn { width: 20px; height: 20px; border: 0px solid #ffff…" at bounding box center [824, 424] width 1106 height 721
click at [1019, 282] on div ".deletable-edge-delete-btn { width: 20px; height: 20px; border: 0px solid #ffff…" at bounding box center [824, 424] width 1106 height 721
drag, startPoint x: 998, startPoint y: 299, endPoint x: 1006, endPoint y: 290, distance: 12.0
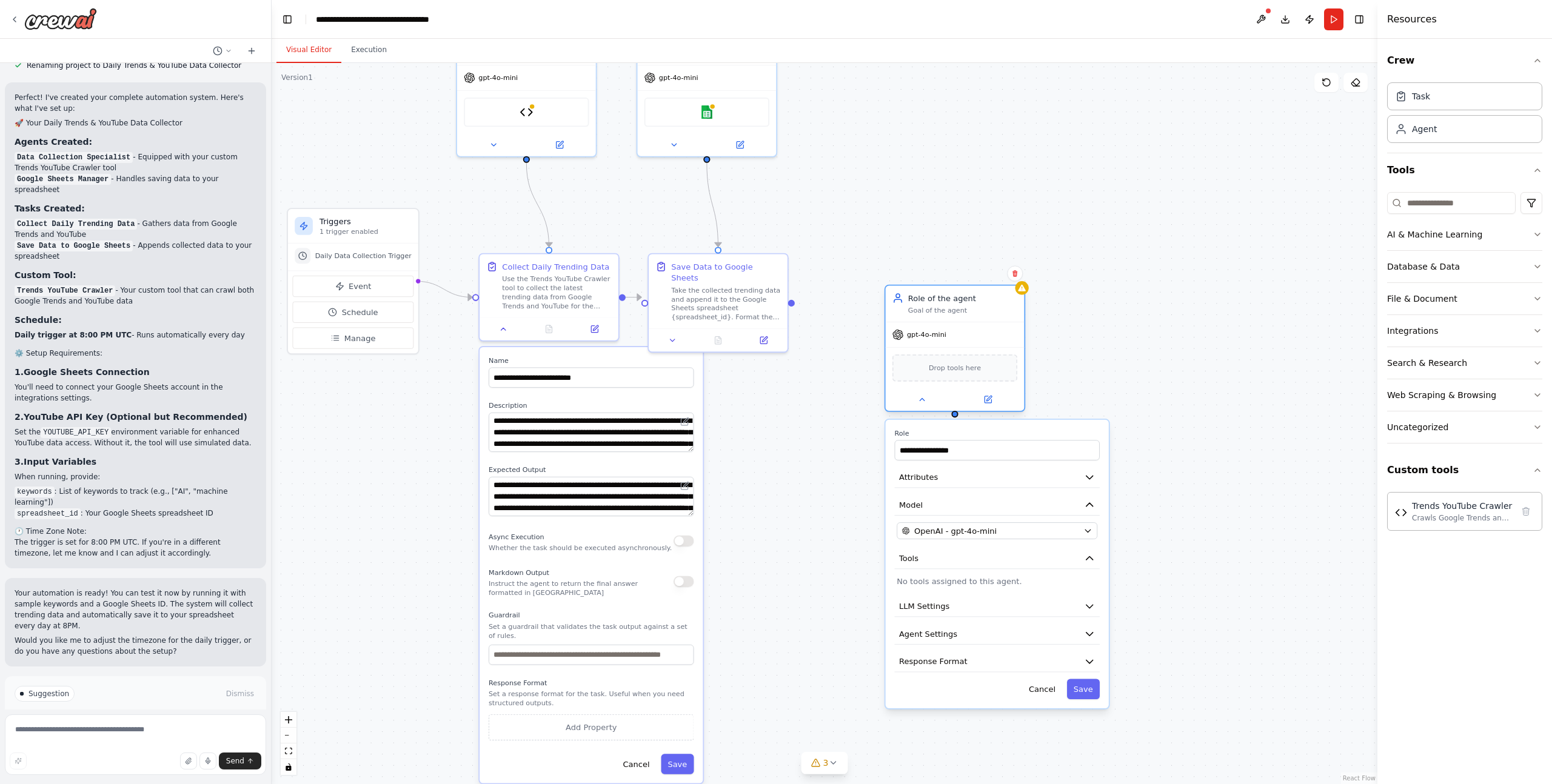
click at [999, 298] on div "Role of the agent" at bounding box center [963, 298] width 109 height 11
drag, startPoint x: 1016, startPoint y: 277, endPoint x: 999, endPoint y: 278, distance: 17.0
click at [1016, 277] on icon at bounding box center [1015, 274] width 8 height 8
click at [981, 279] on button "Confirm" at bounding box center [981, 273] width 43 height 14
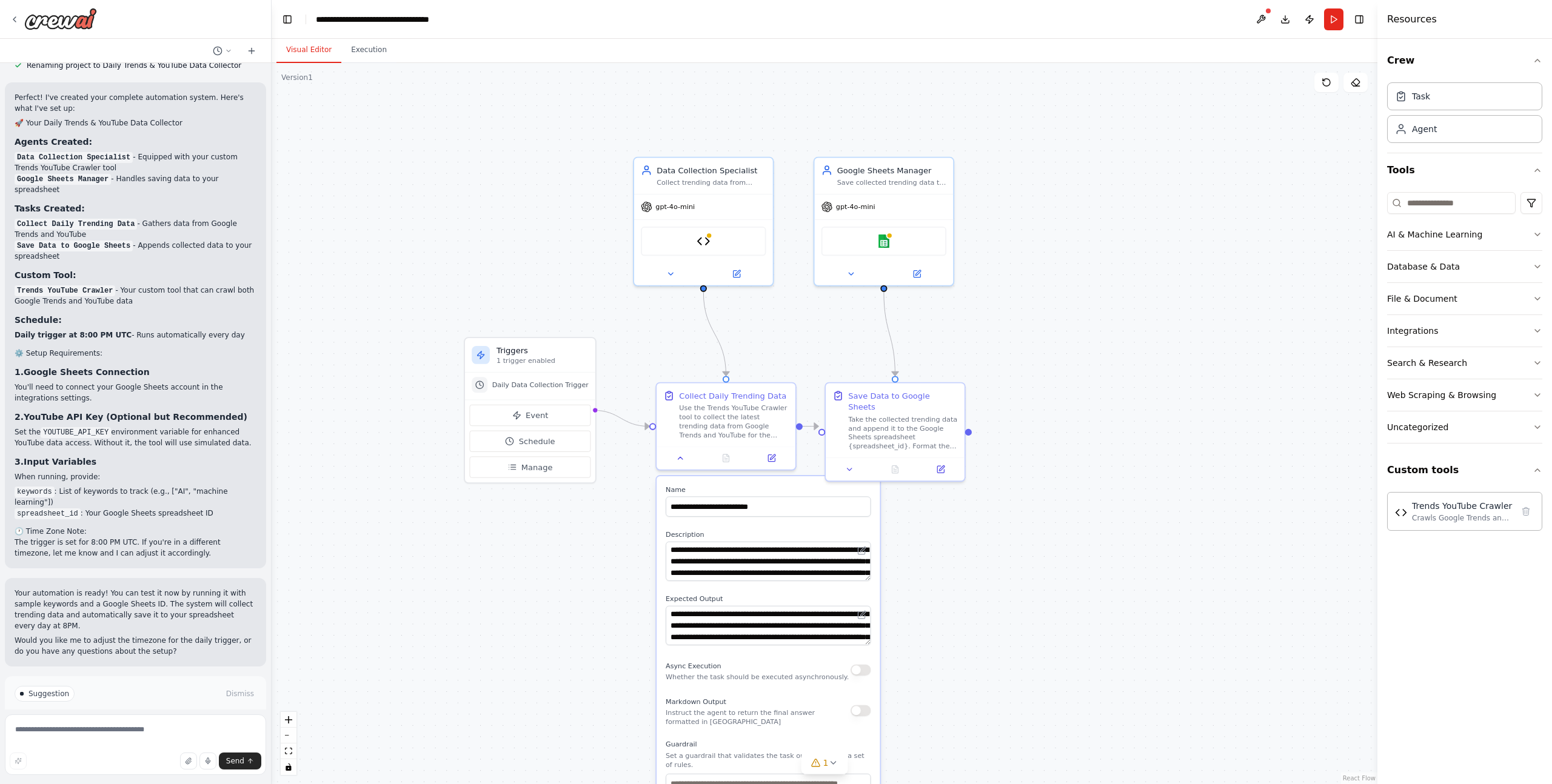
drag, startPoint x: 965, startPoint y: 199, endPoint x: 1142, endPoint y: 327, distance: 218.4
click at [1142, 328] on div ".deletable-edge-delete-btn { width: 20px; height: 20px; border: 0px solid #ffff…" at bounding box center [824, 424] width 1106 height 721
click at [1033, 289] on div ".deletable-edge-delete-btn { width: 20px; height: 20px; border: 0px solid #ffff…" at bounding box center [824, 424] width 1106 height 721
click at [107, 729] on textarea at bounding box center [136, 744] width 262 height 60
type textarea "**********"
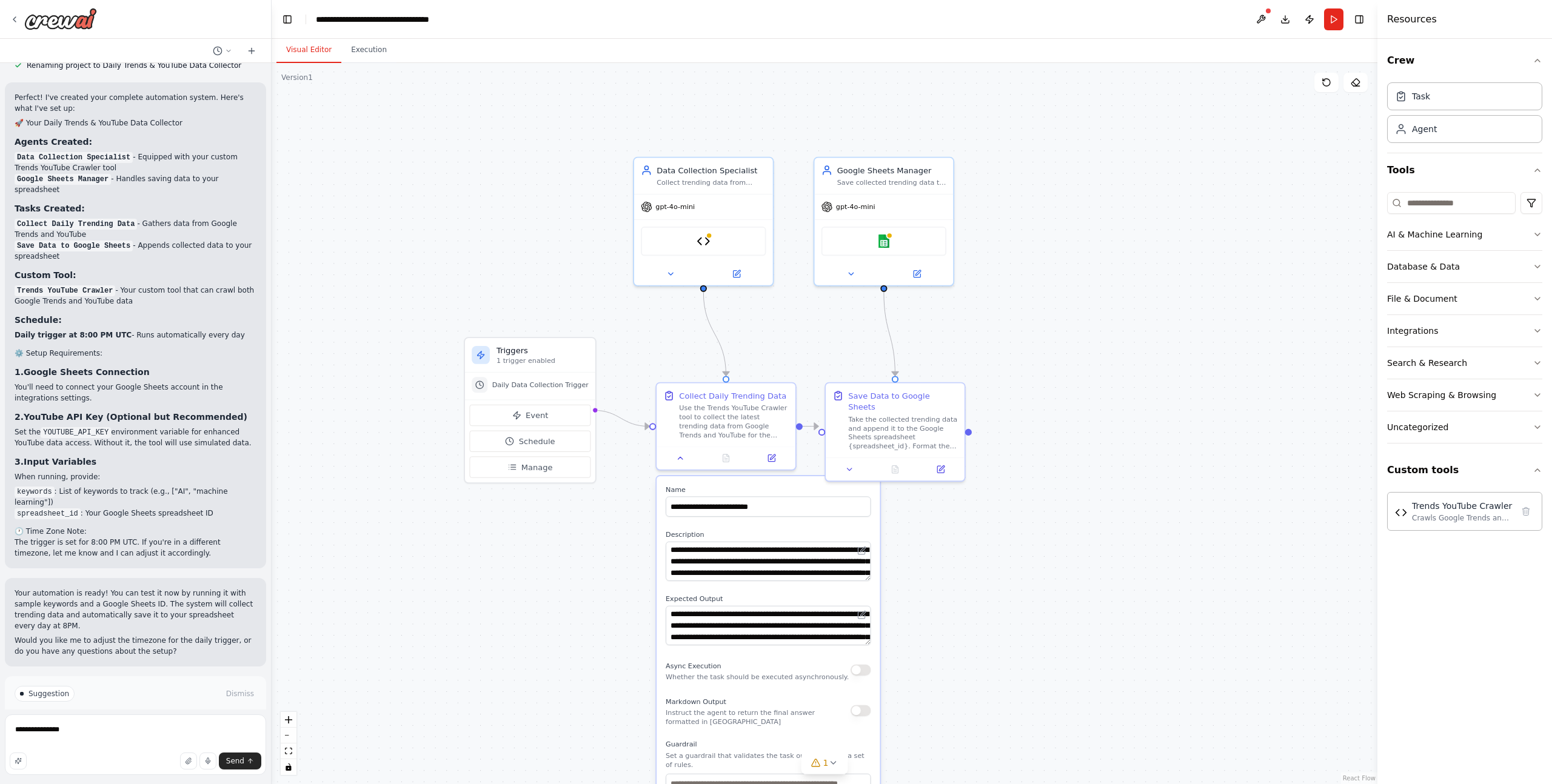
click at [403, 243] on div ".deletable-edge-delete-btn { width: 20px; height: 20px; border: 0px solid #ffff…" at bounding box center [824, 424] width 1106 height 721
click at [26, 18] on img at bounding box center [60, 18] width 72 height 22
click at [16, 18] on icon at bounding box center [14, 19] width 9 height 9
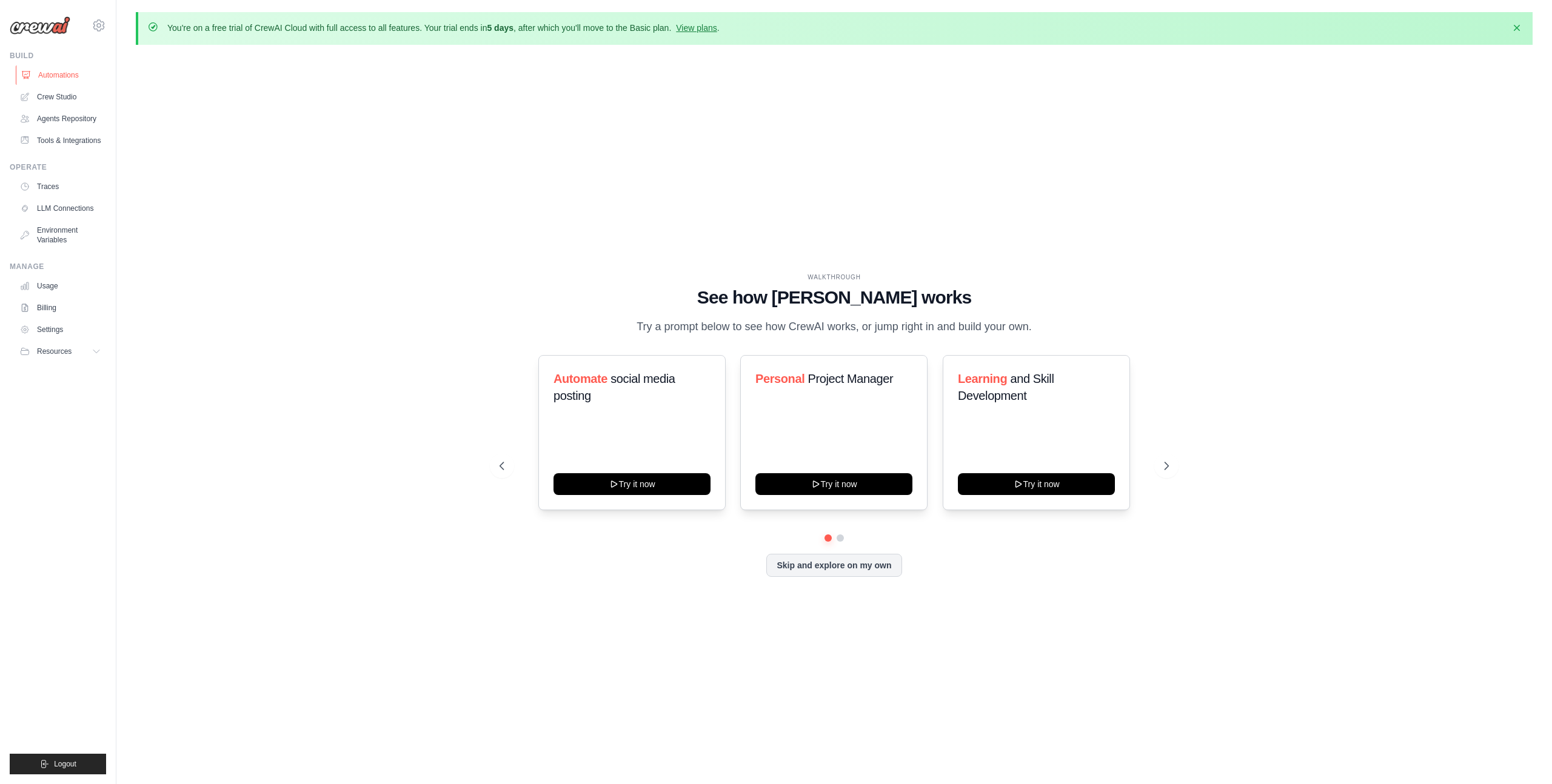
click at [56, 76] on link "Automations" at bounding box center [61, 75] width 91 height 20
click at [828, 575] on button "Skip and explore on my own" at bounding box center [834, 564] width 136 height 23
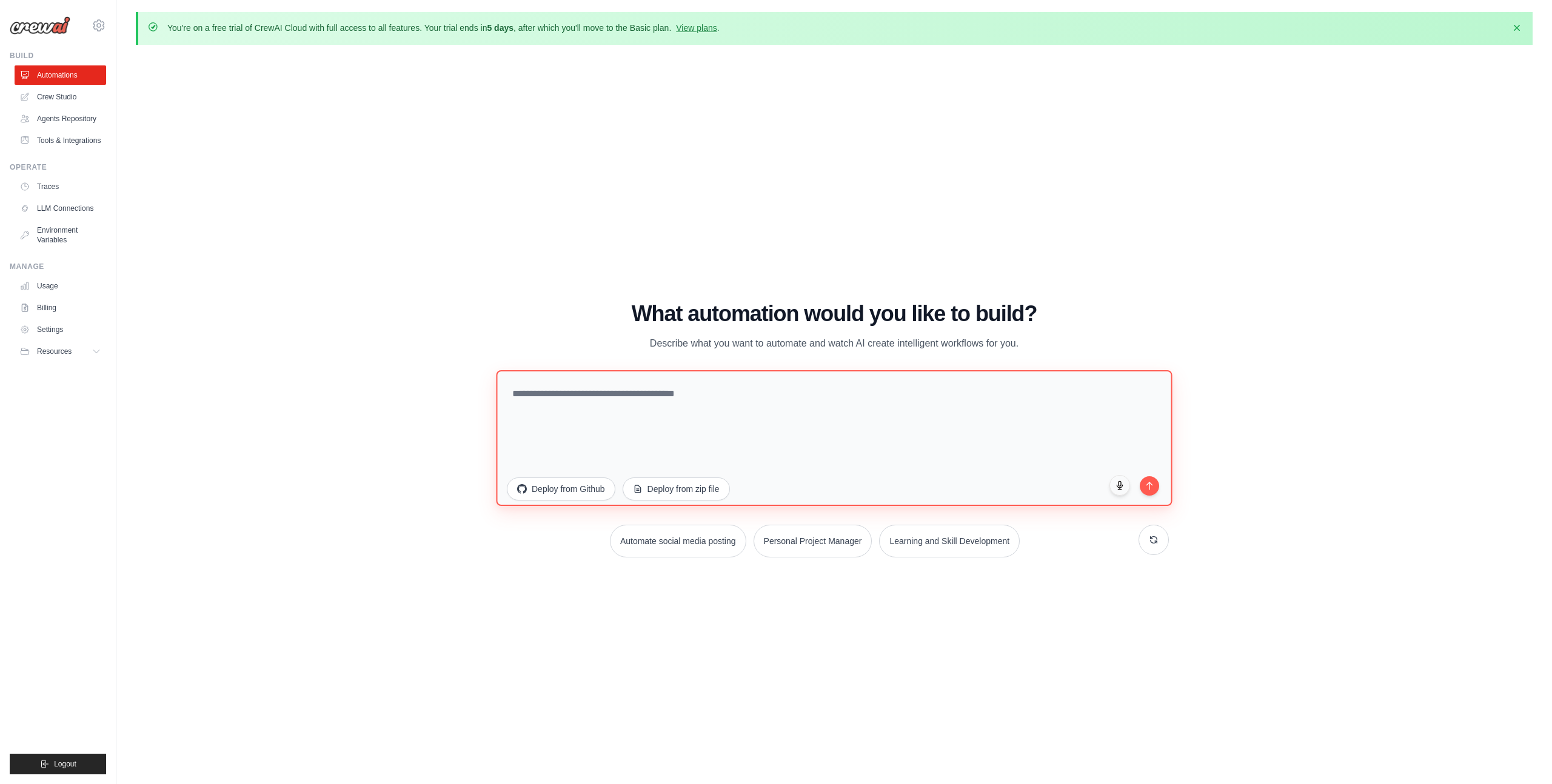
click at [723, 416] on textarea at bounding box center [834, 439] width 676 height 136
paste textarea "**********"
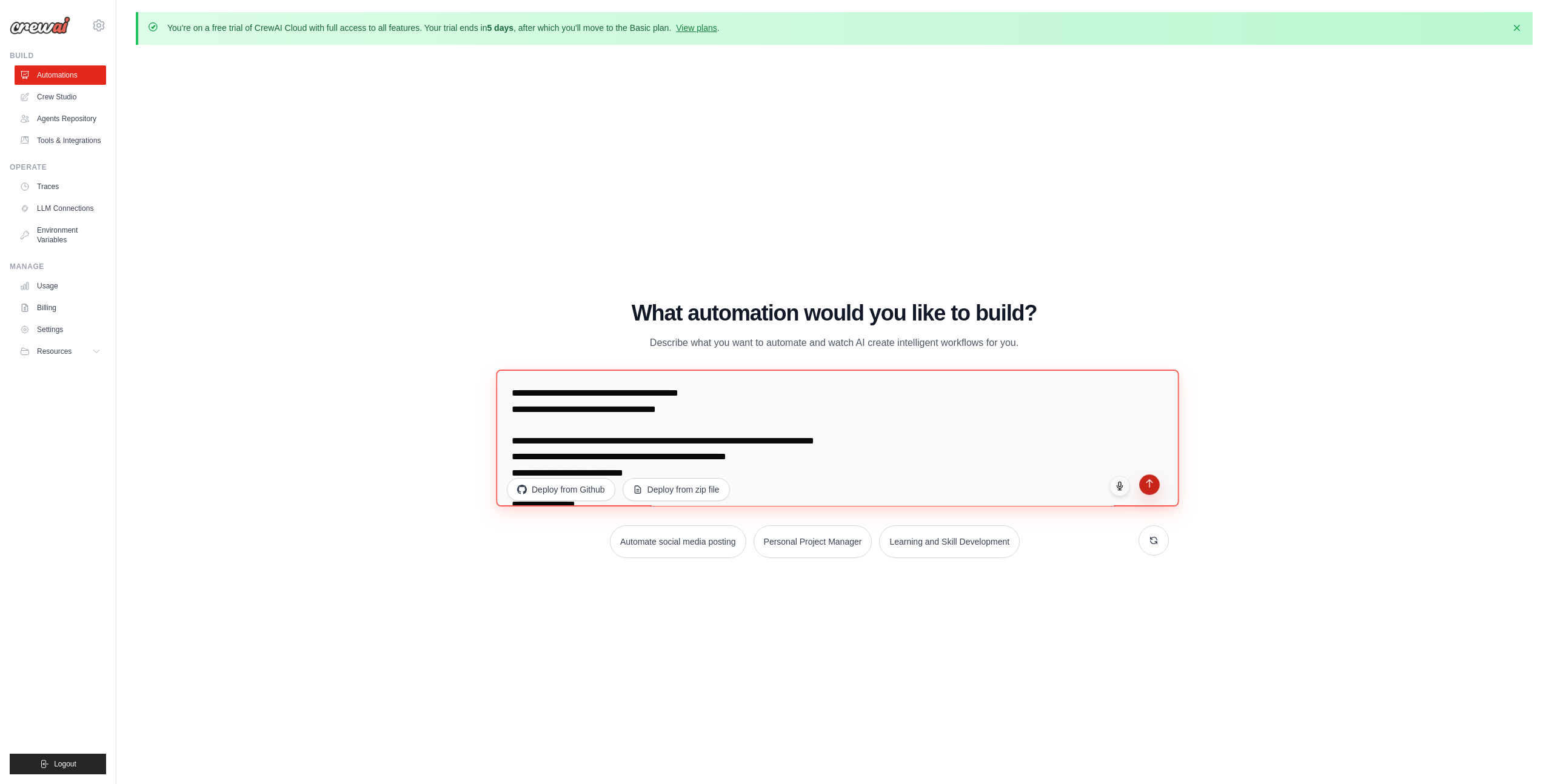
type textarea "**********"
click at [1153, 487] on icon "submit" at bounding box center [1149, 484] width 10 height 10
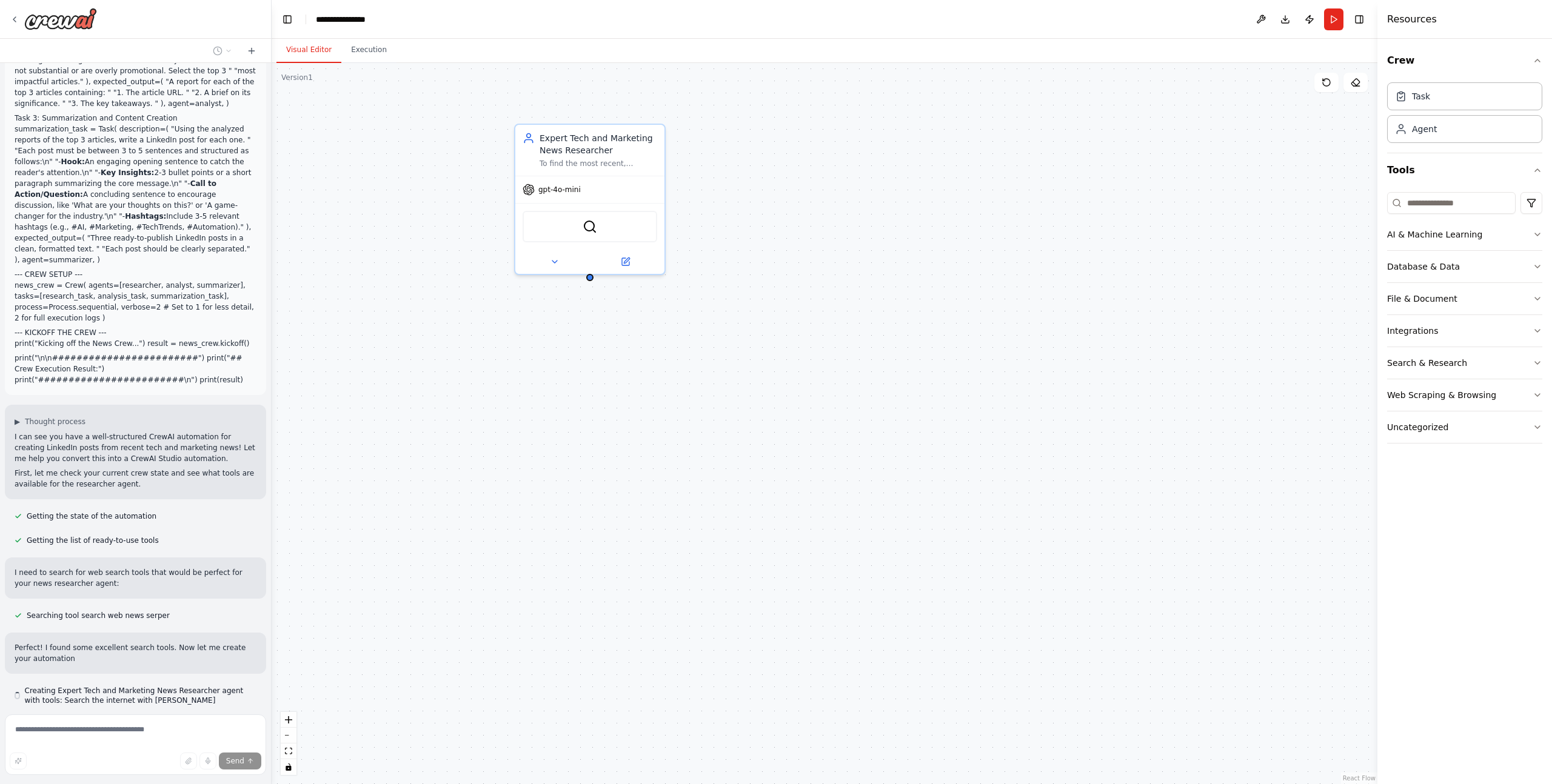
scroll to position [752, 0]
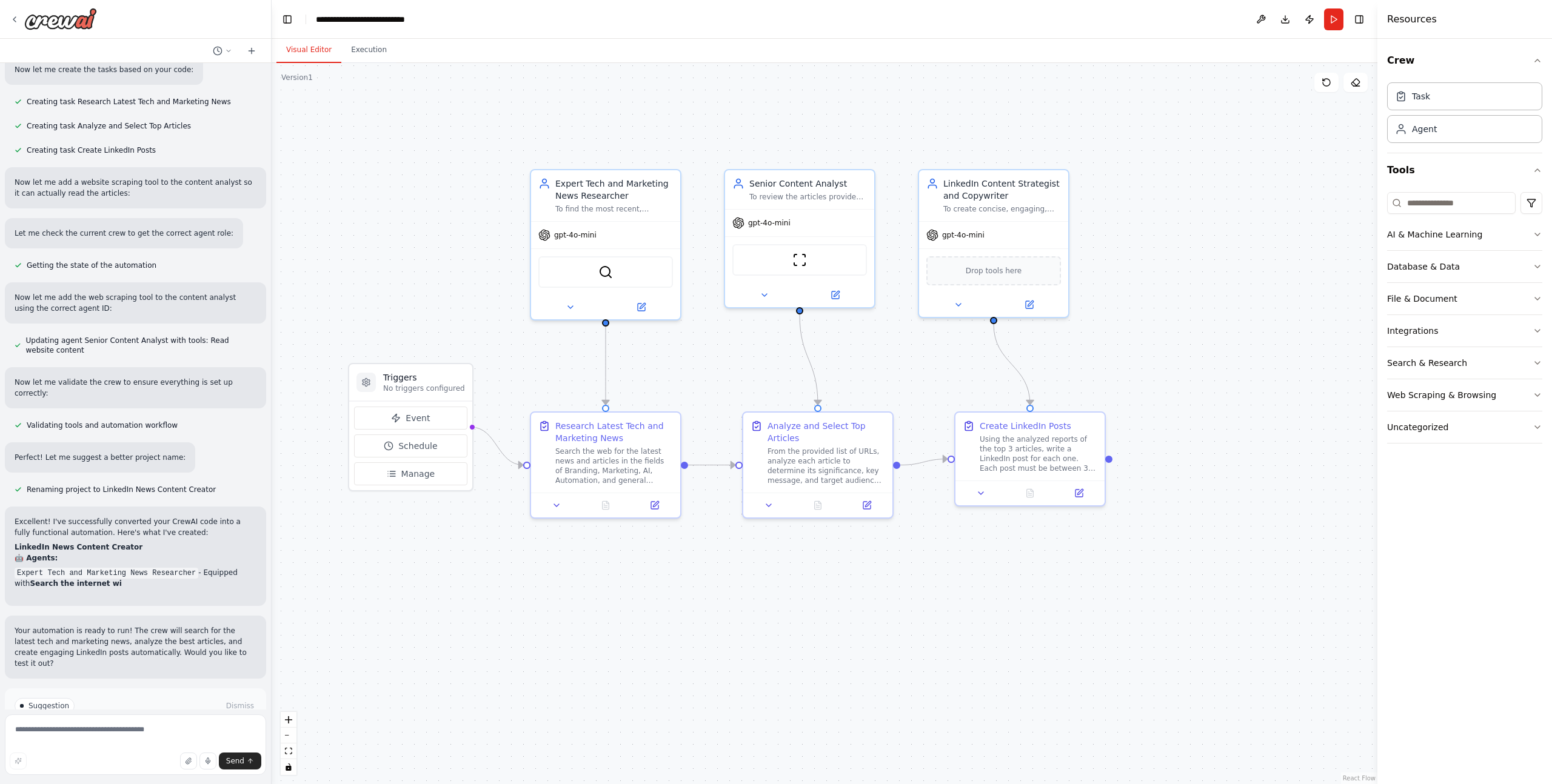
drag, startPoint x: 437, startPoint y: 166, endPoint x: 453, endPoint y: 212, distance: 48.7
click at [453, 212] on div ".deletable-edge-delete-btn { width: 20px; height: 20px; border: 0px solid #ffff…" at bounding box center [824, 424] width 1106 height 721
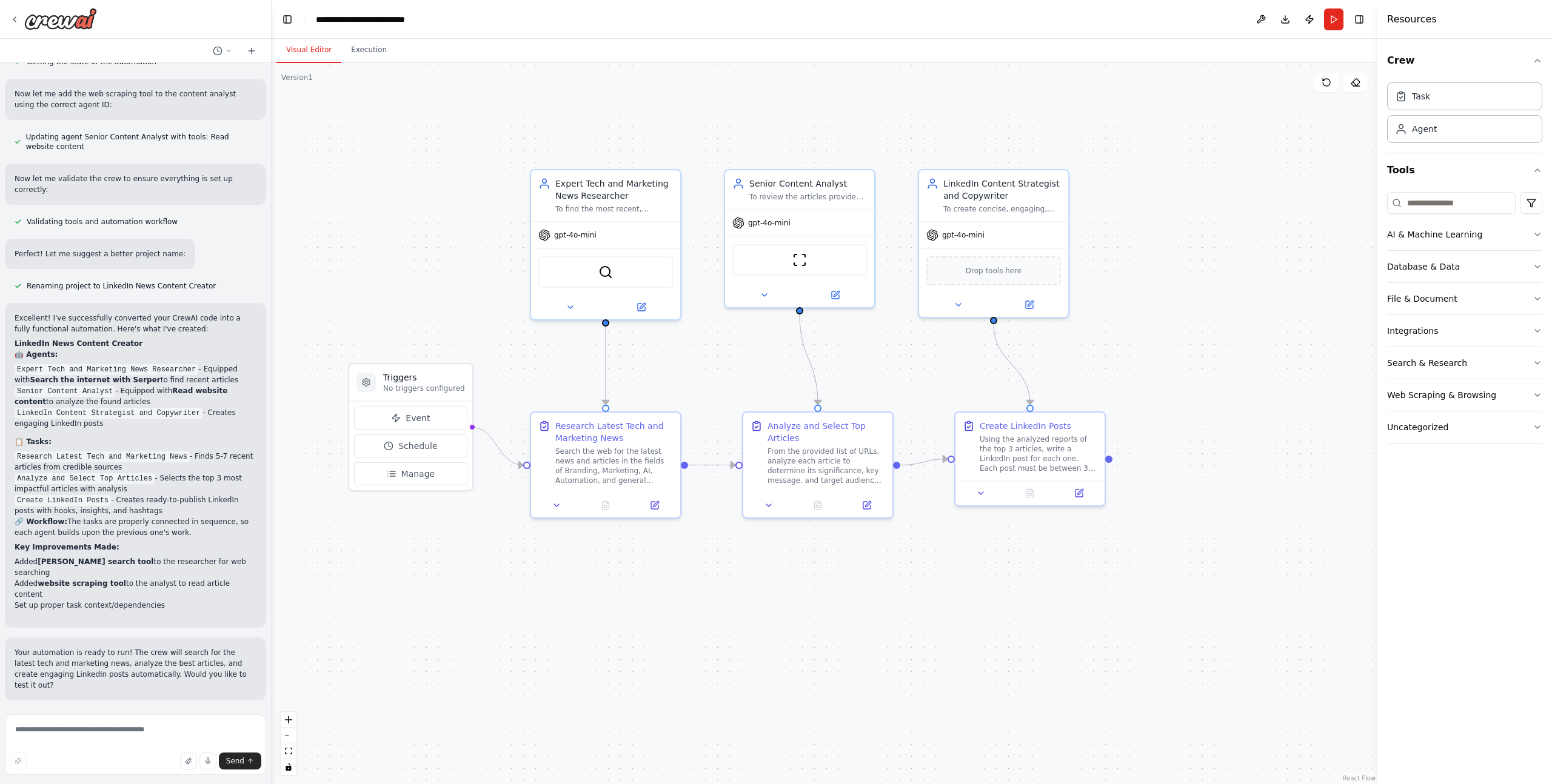
scroll to position [1678, 0]
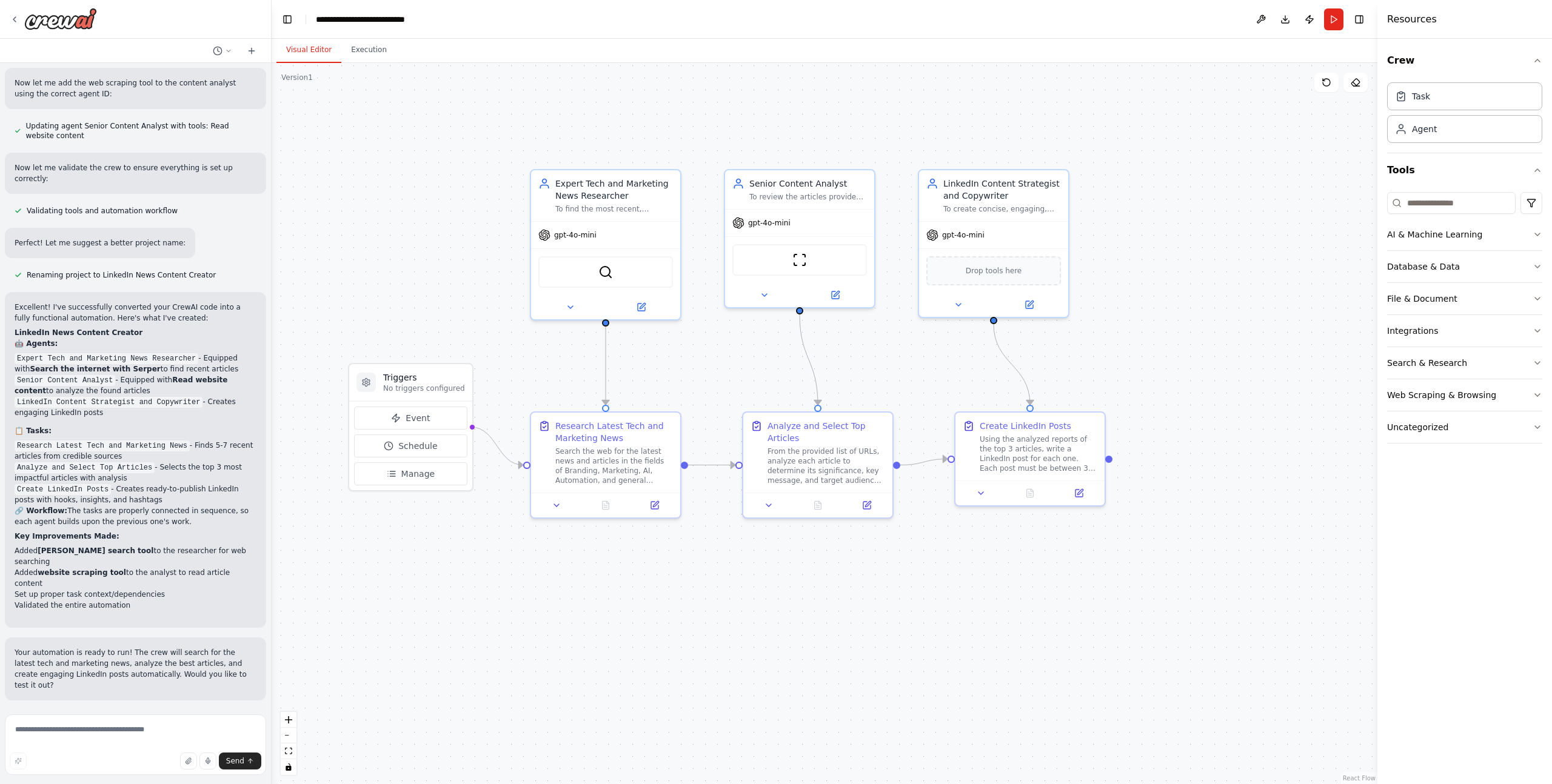
click at [359, 216] on div ".deletable-edge-delete-btn { width: 20px; height: 20px; border: 0px solid #ffff…" at bounding box center [824, 424] width 1106 height 721
click at [1010, 273] on span "Drop tools here" at bounding box center [994, 268] width 56 height 12
click at [1020, 275] on div "Drop tools here" at bounding box center [993, 268] width 135 height 29
click at [1509, 292] on button "File & Document" at bounding box center [1464, 298] width 155 height 31
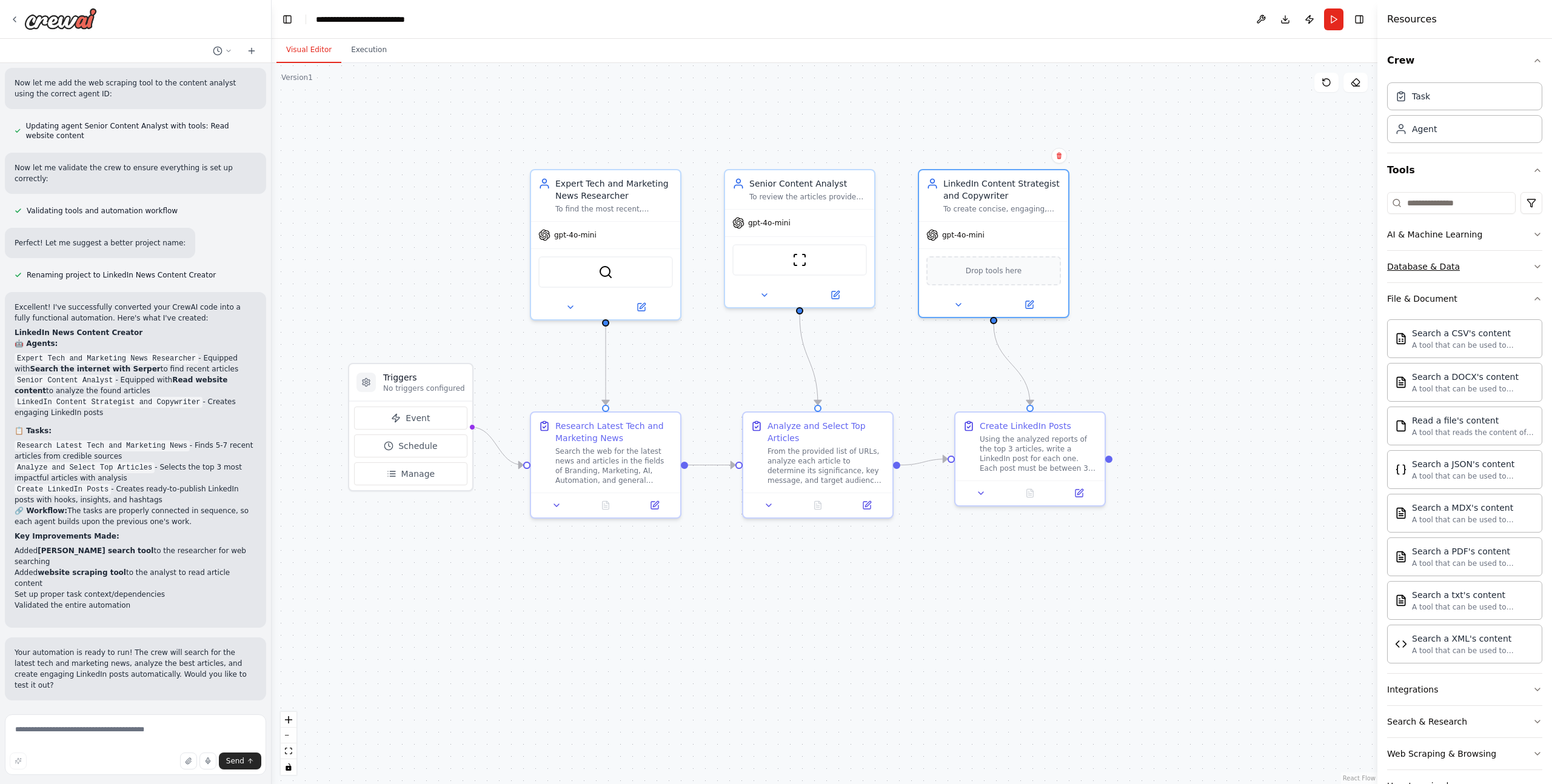
click at [1478, 255] on button "Database & Data" at bounding box center [1464, 266] width 155 height 31
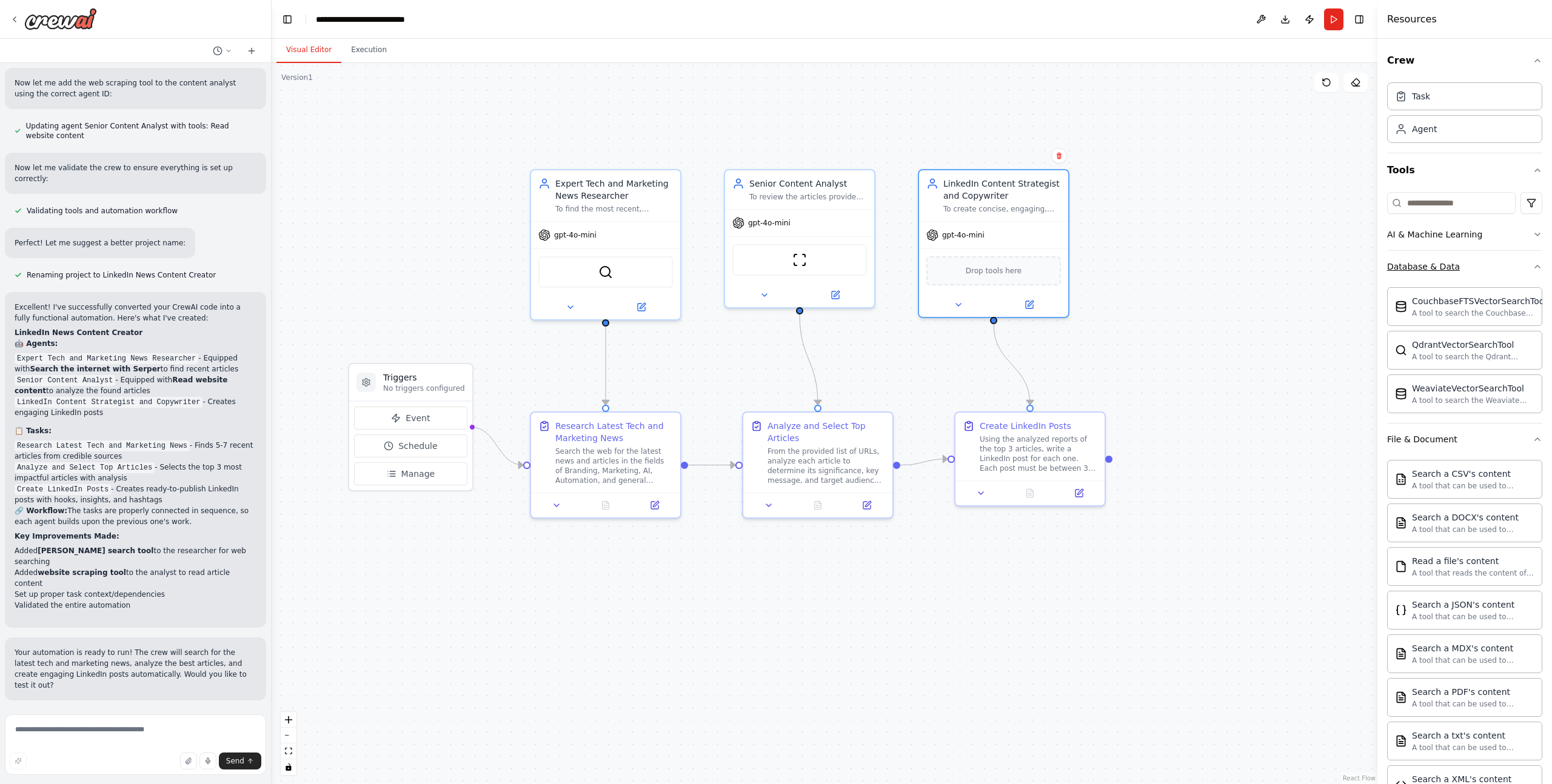
click at [1484, 261] on button "Database & Data" at bounding box center [1464, 266] width 155 height 31
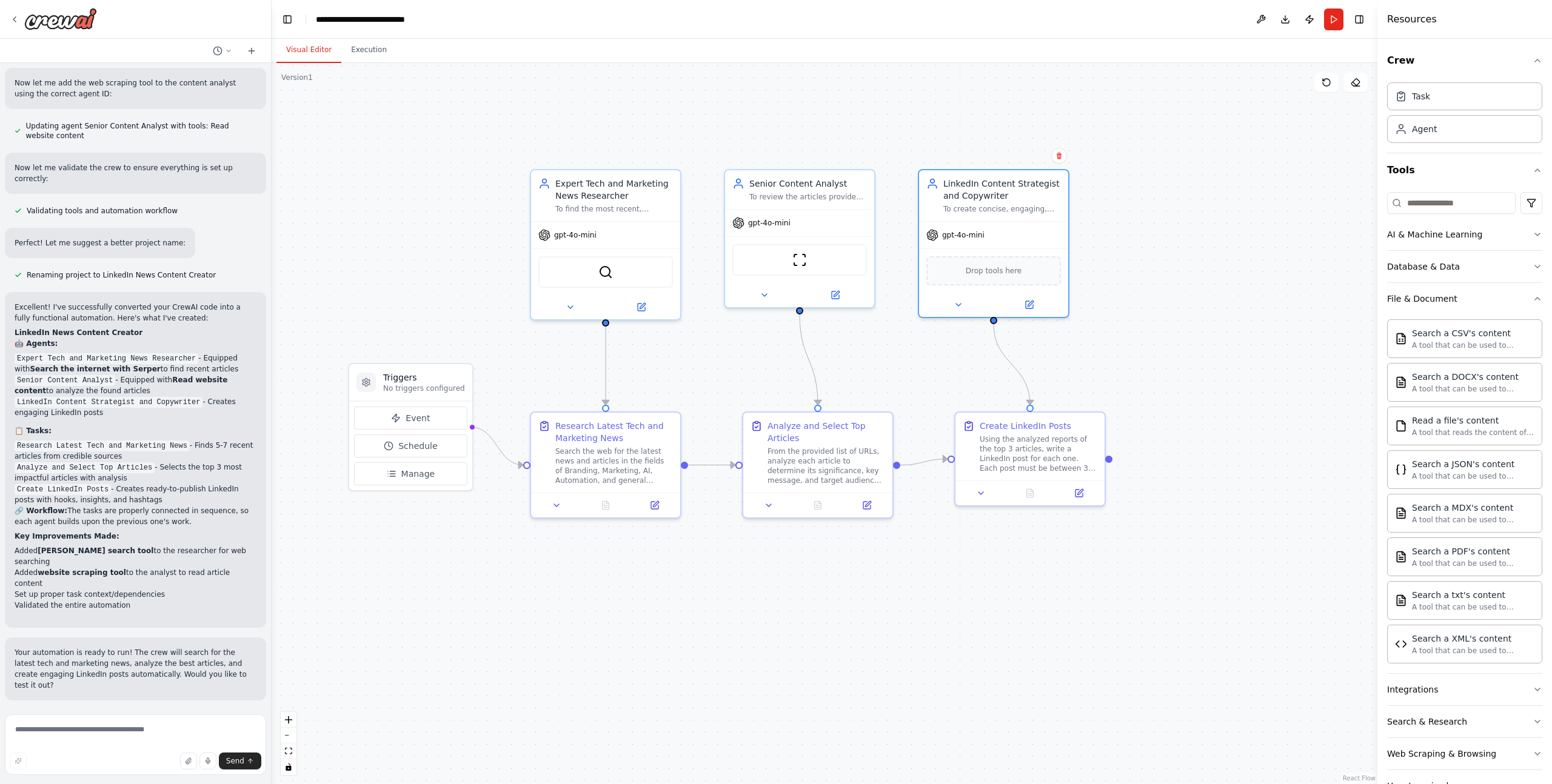
click at [1245, 323] on div ".deletable-edge-delete-btn { width: 20px; height: 20px; border: 0px solid #ffff…" at bounding box center [824, 424] width 1106 height 721
drag, startPoint x: 1110, startPoint y: 459, endPoint x: 1190, endPoint y: 461, distance: 80.0
click at [1190, 461] on div ".deletable-edge-delete-btn { width: 20px; height: 20px; border: 0px solid #ffff…" at bounding box center [824, 424] width 1106 height 721
click at [1190, 454] on div ".deletable-edge-delete-btn { width: 20px; height: 20px; border: 0px solid #ffff…" at bounding box center [824, 424] width 1106 height 721
drag, startPoint x: 1237, startPoint y: 464, endPoint x: 1220, endPoint y: 440, distance: 29.4
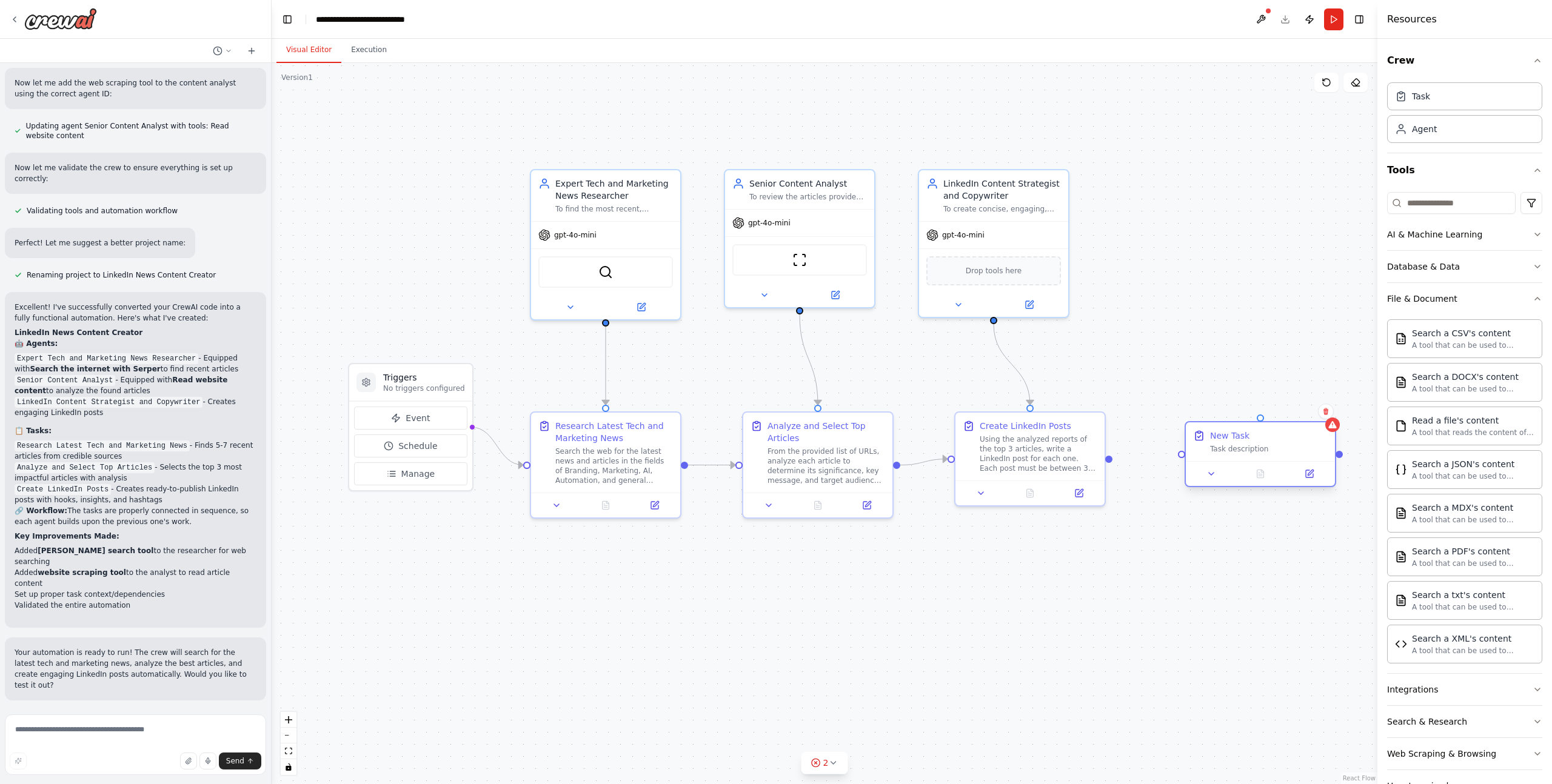
click at [1221, 440] on div "New Task" at bounding box center [1230, 436] width 40 height 12
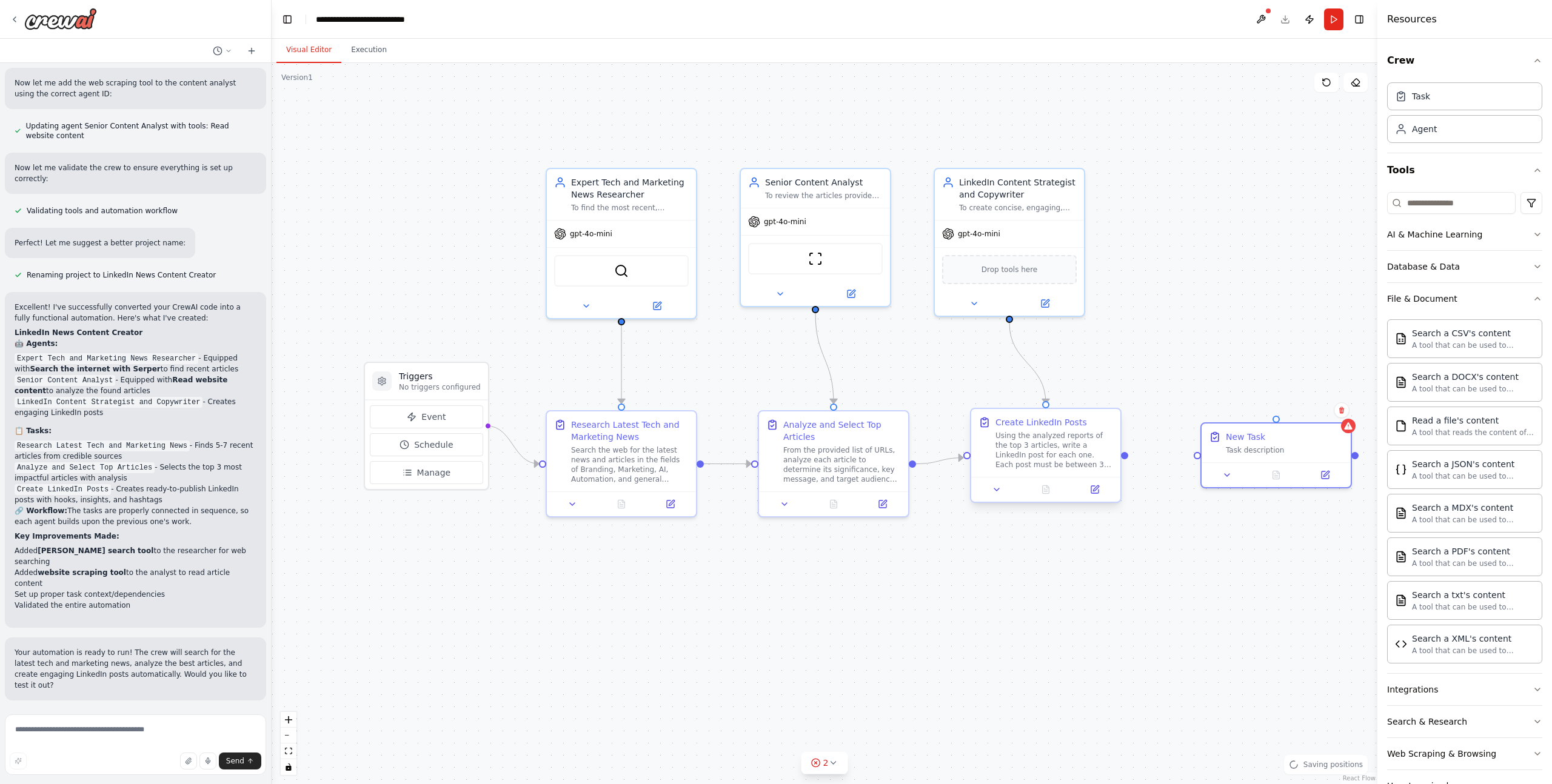
drag, startPoint x: 1106, startPoint y: 462, endPoint x: 1125, endPoint y: 460, distance: 19.1
click at [1122, 461] on div ".deletable-edge-delete-btn { width: 20px; height: 20px; border: 0px solid #ffff…" at bounding box center [824, 424] width 1106 height 721
drag, startPoint x: 1126, startPoint y: 459, endPoint x: 1201, endPoint y: 458, distance: 75.0
click at [1196, 456] on div "Triggers No triggers configured Event Schedule Manage Expert Tech and Marketing…" at bounding box center [856, 468] width 1106 height 721
click at [1226, 478] on button at bounding box center [1227, 472] width 41 height 14
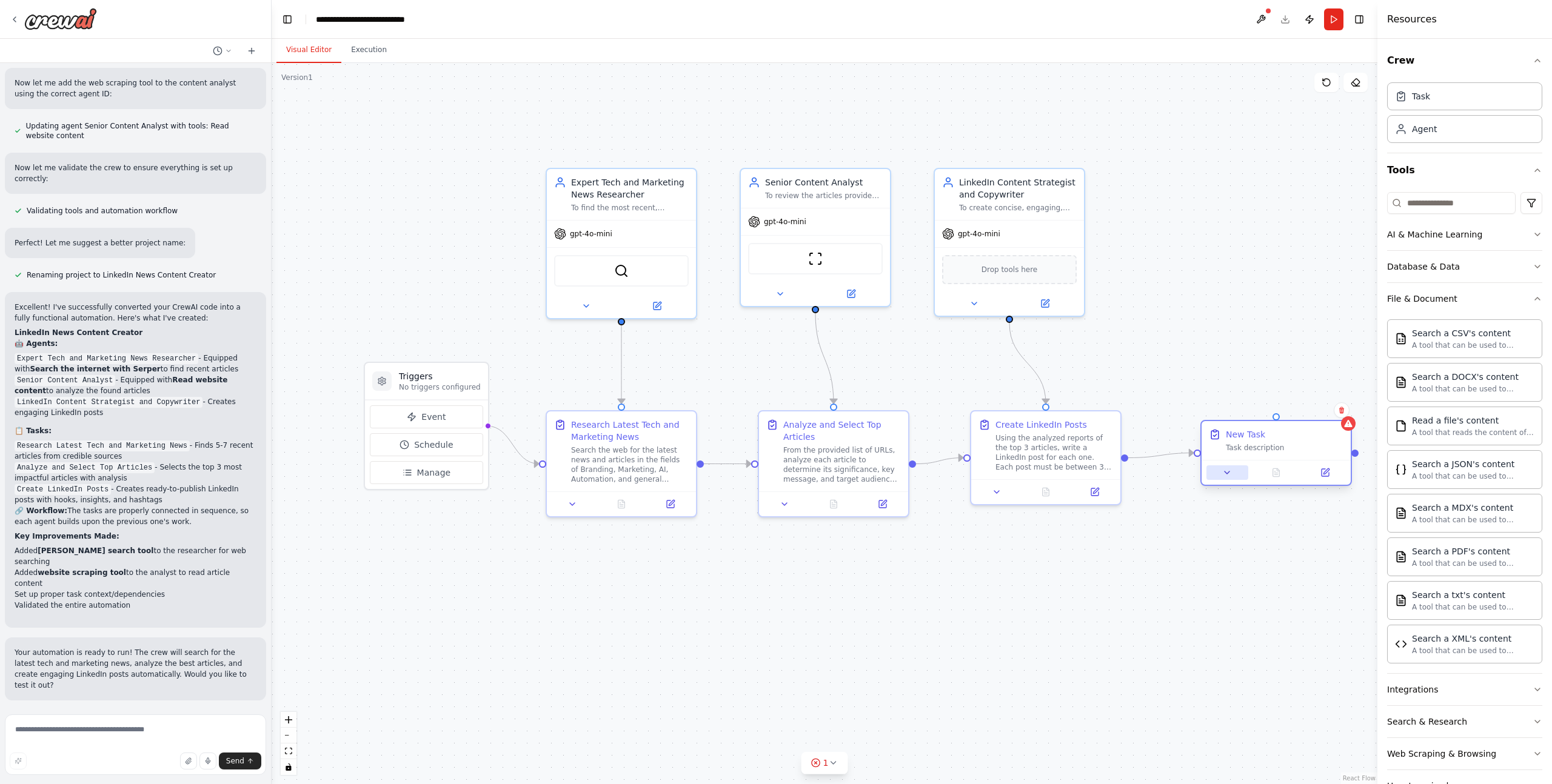
click at [1238, 476] on button at bounding box center [1227, 472] width 41 height 14
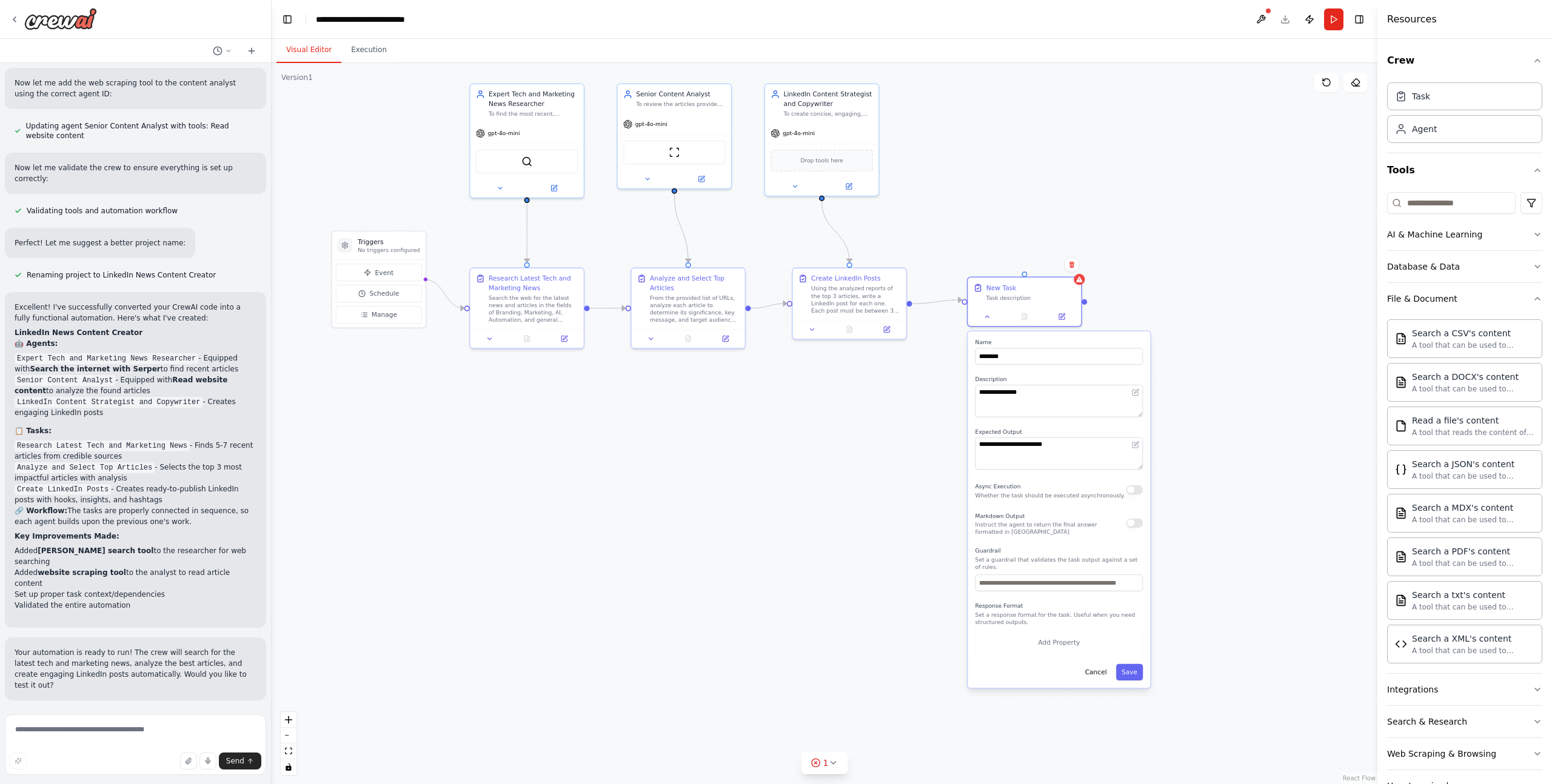
drag, startPoint x: 1200, startPoint y: 556, endPoint x: 964, endPoint y: 393, distance: 286.8
click at [964, 393] on div ".deletable-edge-delete-btn { width: 20px; height: 20px; border: 0px solid #ffff…" at bounding box center [824, 424] width 1106 height 721
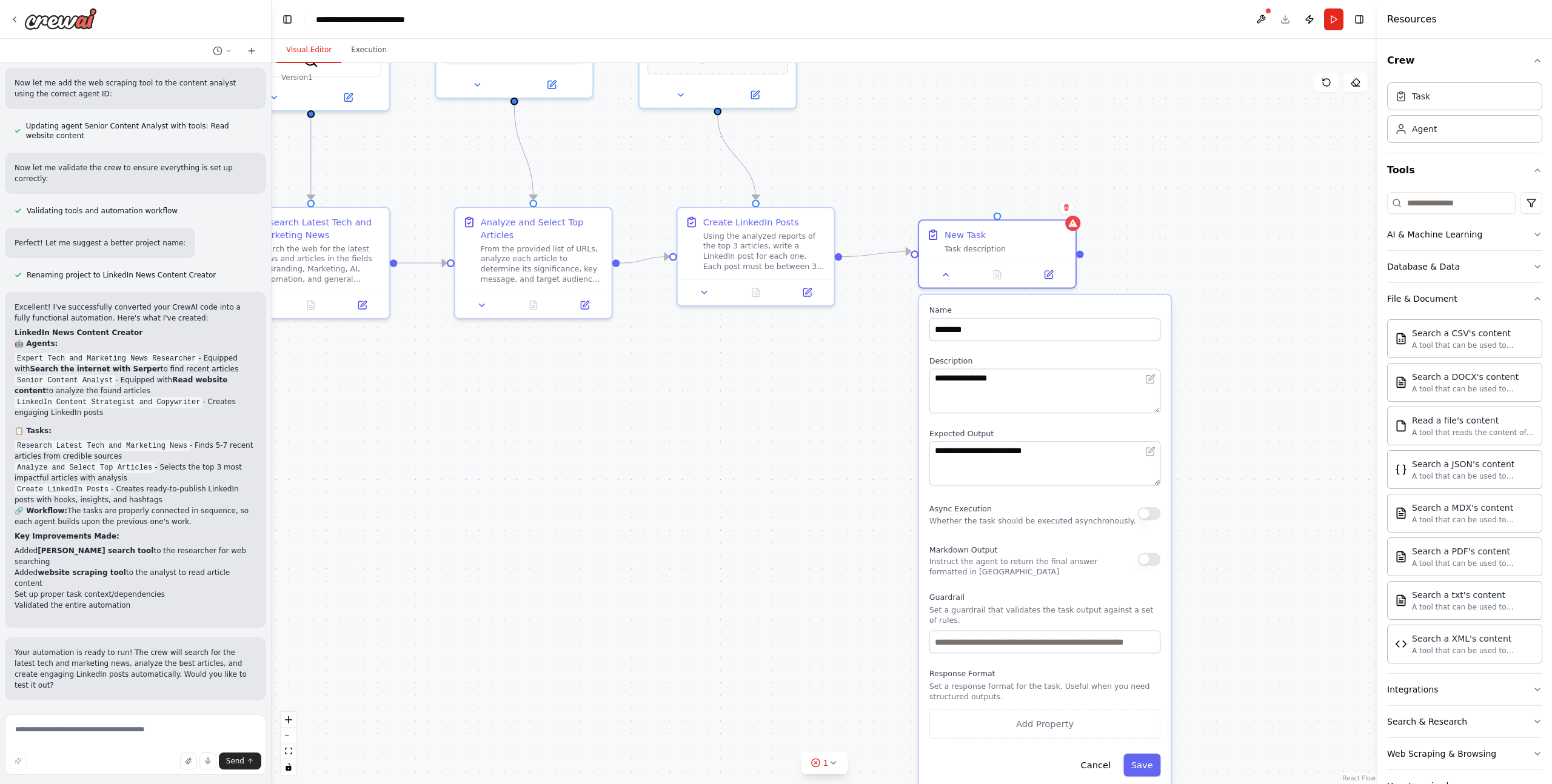
drag, startPoint x: 919, startPoint y: 440, endPoint x: 883, endPoint y: 439, distance: 36.0
click at [883, 439] on div ".deletable-edge-delete-btn { width: 20px; height: 20px; border: 0px solid #ffff…" at bounding box center [824, 424] width 1106 height 721
drag, startPoint x: 1227, startPoint y: 272, endPoint x: 1171, endPoint y: 260, distance: 57.3
click at [1227, 272] on div ".deletable-edge-delete-btn { width: 20px; height: 20px; border: 0px solid #ffff…" at bounding box center [824, 424] width 1106 height 721
click at [1017, 224] on div "New Task Task description" at bounding box center [997, 238] width 156 height 40
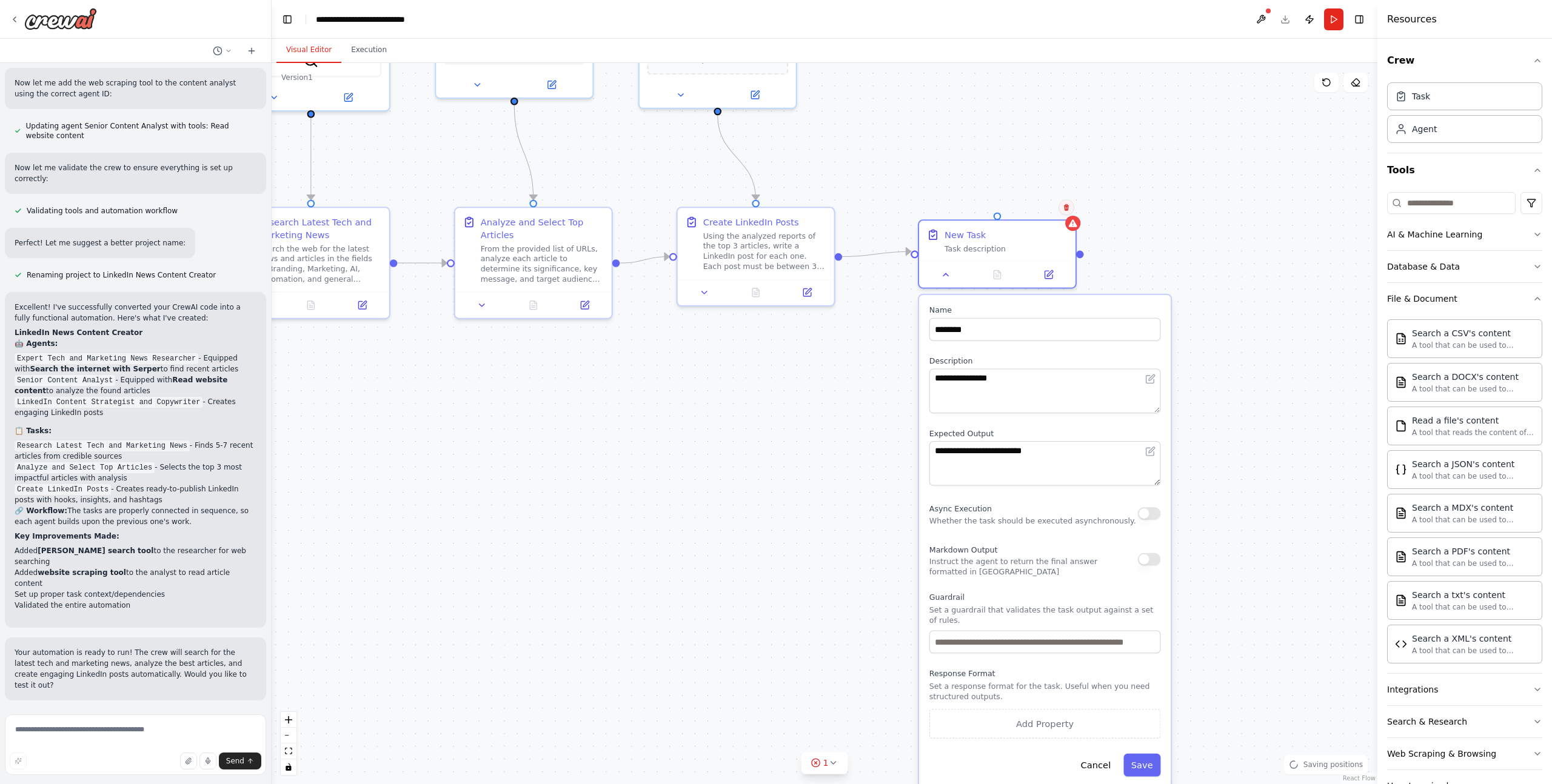
click at [1069, 209] on icon at bounding box center [1066, 207] width 8 height 8
click at [1038, 211] on button "Confirm" at bounding box center [1032, 207] width 43 height 14
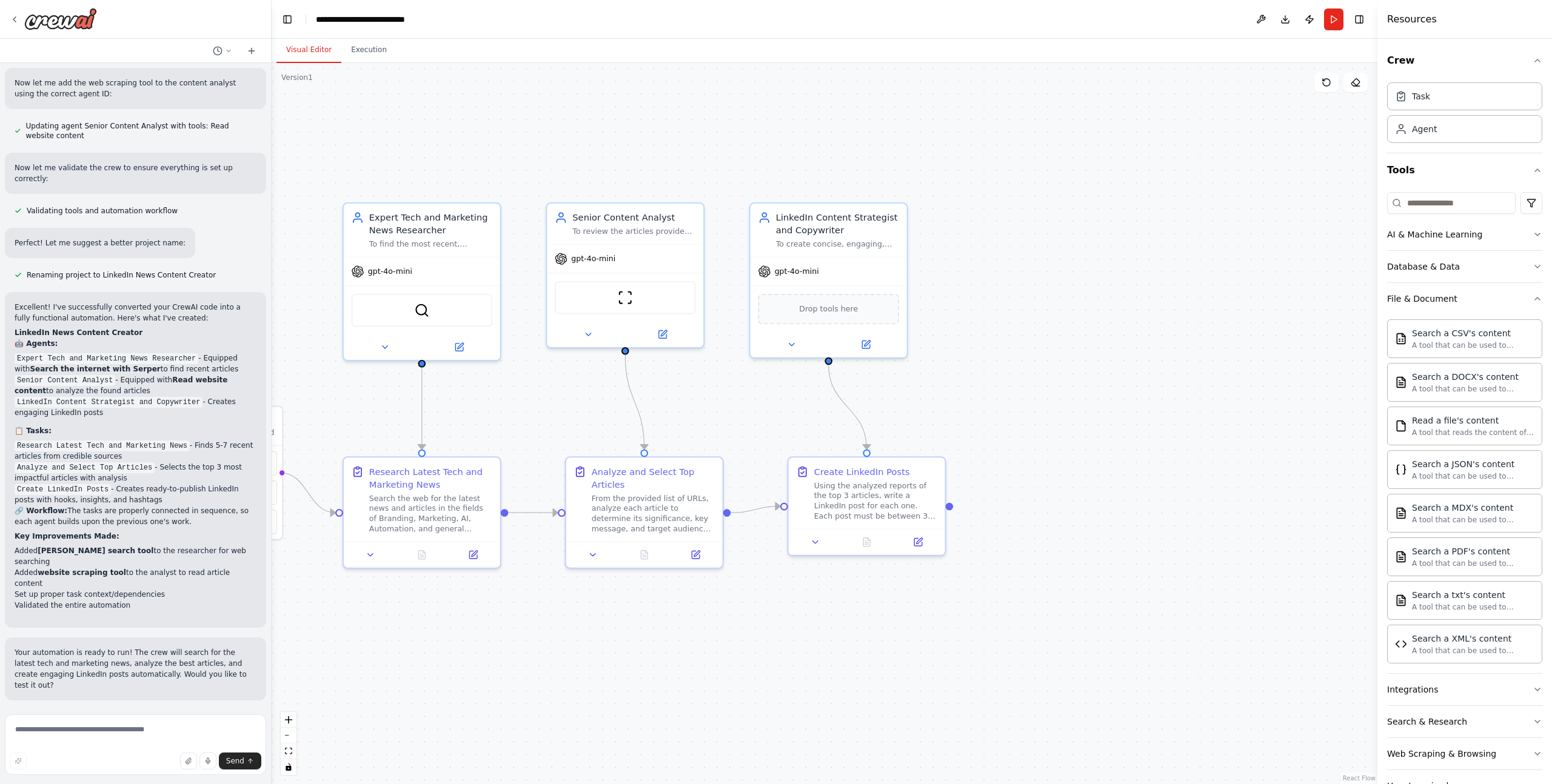
drag, startPoint x: 1038, startPoint y: 184, endPoint x: 1149, endPoint y: 433, distance: 272.6
click at [1149, 433] on div ".deletable-edge-delete-btn { width: 20px; height: 20px; border: 0px solid #ffff…" at bounding box center [824, 424] width 1106 height 721
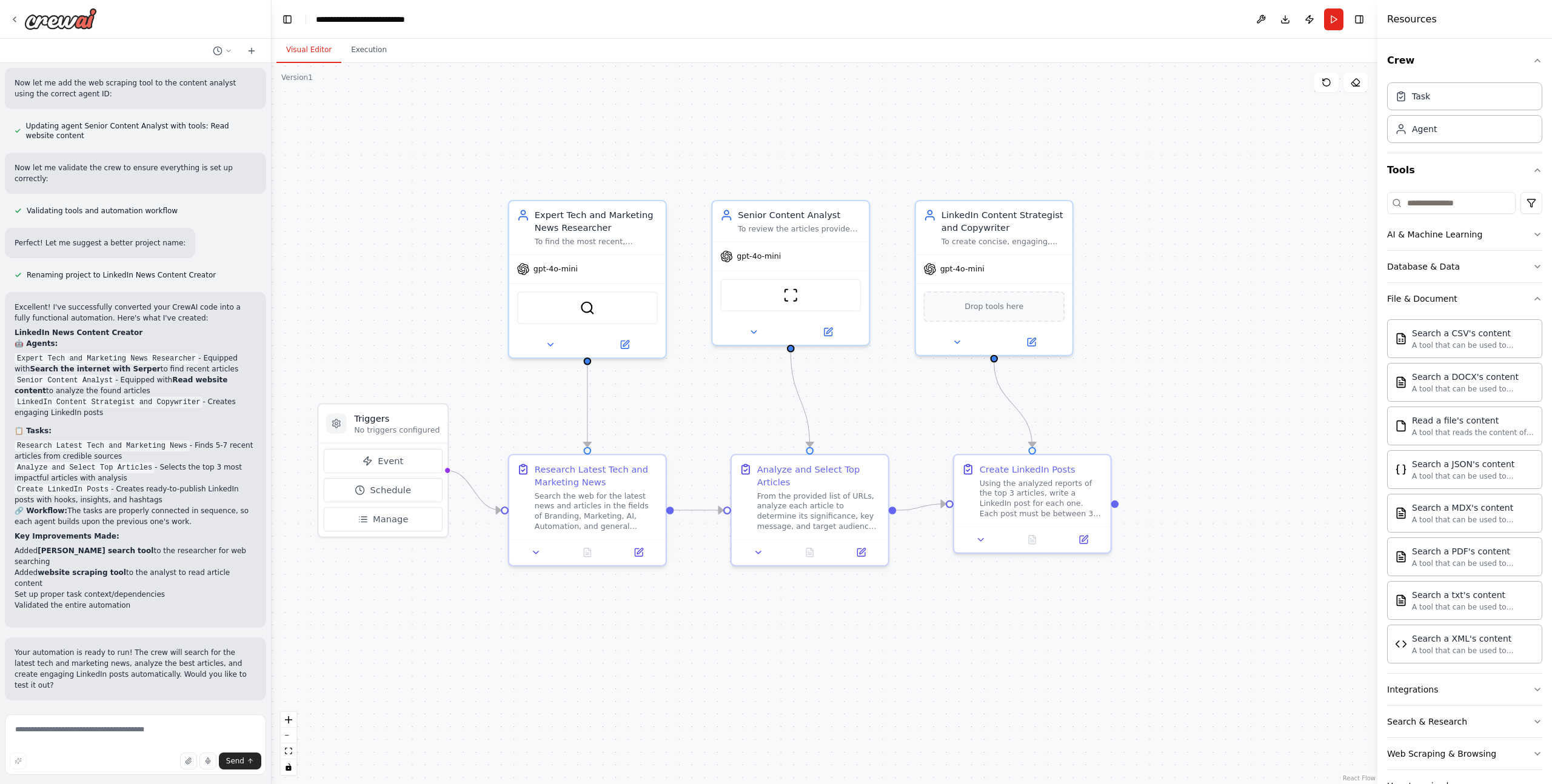
drag, startPoint x: 880, startPoint y: 142, endPoint x: 1037, endPoint y: 441, distance: 337.7
click at [1046, 140] on div ".deletable-edge-delete-btn { width: 20px; height: 20px; border: 0px solid #ffff…" at bounding box center [824, 424] width 1106 height 721
click at [1034, 504] on div "Using the analyzed reports of the top 3 articles, write a LinkedIn post for eac…" at bounding box center [1041, 496] width 123 height 40
click at [1006, 499] on div "Using the analyzed reports of the top 3 articles, write a LinkedIn post for eac…" at bounding box center [1041, 496] width 123 height 40
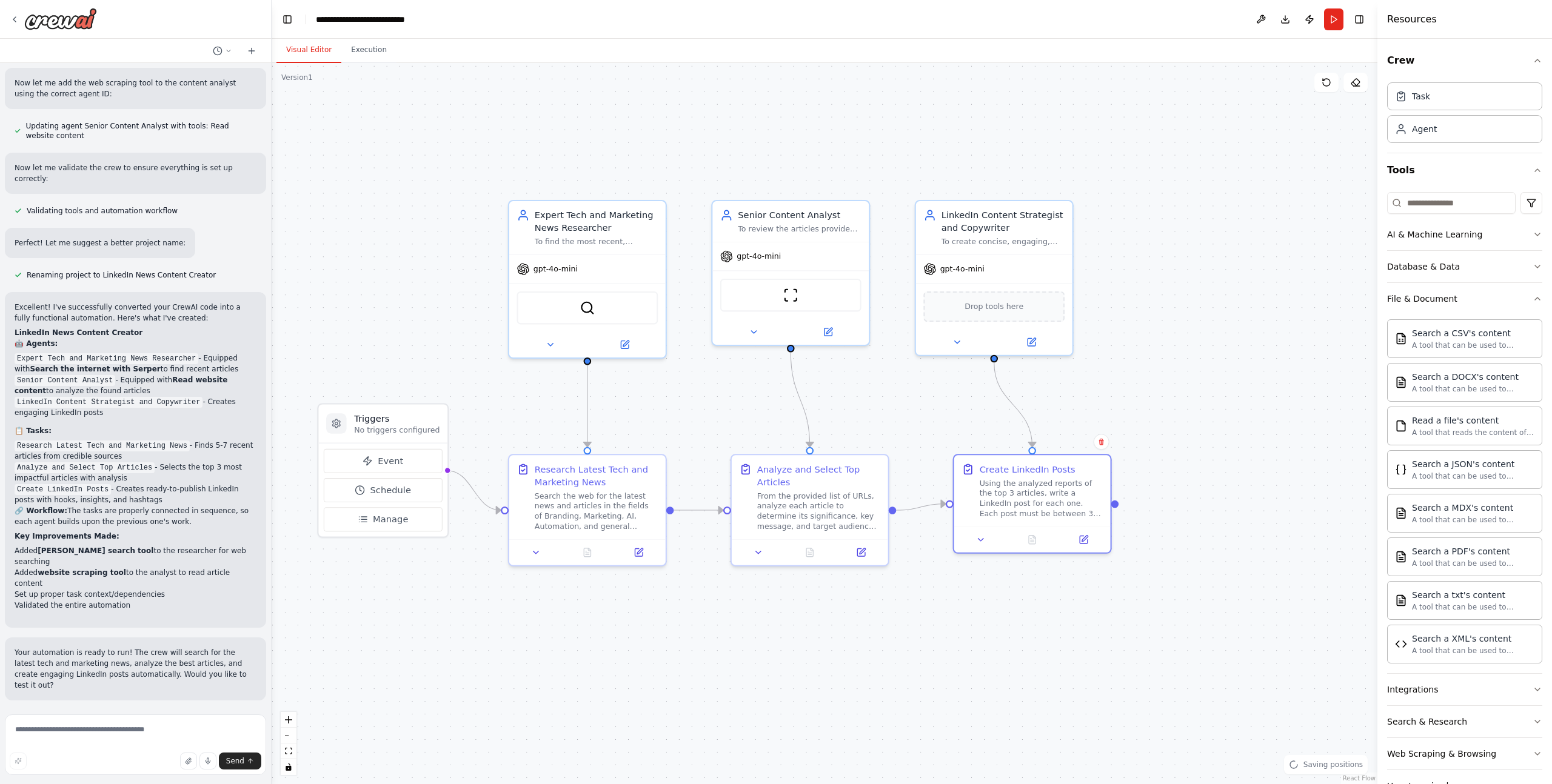
click at [125, 484] on li "Create LinkedIn Posts - Creates ready-to-publish LinkedIn posts with hooks, ins…" at bounding box center [135, 494] width 242 height 22
click at [192, 462] on li "Analyze and Select Top Articles - Selects the top 3 most impactful articles wit…" at bounding box center [135, 472] width 242 height 22
click at [975, 277] on div "gpt-4o-mini" at bounding box center [994, 267] width 156 height 28
click at [1025, 267] on div "gpt-4o-mini" at bounding box center [994, 267] width 156 height 28
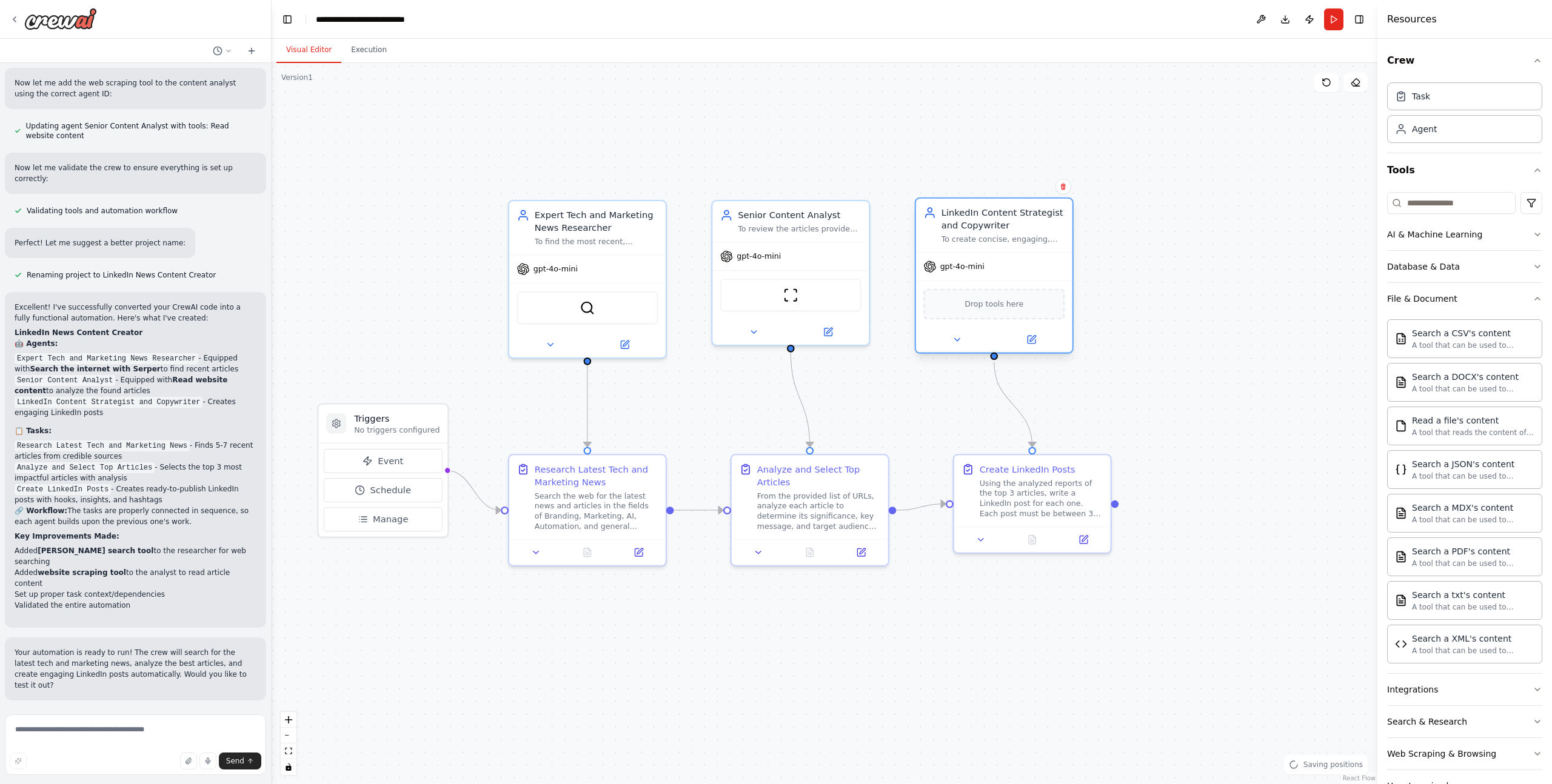
click at [942, 270] on span "gpt-4o-mini" at bounding box center [962, 266] width 44 height 10
drag, startPoint x: 927, startPoint y: 270, endPoint x: 953, endPoint y: 361, distance: 94.6
click at [929, 273] on icon at bounding box center [930, 270] width 13 height 13
click at [960, 339] on icon at bounding box center [956, 340] width 10 height 10
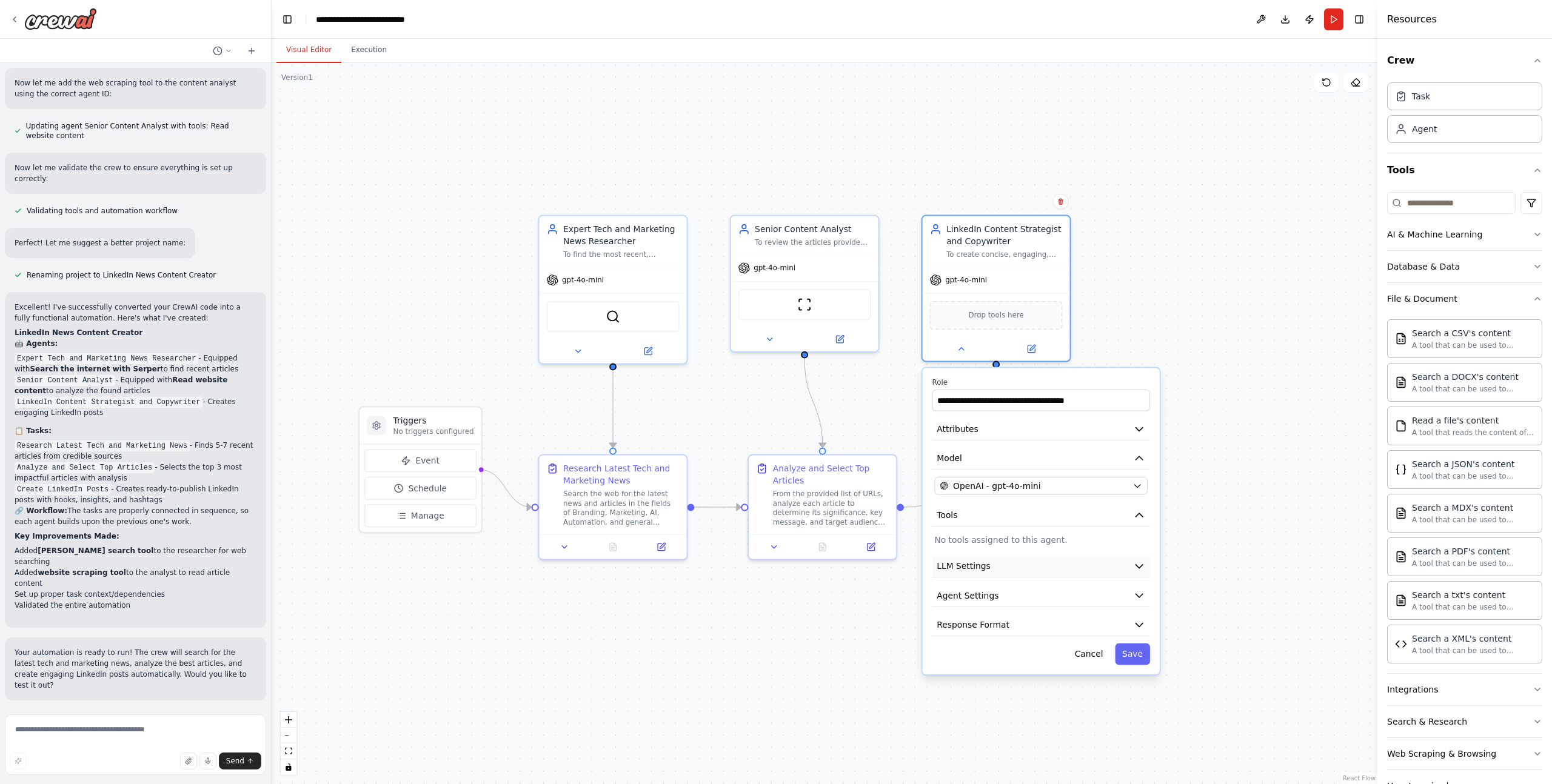
click at [1039, 569] on button "LLM Settings" at bounding box center [1040, 568] width 217 height 23
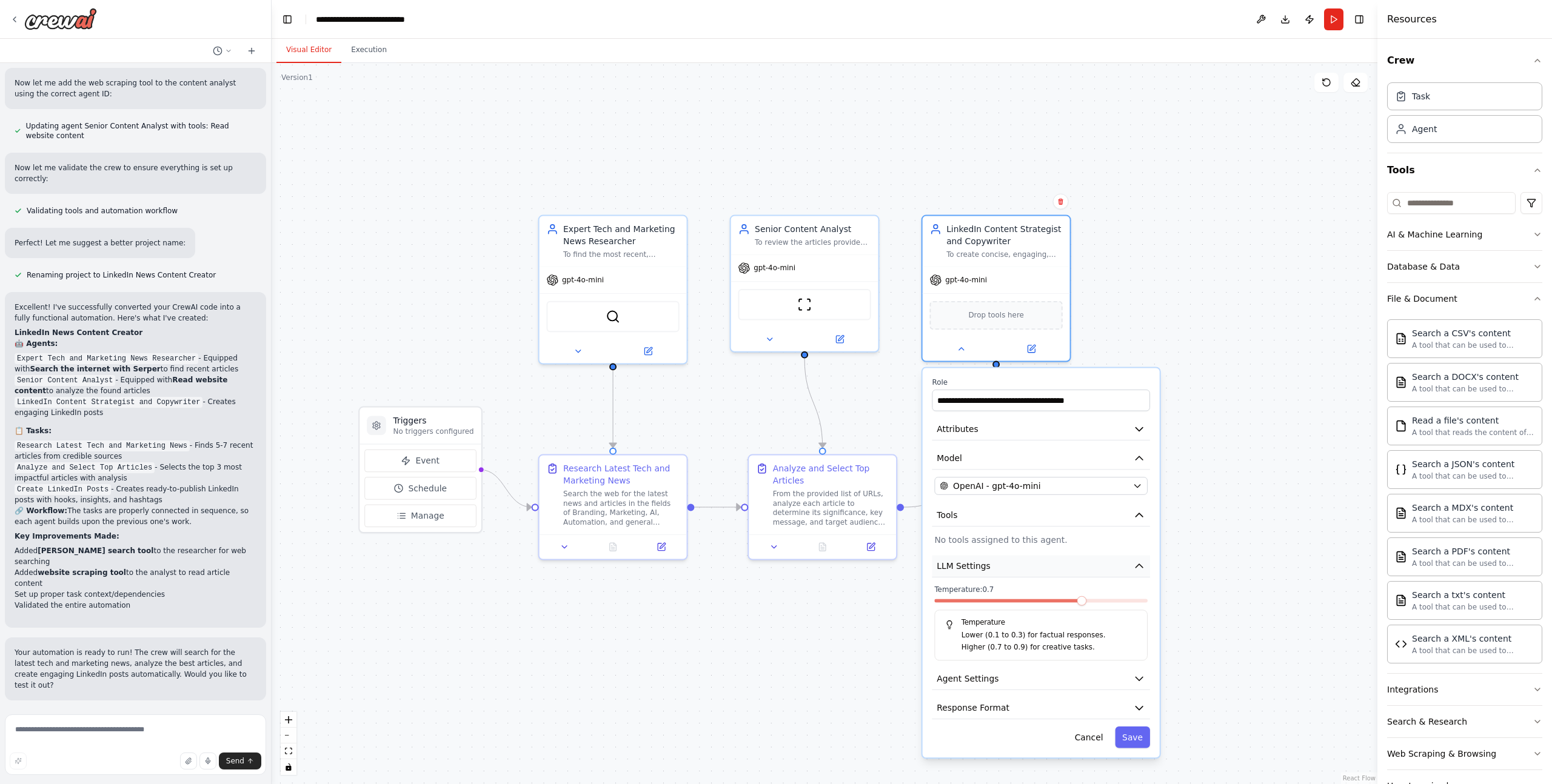
click at [1039, 568] on button "LLM Settings" at bounding box center [1040, 568] width 217 height 23
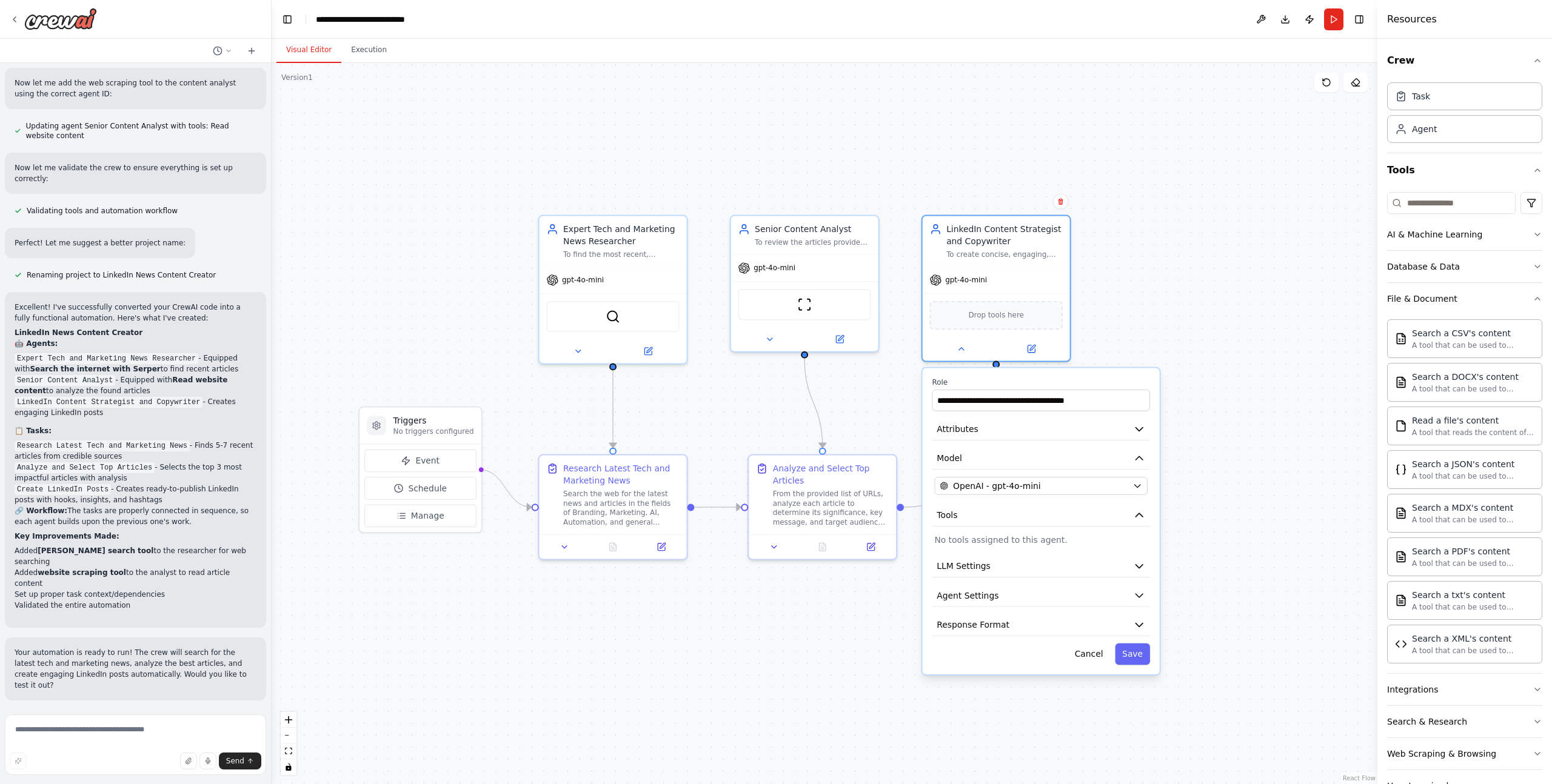
click at [986, 607] on div "**********" at bounding box center [1041, 521] width 237 height 307
click at [986, 603] on button "Agent Settings" at bounding box center [1040, 597] width 217 height 23
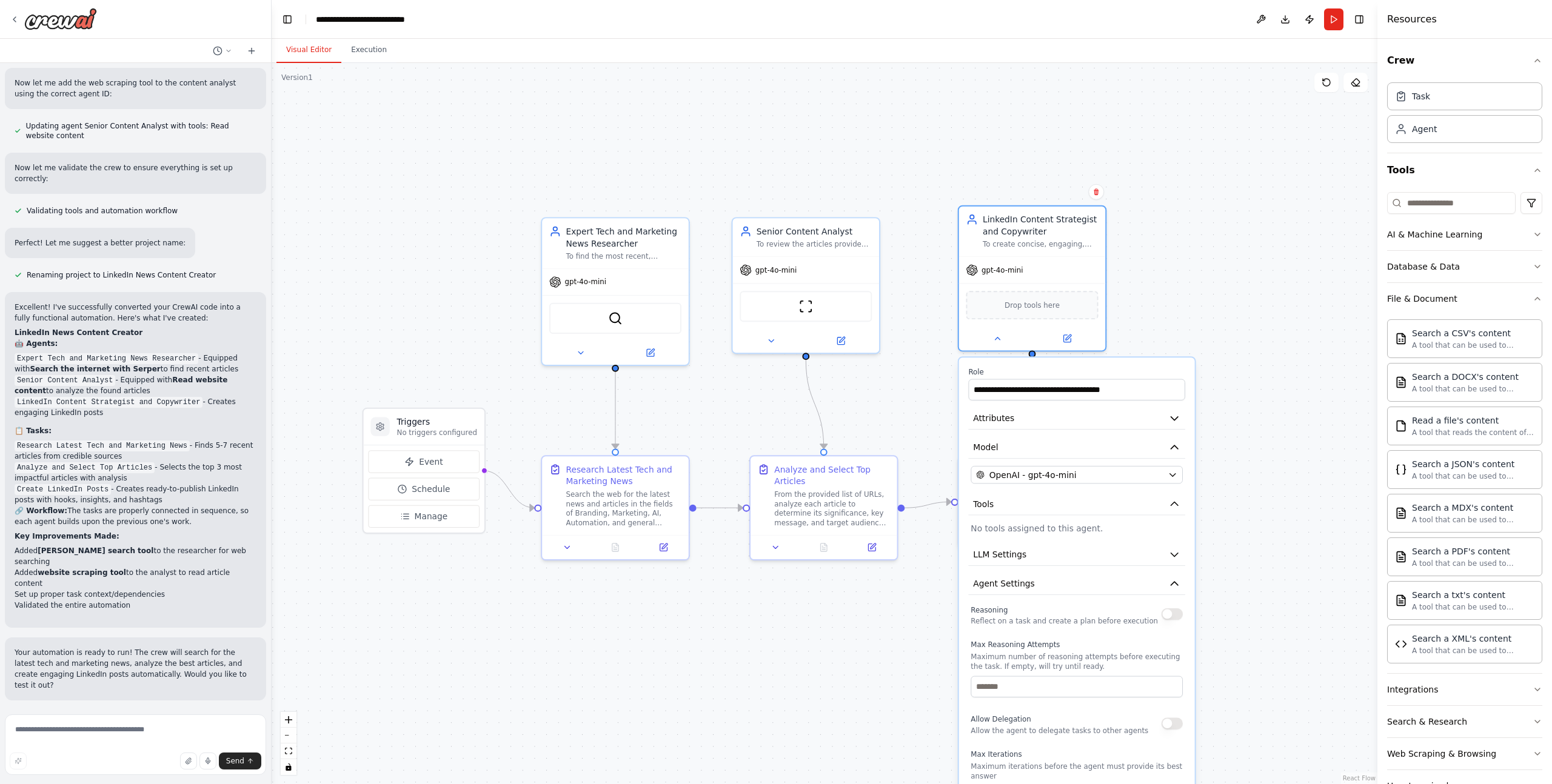
drag, startPoint x: 1045, startPoint y: 556, endPoint x: 1089, endPoint y: 624, distance: 81.0
click at [1089, 624] on p "Reflect on a task and create a plan before execution" at bounding box center [1064, 621] width 187 height 9
click at [1316, 363] on div ".deletable-edge-delete-btn { width: 20px; height: 20px; border: 0px solid #ffff…" at bounding box center [824, 424] width 1106 height 721
drag, startPoint x: 861, startPoint y: 306, endPoint x: 876, endPoint y: 306, distance: 15.0
click at [876, 306] on div "ScrapeWebsiteTool" at bounding box center [818, 304] width 132 height 31
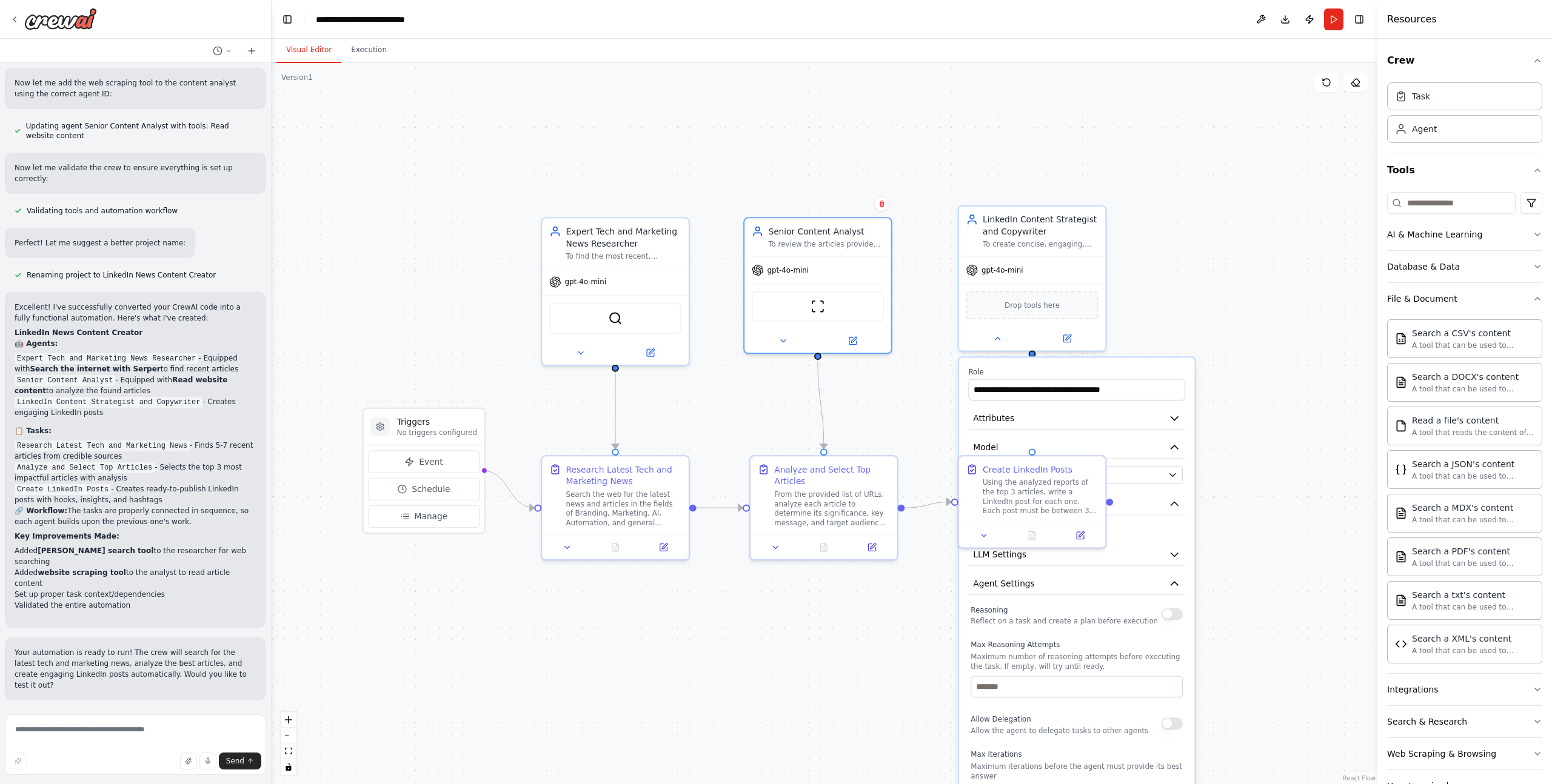
click at [773, 380] on div ".deletable-edge-delete-btn { width: 20px; height: 20px; border: 0px solid #ffff…" at bounding box center [824, 424] width 1106 height 721
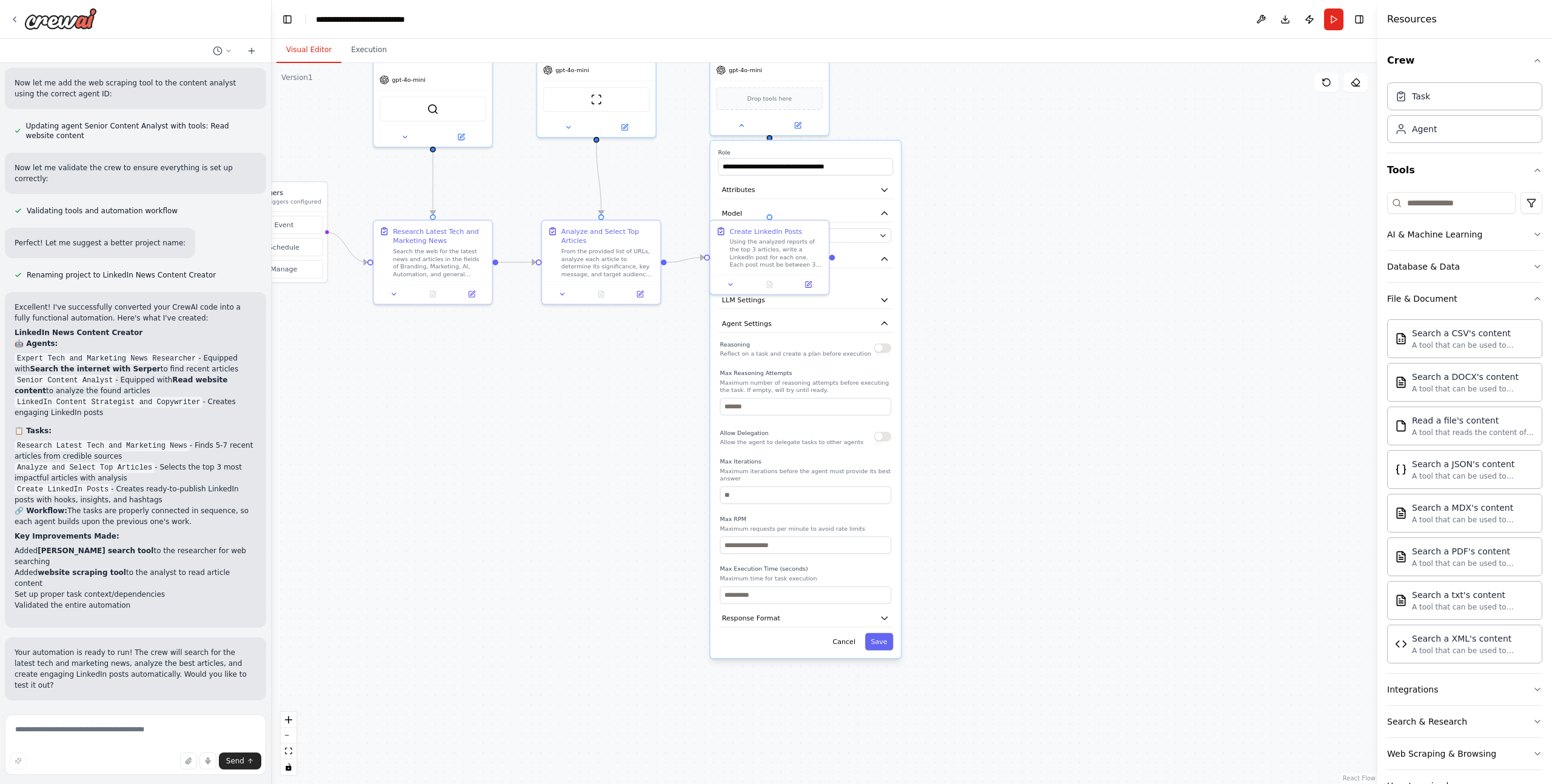
drag, startPoint x: 879, startPoint y: 518, endPoint x: 668, endPoint y: 297, distance: 305.6
click at [662, 292] on div ".deletable-edge-delete-btn { width: 20px; height: 20px; border: 0px solid #ffff…" at bounding box center [824, 424] width 1106 height 721
drag, startPoint x: 994, startPoint y: 413, endPoint x: 911, endPoint y: 217, distance: 212.8
click at [994, 413] on div ".deletable-edge-delete-btn { width: 20px; height: 20px; border: 0px solid #ffff…" at bounding box center [824, 424] width 1106 height 721
click at [856, 136] on div "**********" at bounding box center [801, 394] width 190 height 518
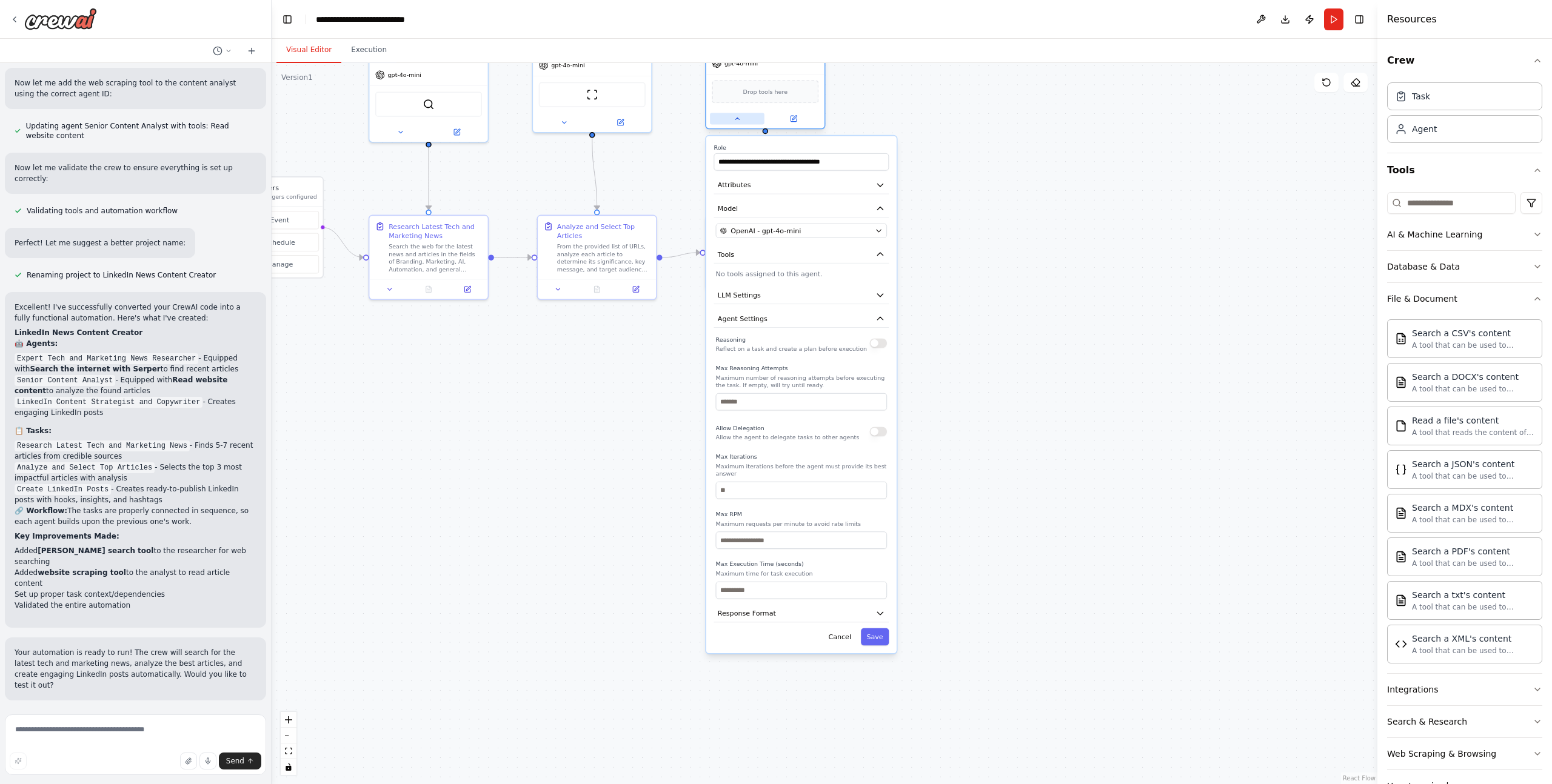
click at [716, 119] on button at bounding box center [737, 119] width 55 height 11
click at [759, 120] on button at bounding box center [737, 119] width 55 height 11
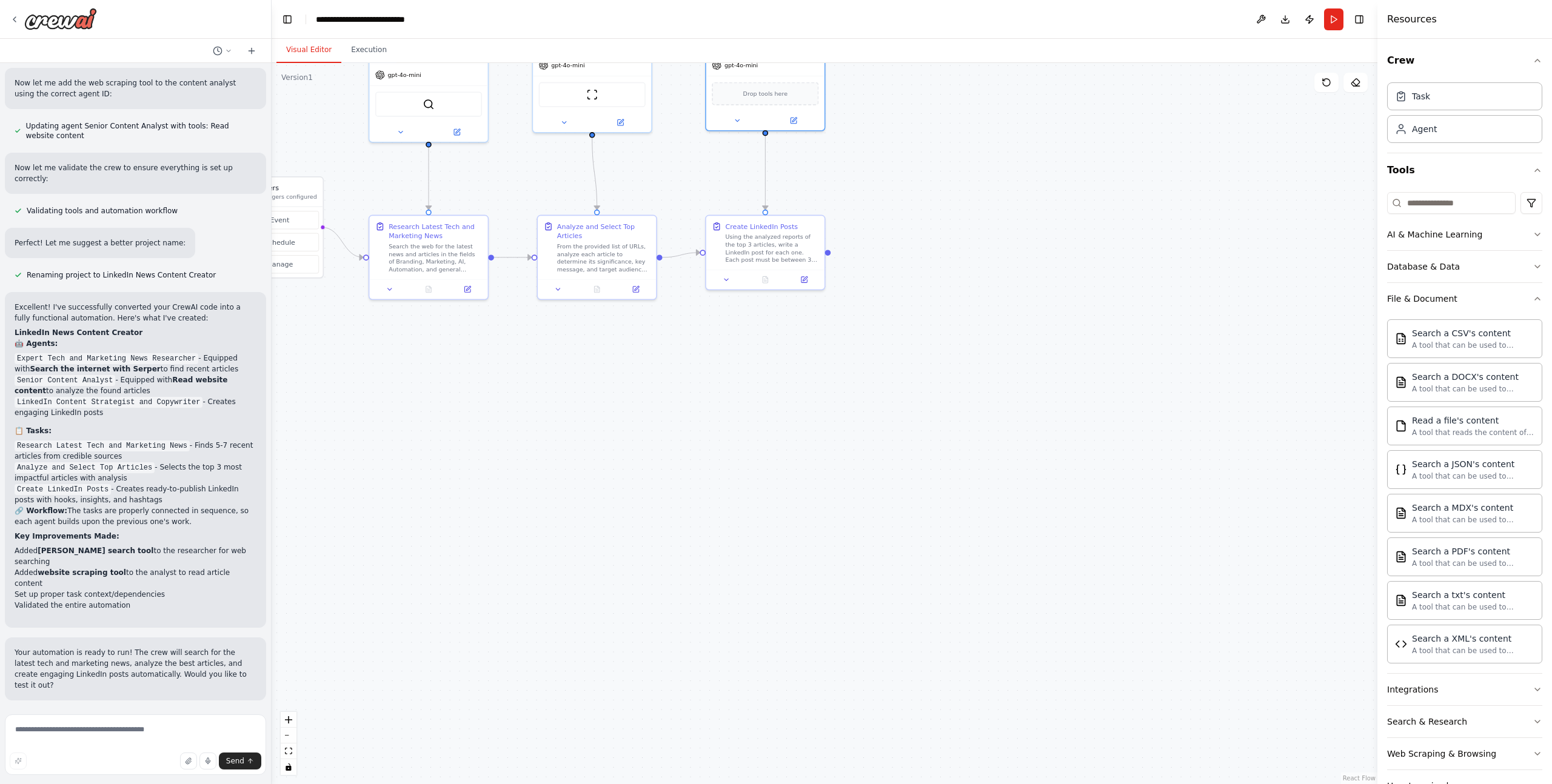
click at [1067, 172] on div ".deletable-edge-delete-btn { width: 20px; height: 20px; border: 0px solid #ffff…" at bounding box center [824, 424] width 1106 height 721
click at [741, 119] on button at bounding box center [737, 119] width 55 height 11
click at [1004, 173] on div ".deletable-edge-delete-btn { width: 20px; height: 20px; border: 0px solid #ffff…" at bounding box center [824, 424] width 1106 height 721
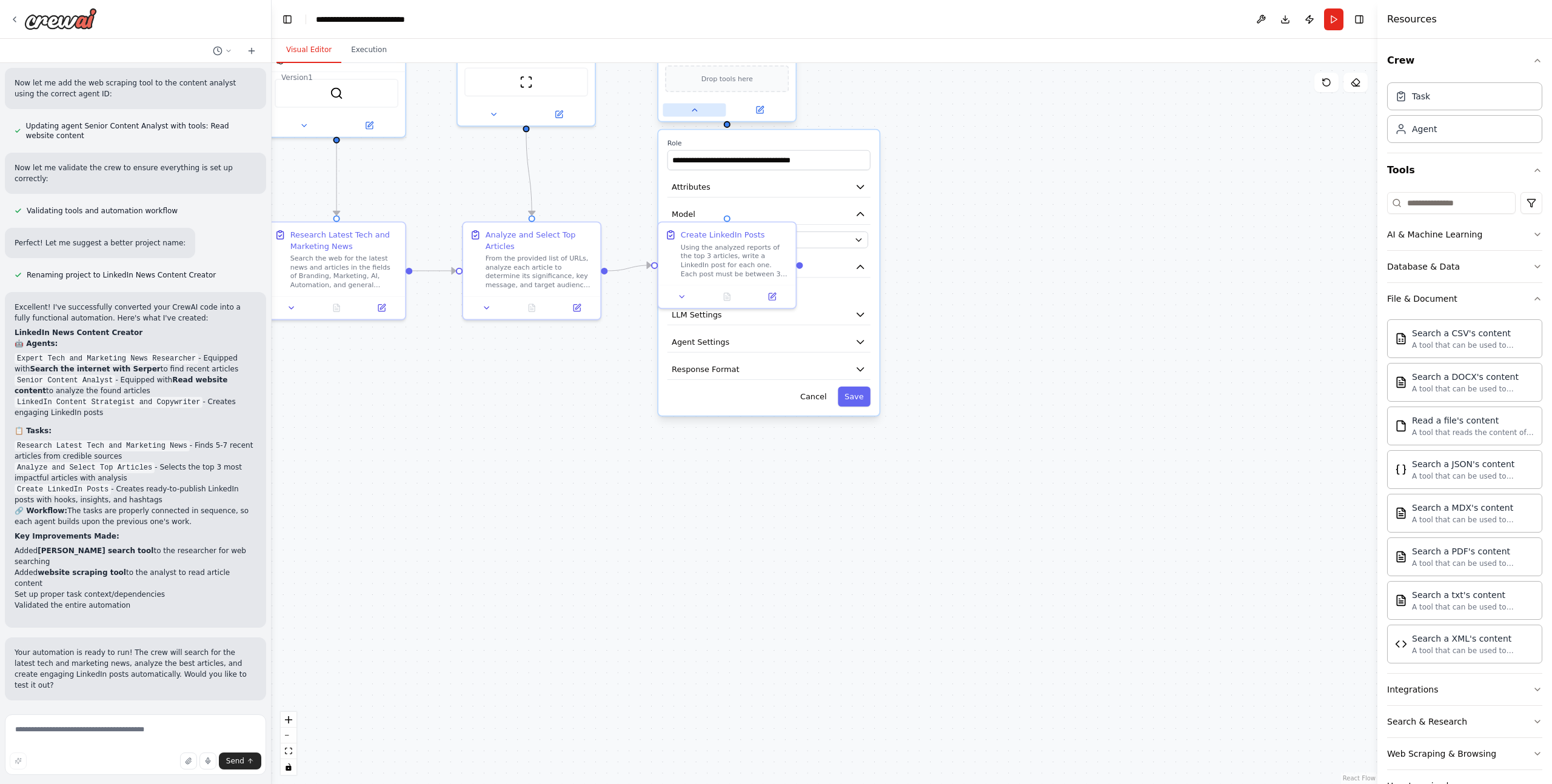
click at [689, 109] on button at bounding box center [694, 109] width 63 height 13
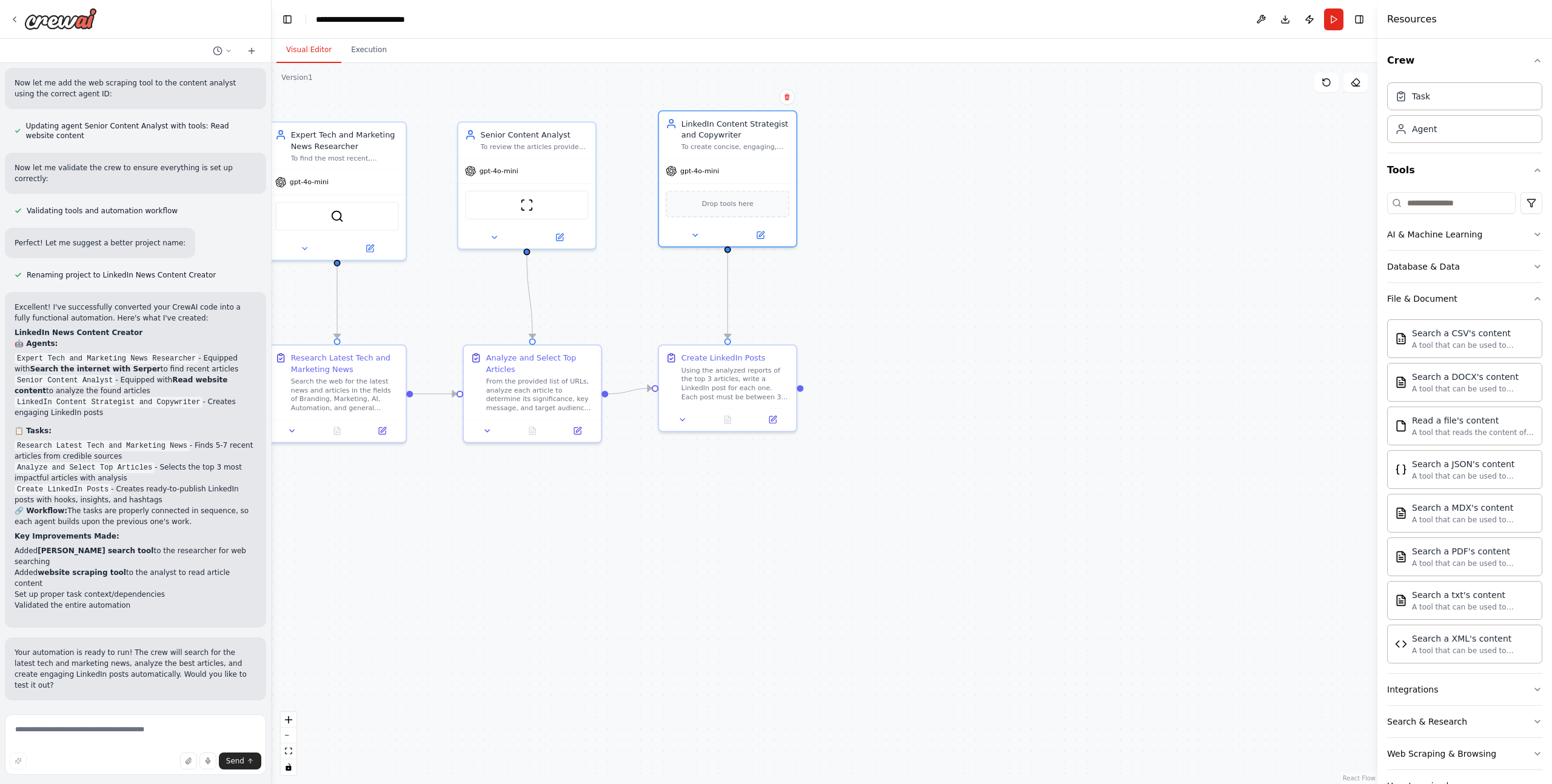
drag, startPoint x: 895, startPoint y: 207, endPoint x: 884, endPoint y: 329, distance: 122.5
click at [899, 338] on div ".deletable-edge-delete-btn { width: 20px; height: 20px; border: 0px solid #ffff…" at bounding box center [824, 424] width 1106 height 721
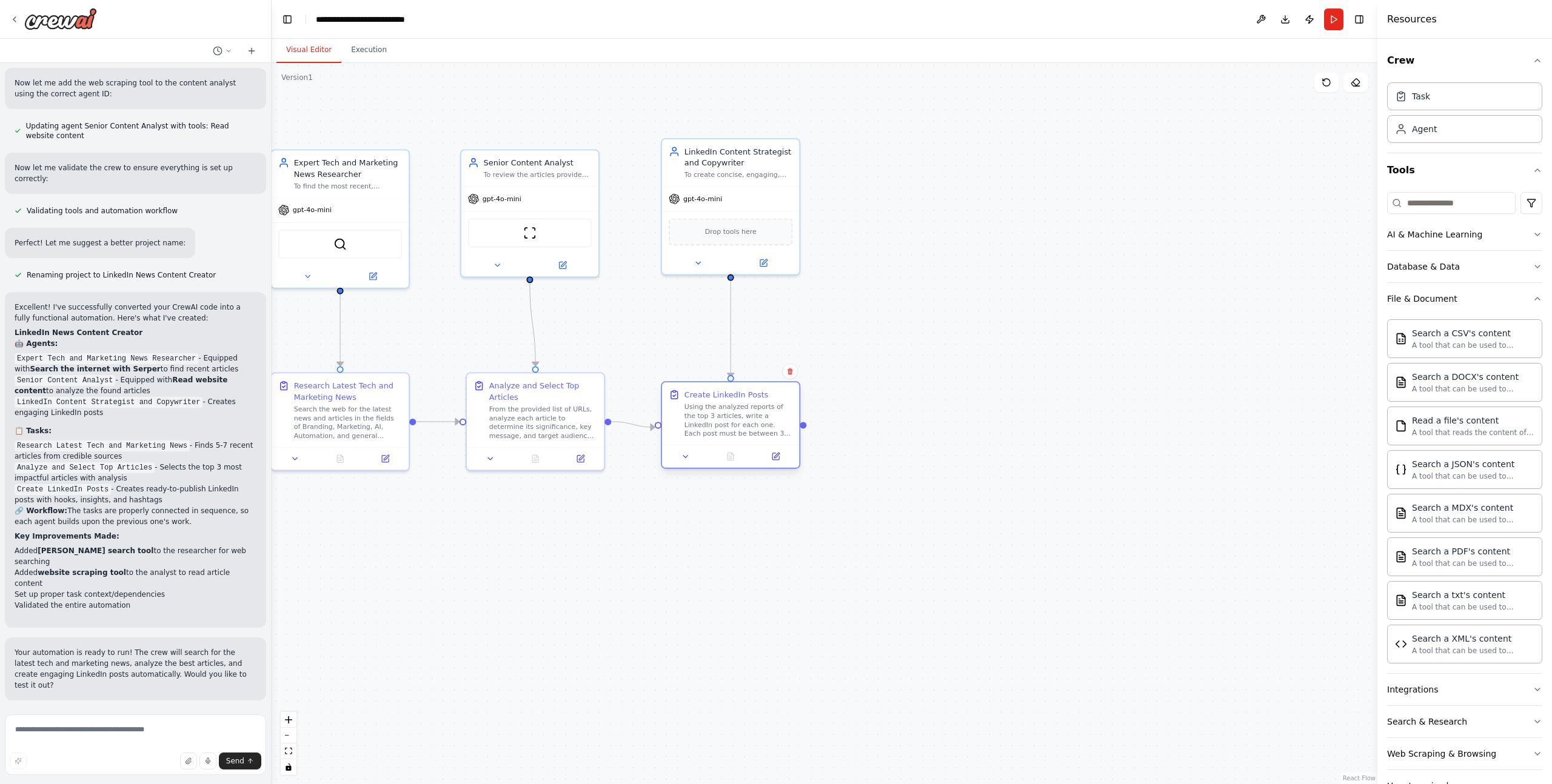
drag, startPoint x: 715, startPoint y: 407, endPoint x: 713, endPoint y: 414, distance: 7.3
click at [713, 414] on div "Using the analyzed reports of the top 3 articles, write a LinkedIn post for eac…" at bounding box center [738, 421] width 108 height 36
click at [979, 391] on div ".deletable-edge-delete-btn { width: 20px; height: 20px; border: 0px solid #ffff…" at bounding box center [824, 424] width 1106 height 721
drag, startPoint x: 748, startPoint y: 413, endPoint x: 754, endPoint y: 408, distance: 7.8
click at [754, 408] on div "Using the analyzed reports of the top 3 articles, write a LinkedIn post for eac…" at bounding box center [749, 409] width 108 height 36
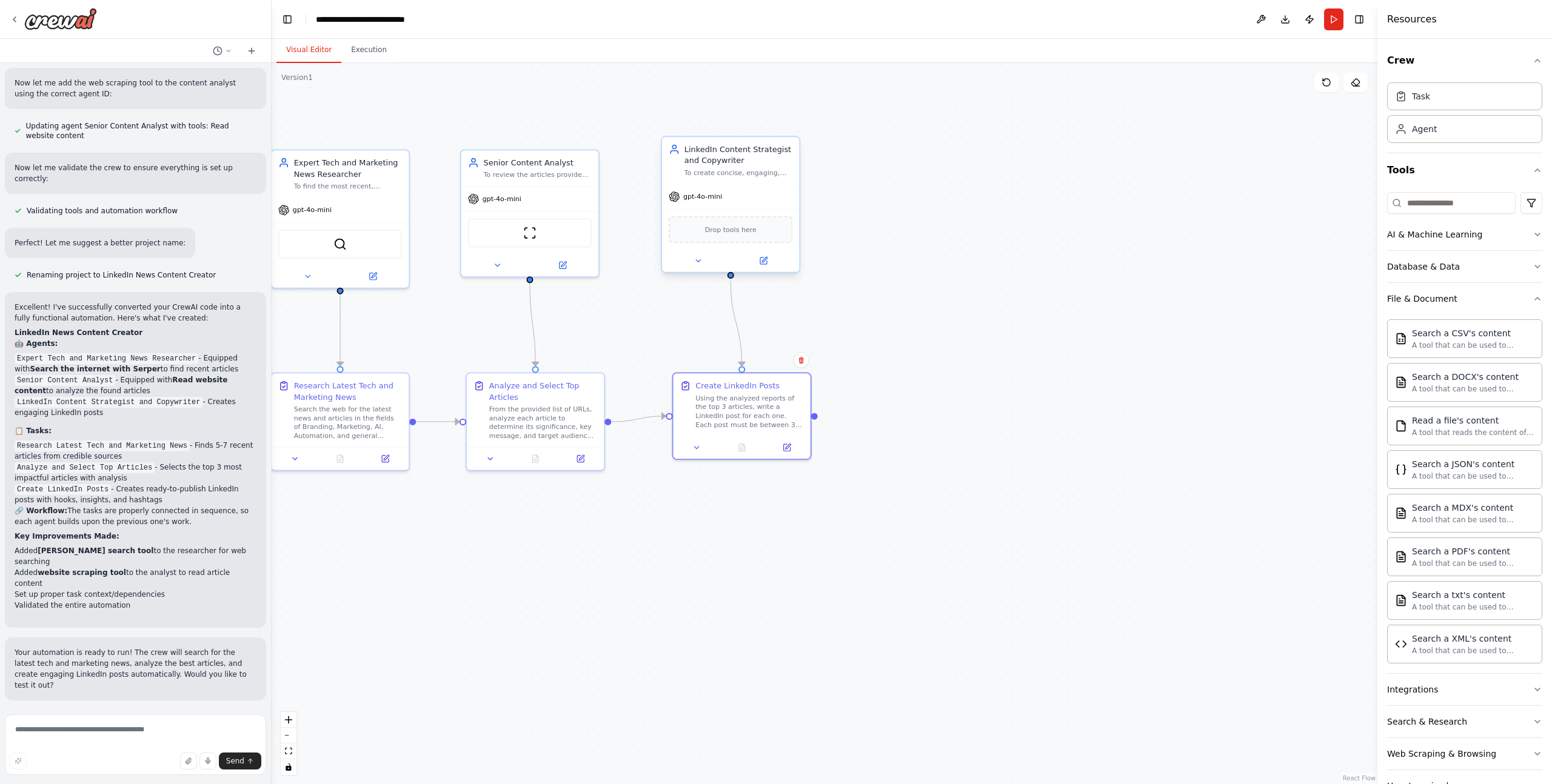
click at [724, 183] on div "LinkedIn Content Strategist and Copywriter To create concise, engaging, and ins…" at bounding box center [730, 161] width 137 height 47
drag, startPoint x: 728, startPoint y: 184, endPoint x: 728, endPoint y: 193, distance: 9.0
click at [727, 194] on div "LinkedIn Content Strategist and Copywriter To create concise, engaging, and ins…" at bounding box center [730, 172] width 137 height 47
click at [697, 270] on icon at bounding box center [698, 273] width 9 height 9
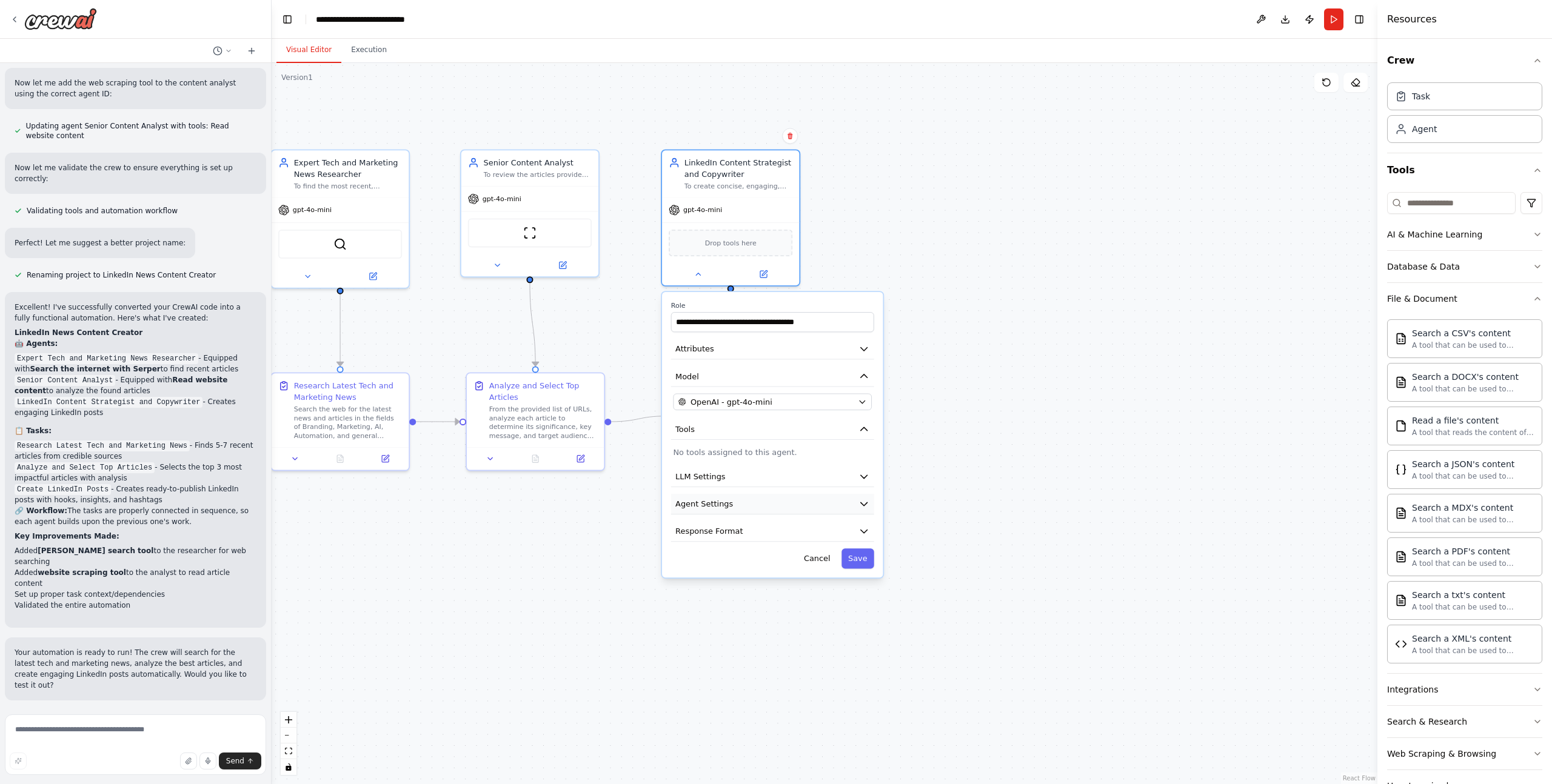
click at [762, 504] on button "Agent Settings" at bounding box center [773, 504] width 203 height 21
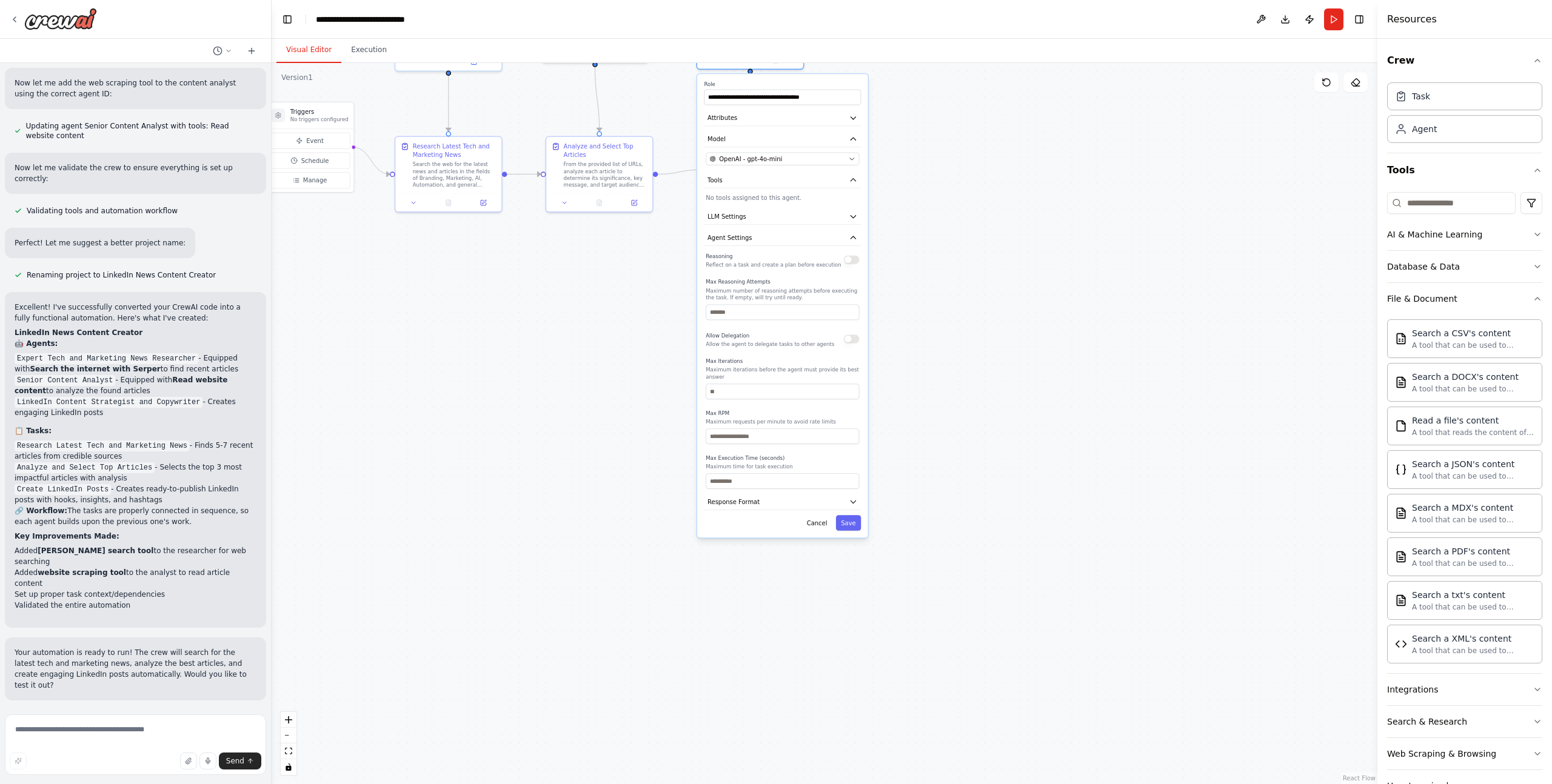
drag, startPoint x: 912, startPoint y: 583, endPoint x: 817, endPoint y: 344, distance: 257.2
click at [916, 317] on div ".deletable-edge-delete-btn { width: 20px; height: 20px; border: 0px solid #ffff…" at bounding box center [824, 424] width 1106 height 721
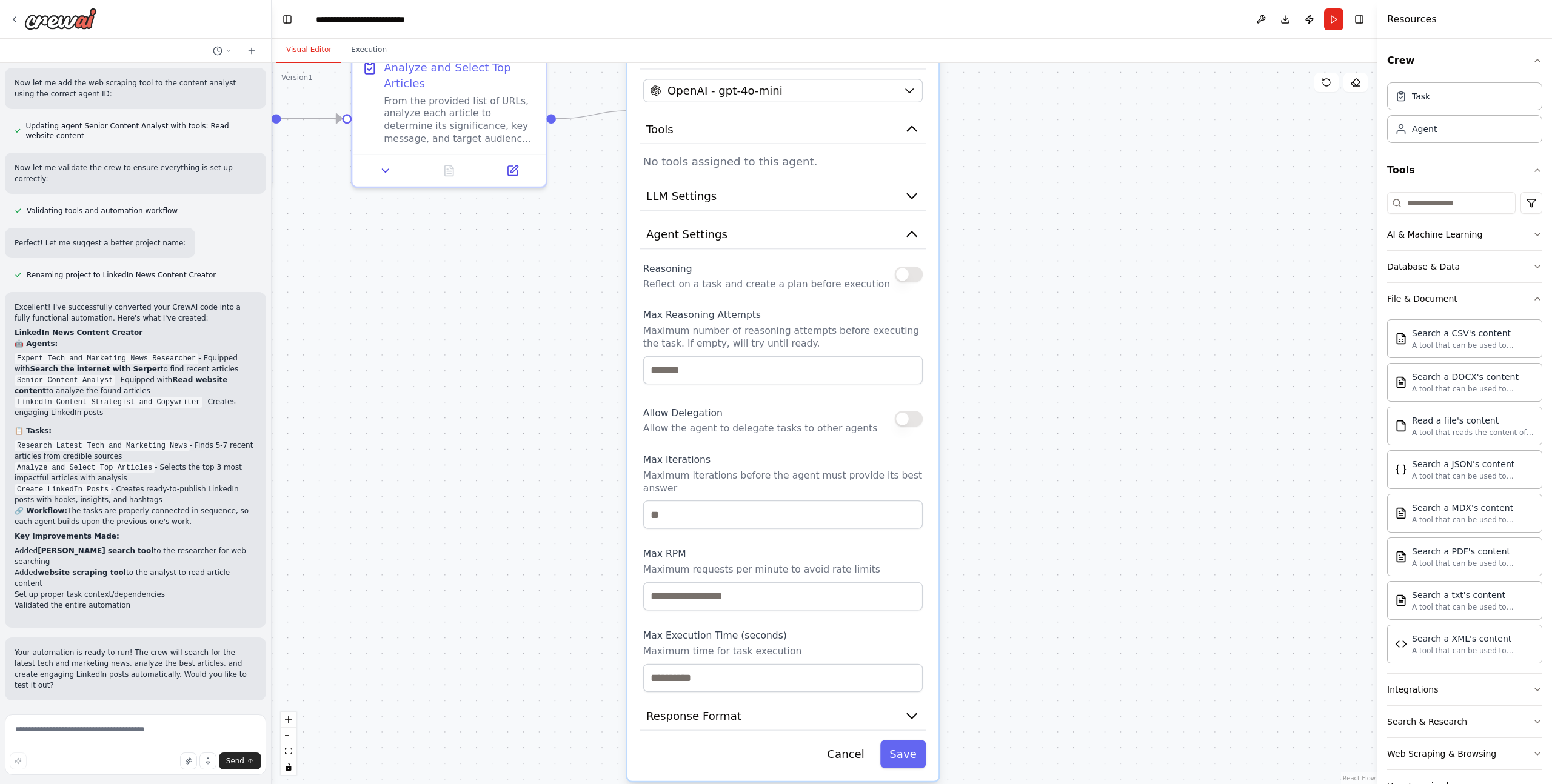
drag, startPoint x: 996, startPoint y: 344, endPoint x: 1002, endPoint y: 428, distance: 84.2
click at [1002, 428] on div ".deletable-edge-delete-btn { width: 20px; height: 20px; border: 0px solid #ffff…" at bounding box center [824, 424] width 1106 height 721
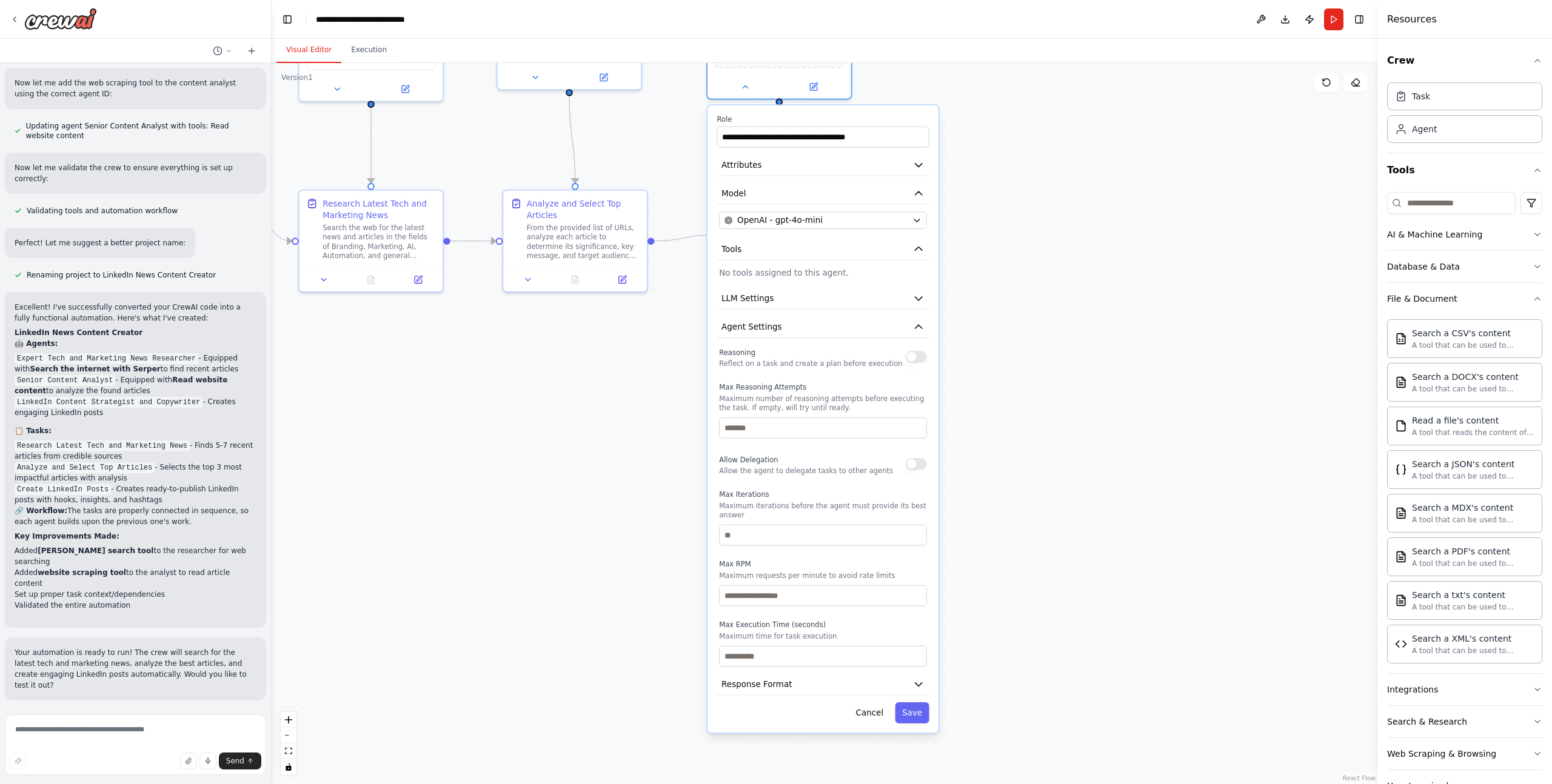
drag, startPoint x: 1045, startPoint y: 285, endPoint x: 994, endPoint y: 368, distance: 97.4
click at [994, 368] on div ".deletable-edge-delete-btn { width: 20px; height: 20px; border: 0px solid #ffff…" at bounding box center [824, 424] width 1106 height 721
